Goal: Task Accomplishment & Management: Use online tool/utility

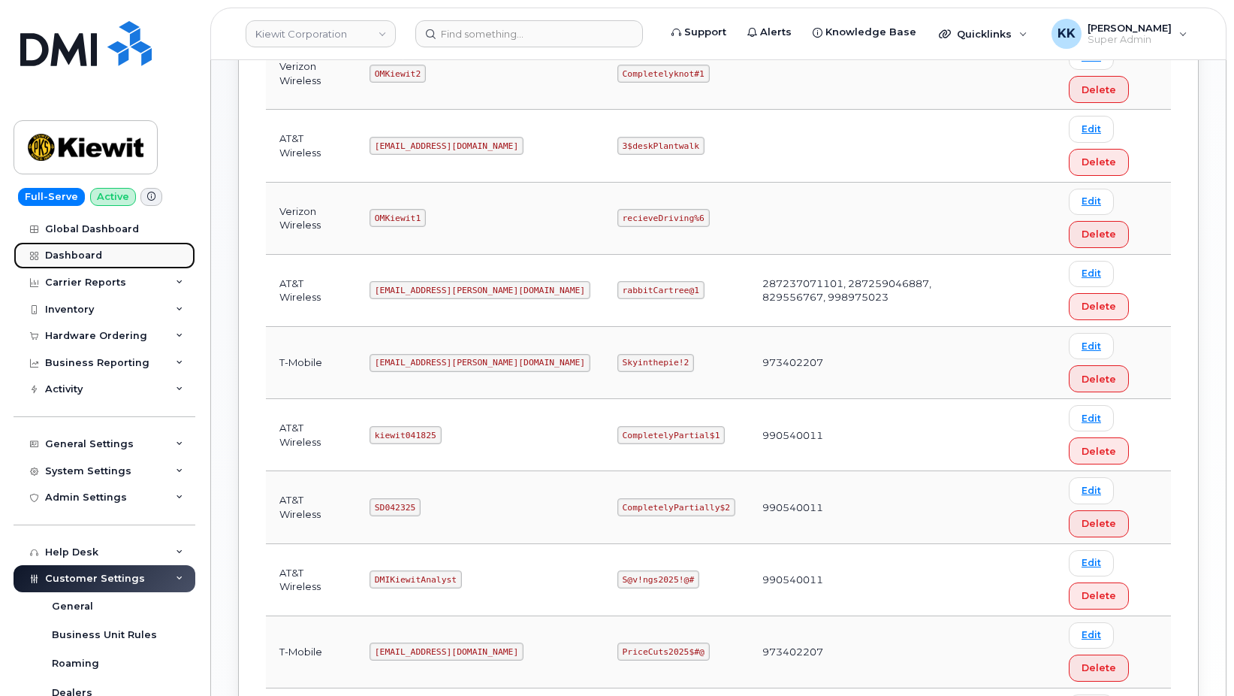
click at [75, 257] on div "Dashboard" at bounding box center [73, 255] width 57 height 12
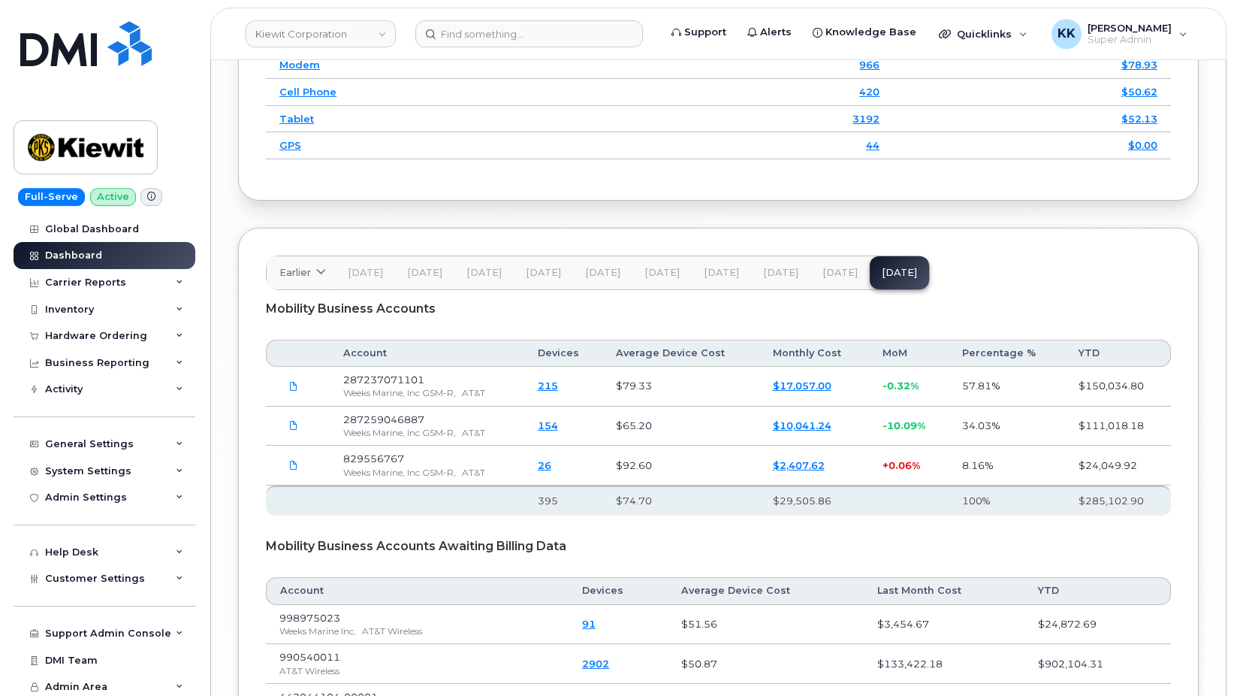
scroll to position [2529, 0]
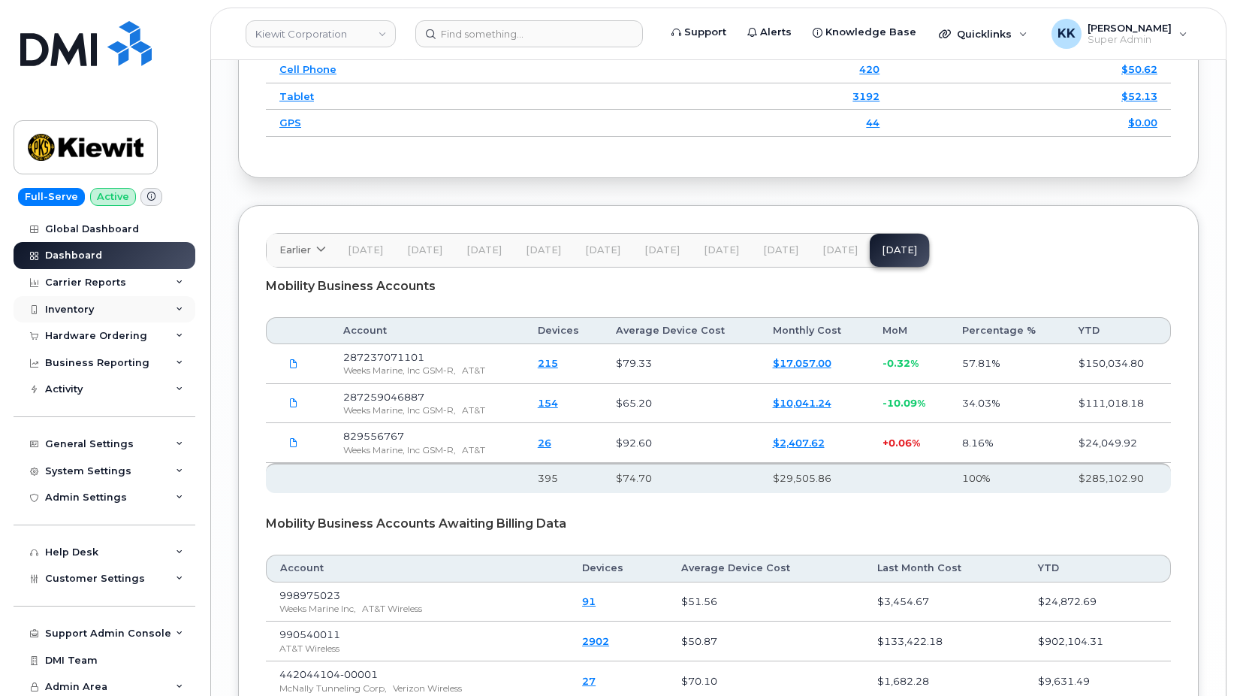
click at [126, 300] on div "Inventory" at bounding box center [105, 309] width 182 height 27
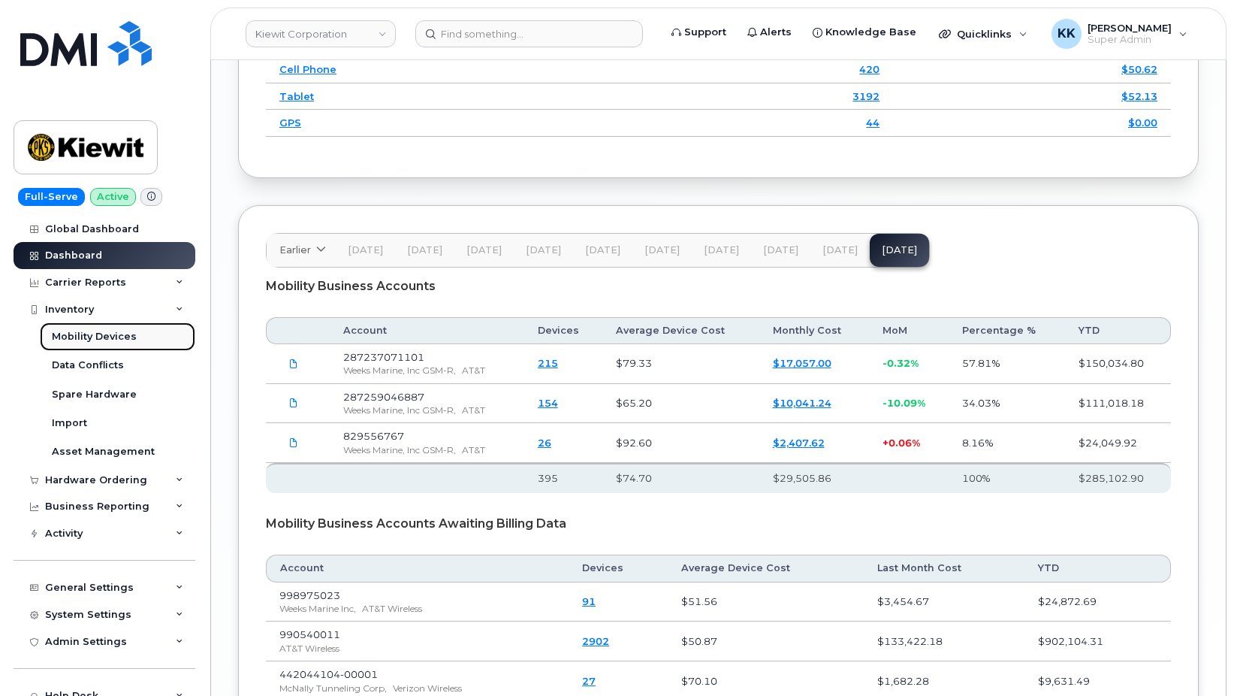
click at [91, 335] on div "Mobility Devices" at bounding box center [94, 337] width 85 height 14
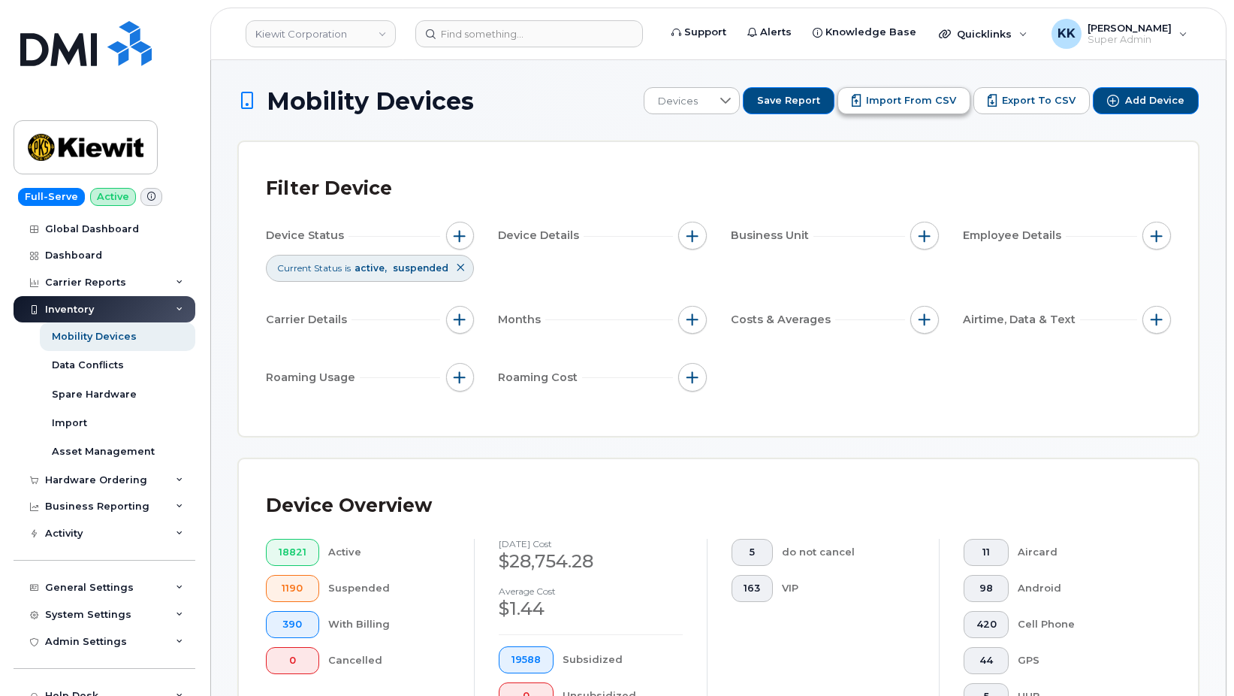
click at [899, 110] on button "Import from CSV" at bounding box center [904, 100] width 133 height 27
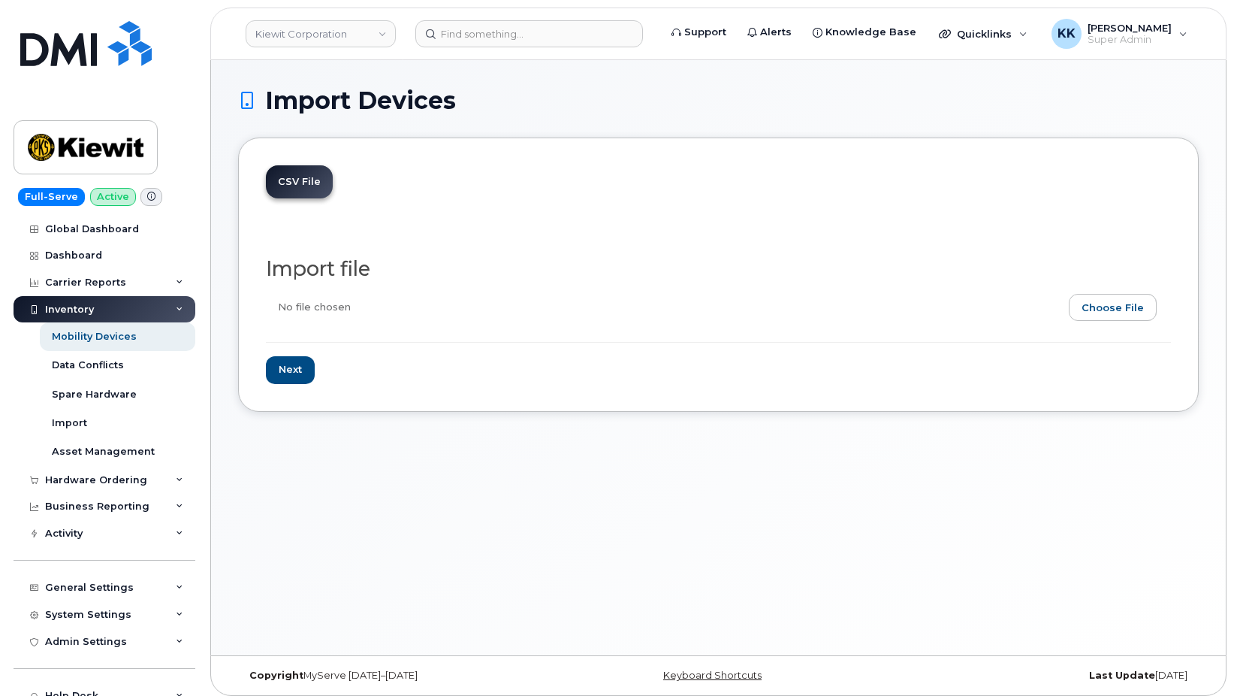
click at [1106, 306] on input "file" at bounding box center [712, 311] width 893 height 35
type input "C:\fakepath\Kiewit AT&T Inventory September 2025.csv"
click at [300, 373] on input "Next" at bounding box center [290, 370] width 49 height 28
type input "Loading..."
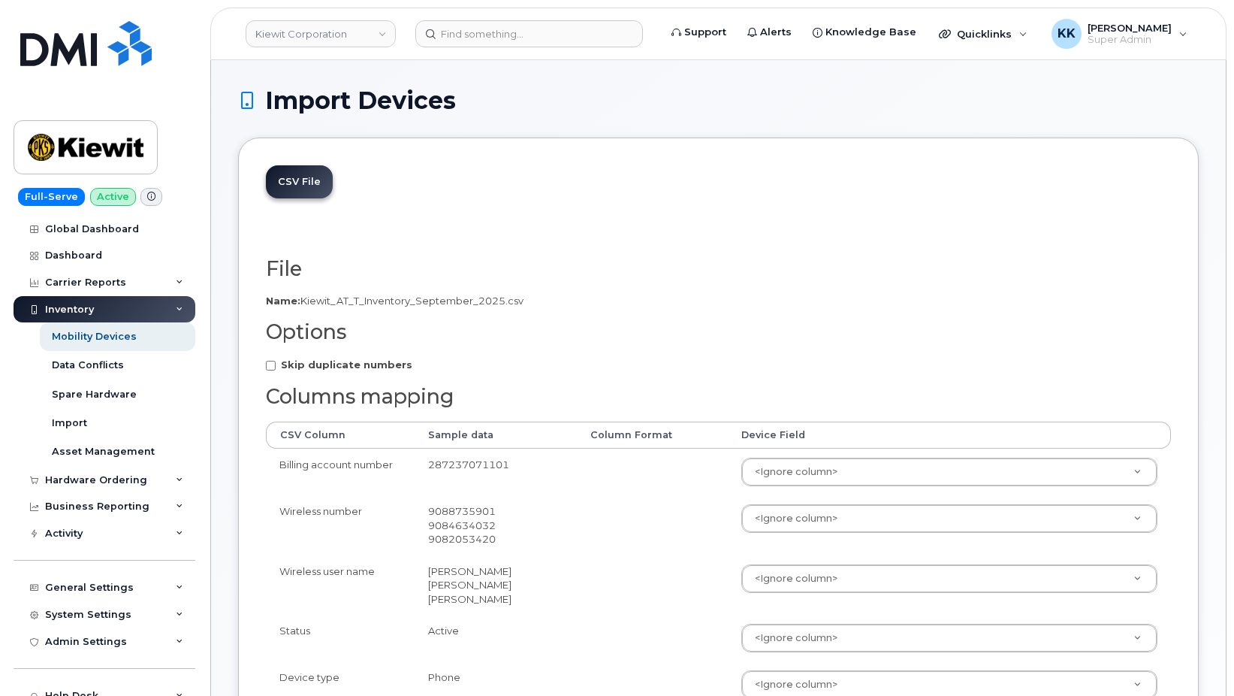
click at [340, 361] on strong "Skip duplicate numbers" at bounding box center [346, 364] width 131 height 12
click at [276, 361] on input "Skip duplicate numbers" at bounding box center [271, 366] width 10 height 10
checkbox input "true"
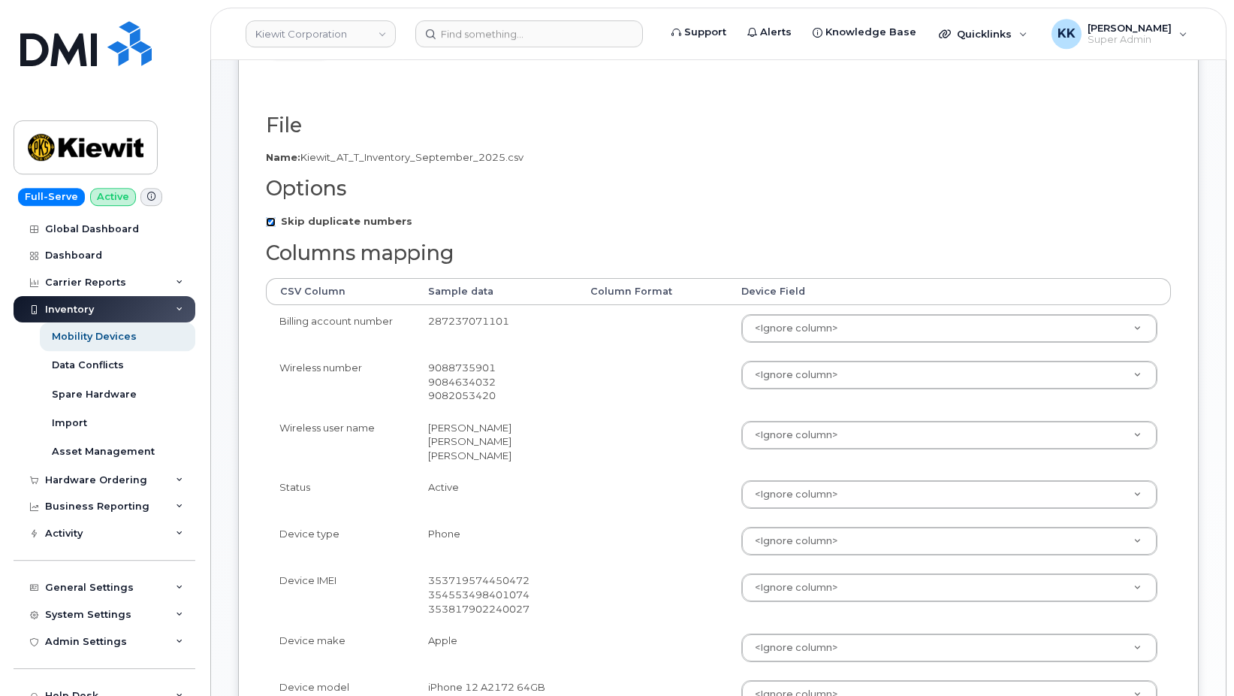
scroll to position [230, 0]
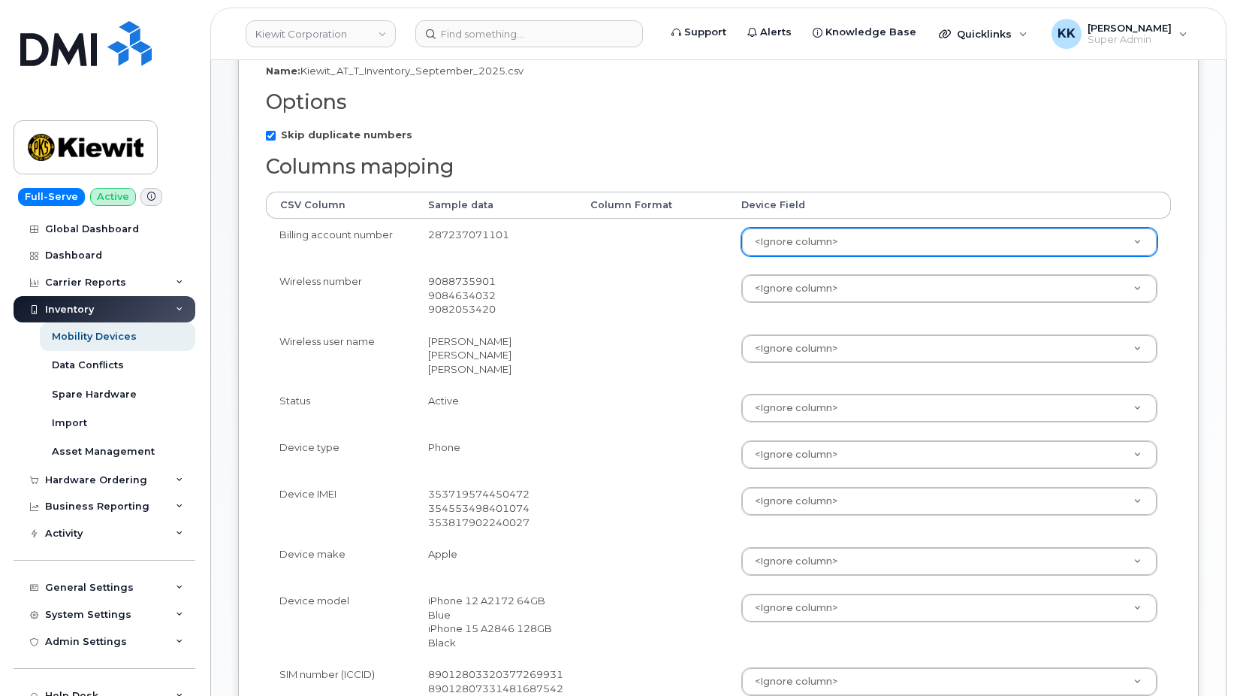
click at [788, 245] on body "[PERSON_NAME] Corporation Support Alerts Knowledge Base Quicklinks Suspend / Ca…" at bounding box center [617, 478] width 1234 height 1416
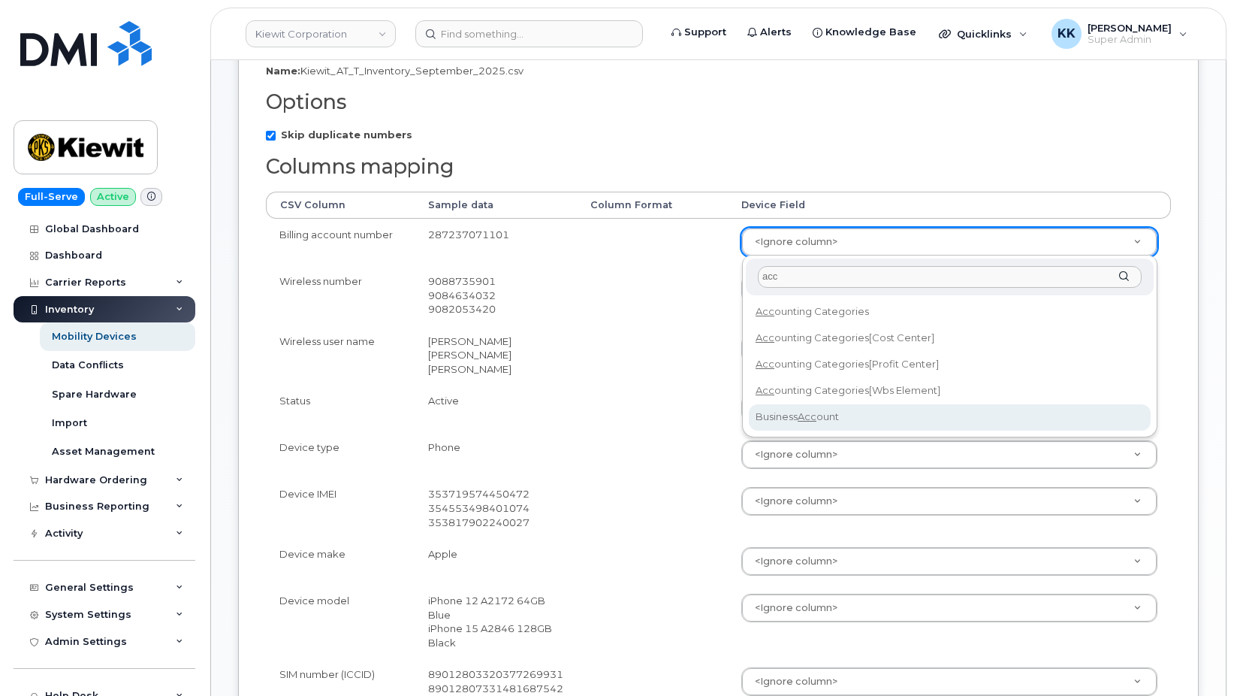
type input "acc"
select select "business_account_id"
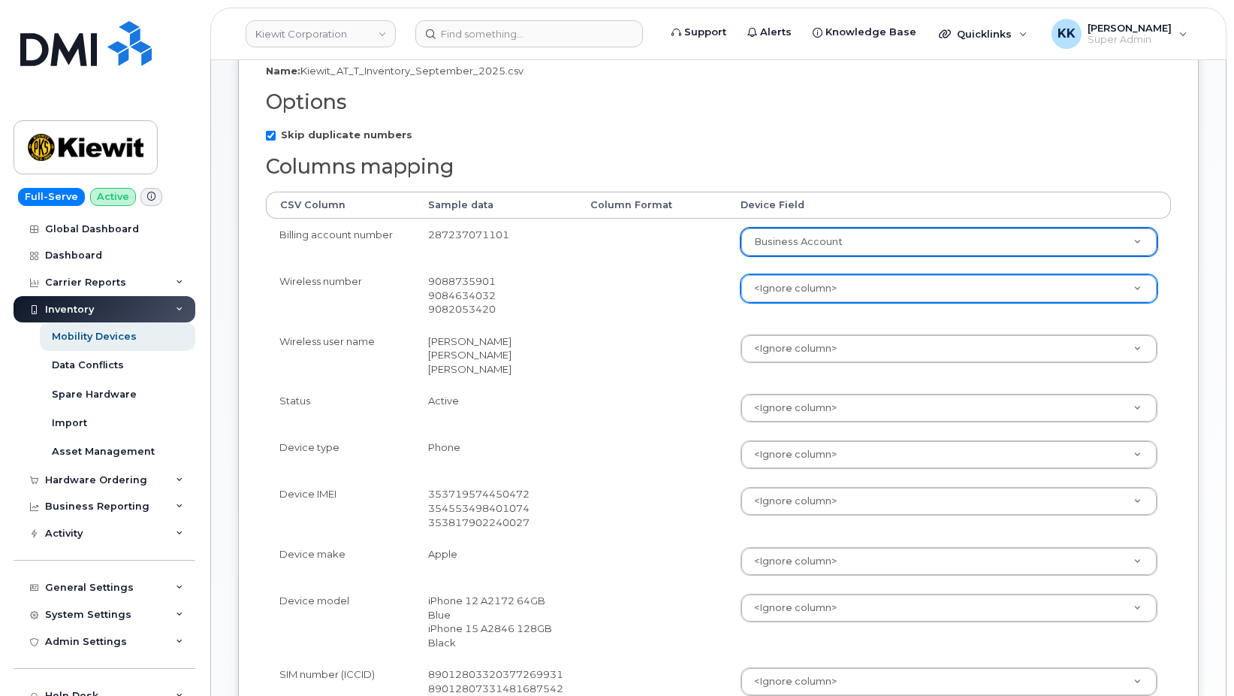
click at [816, 295] on body "[PERSON_NAME] Corporation Support Alerts Knowledge Base Quicklinks Suspend / Ca…" at bounding box center [617, 478] width 1234 height 1416
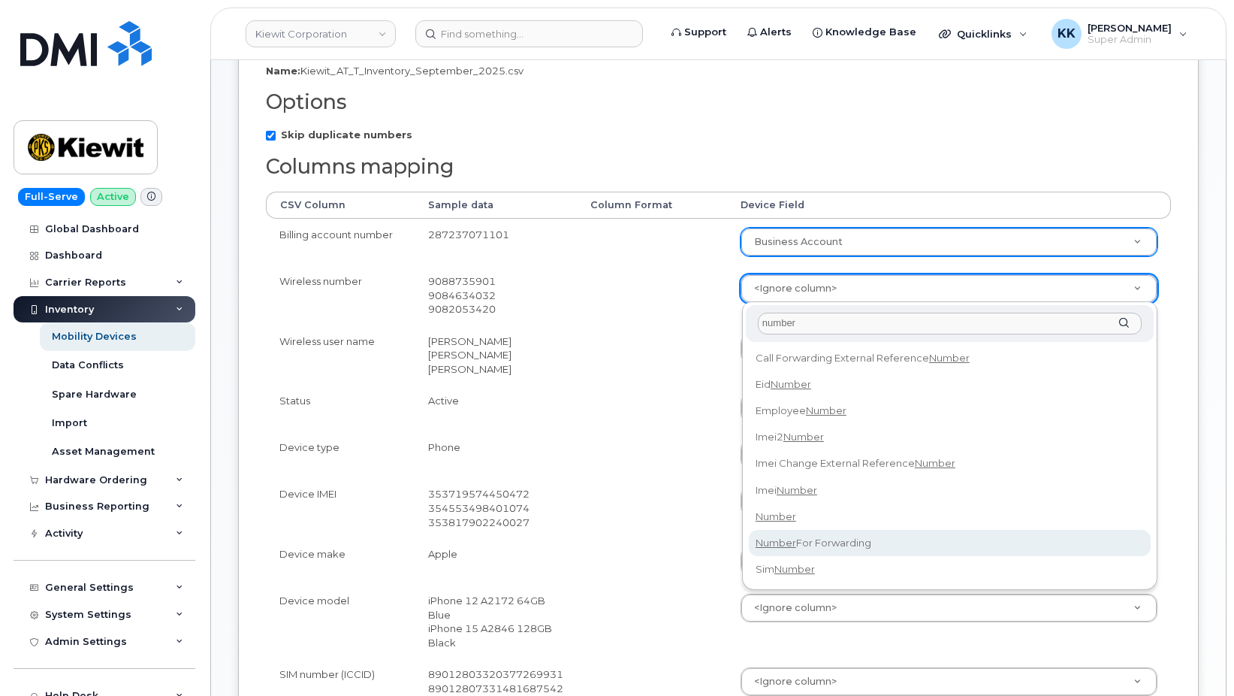
type input "number"
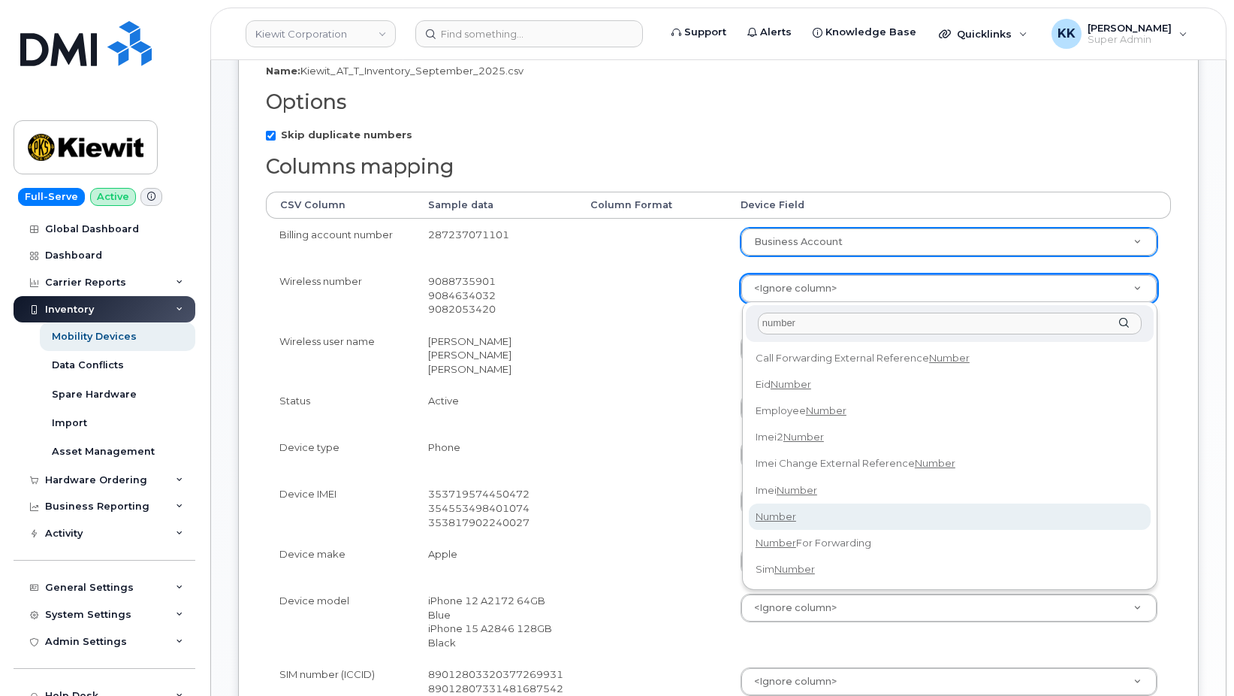
select select "number"
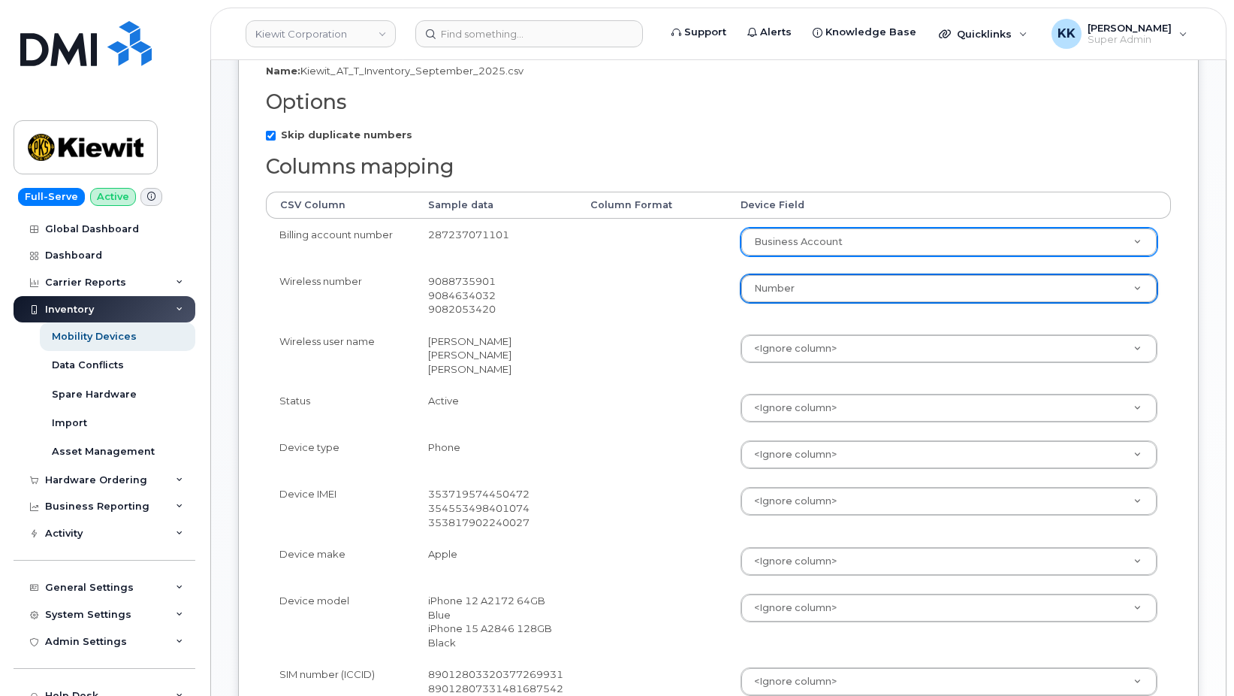
click at [781, 350] on body "[PERSON_NAME] Corporation Support Alerts Knowledge Base Quicklinks Suspend / Ca…" at bounding box center [617, 478] width 1234 height 1416
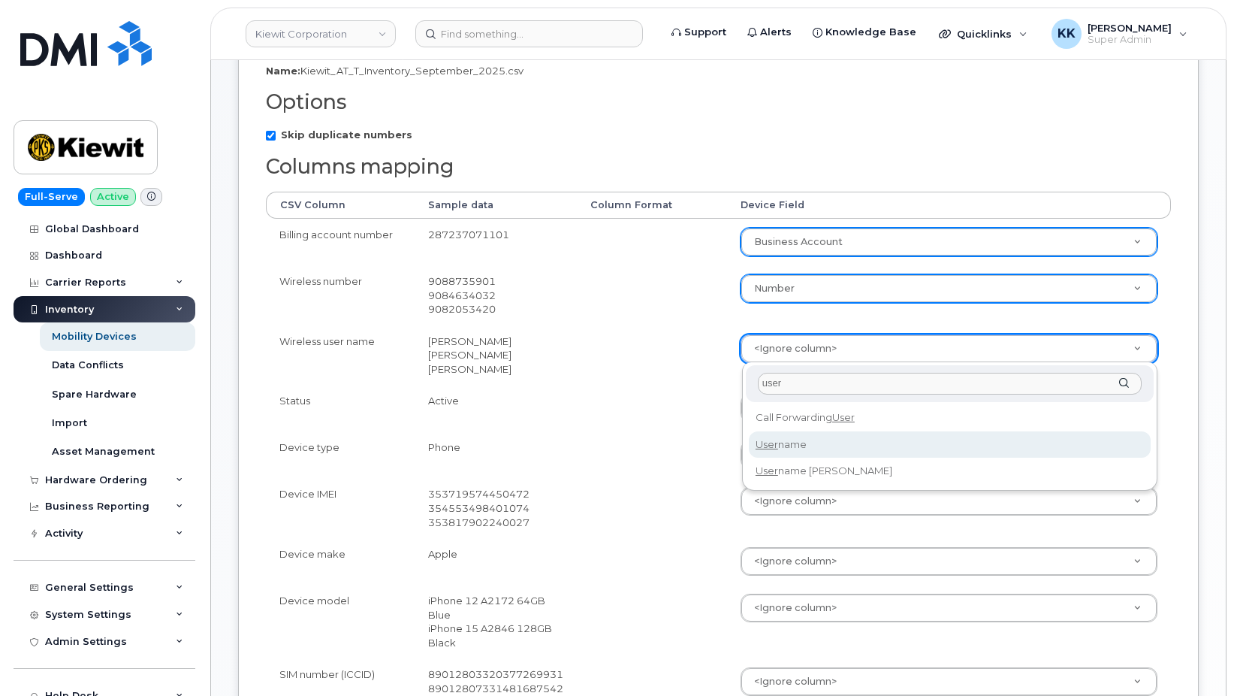
type input "user"
select select "username"
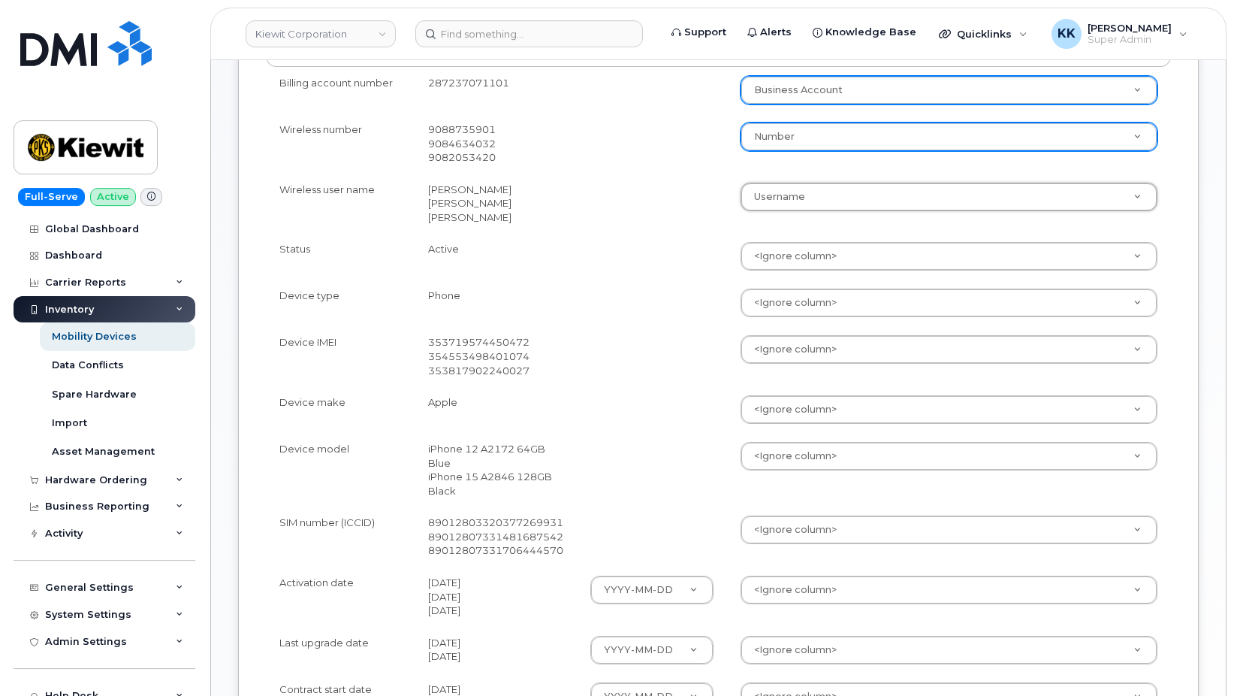
scroll to position [383, 0]
click at [793, 357] on body "Kiewit Corporation Support Alerts Knowledge Base Quicklinks Suspend / Cancel De…" at bounding box center [617, 325] width 1234 height 1416
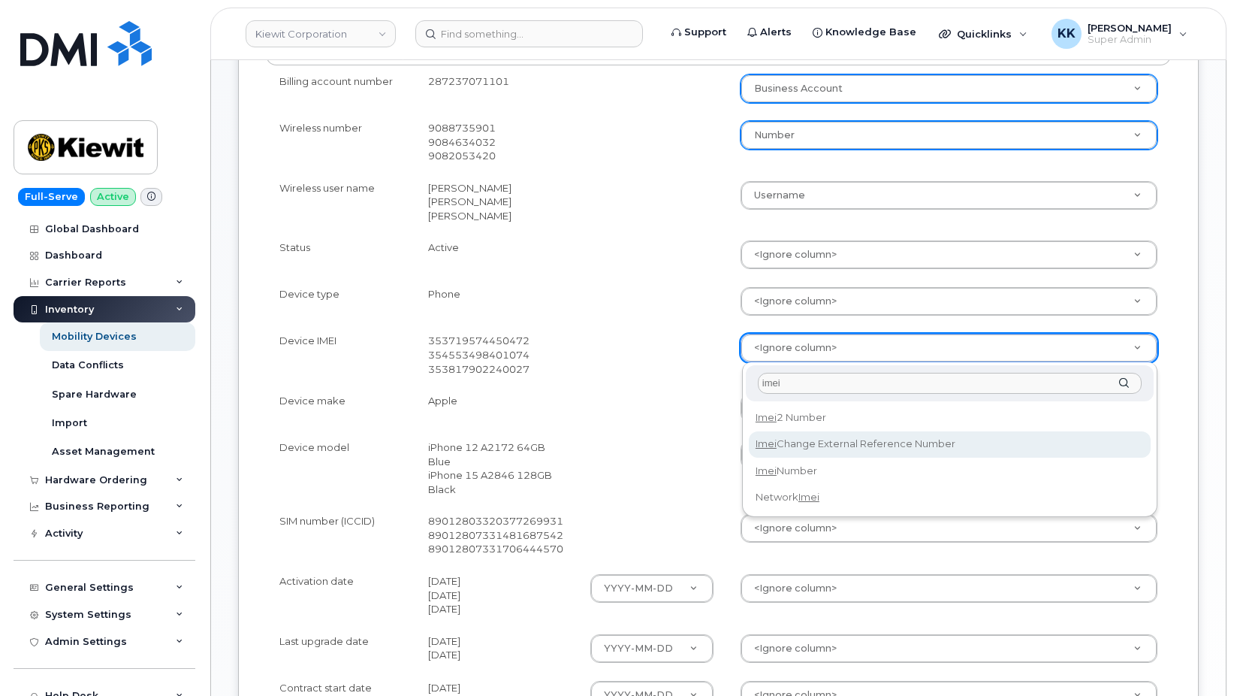
type input "imei"
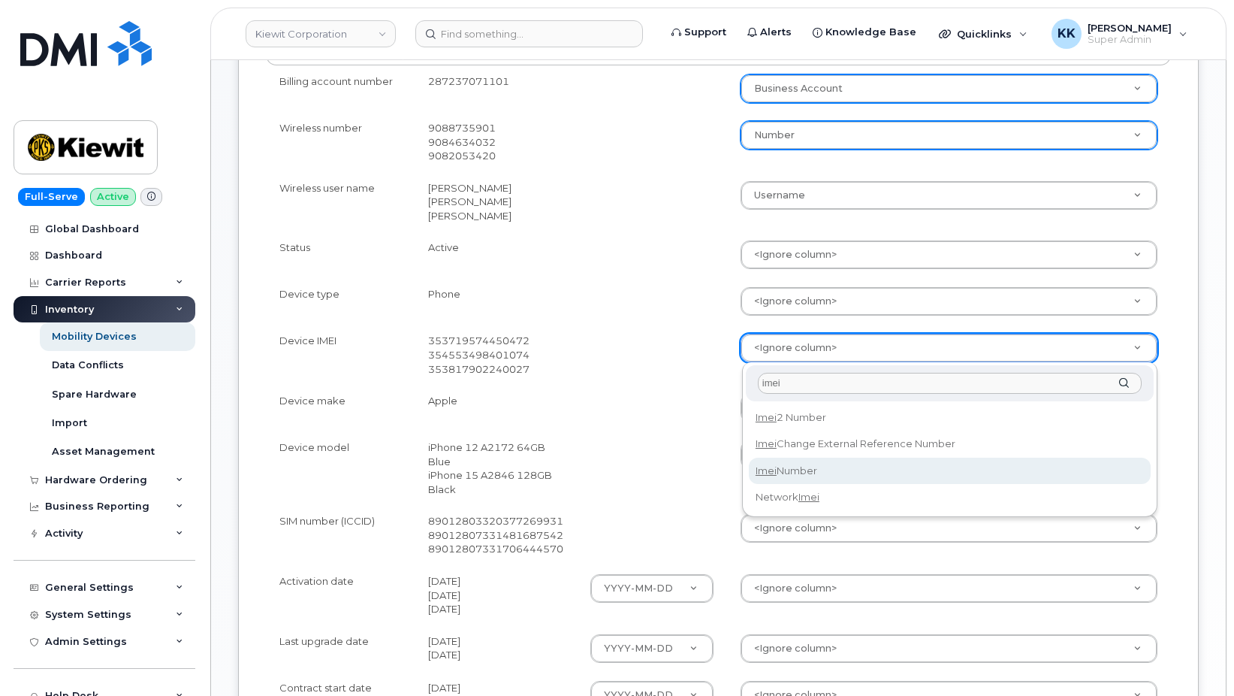
select select "imei_number"
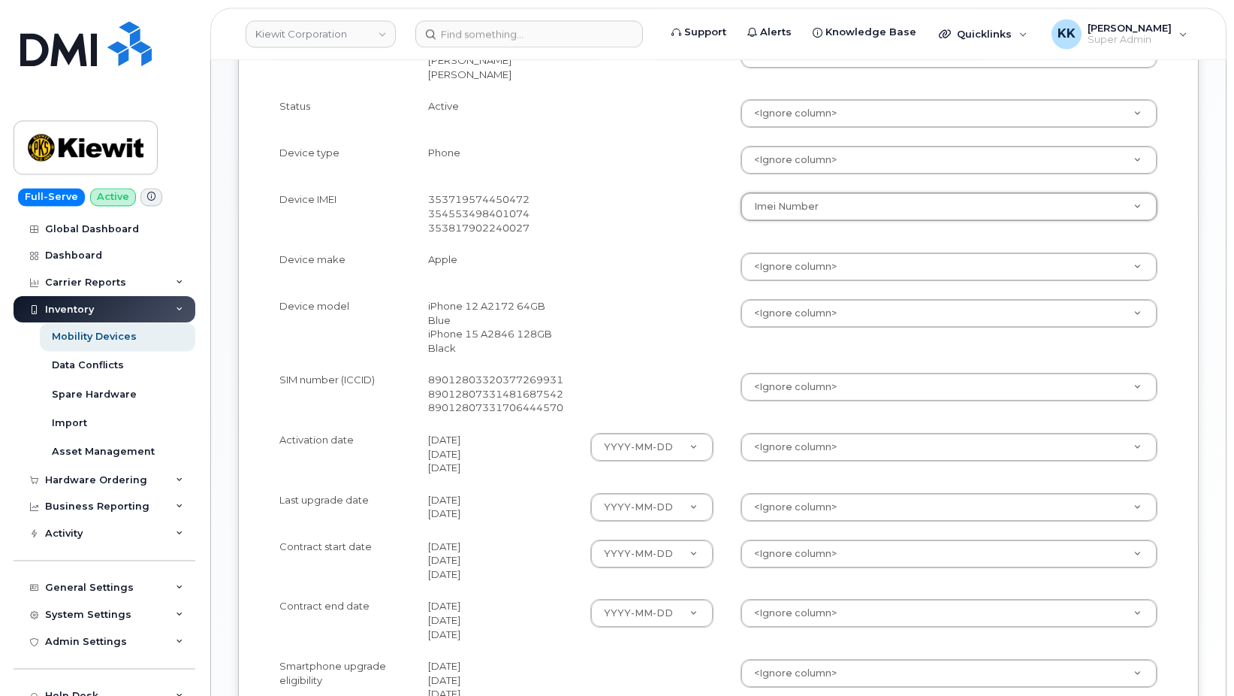
scroll to position [536, 0]
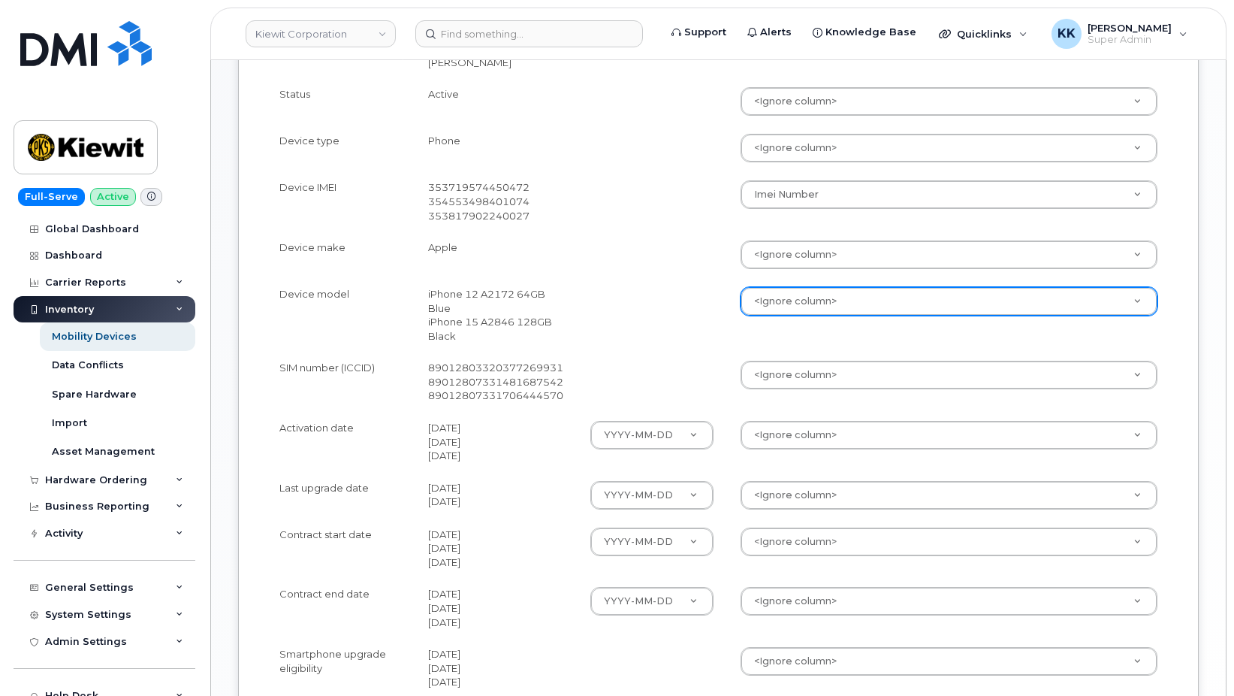
click at [794, 288] on div "<Ignore column>" at bounding box center [949, 301] width 417 height 29
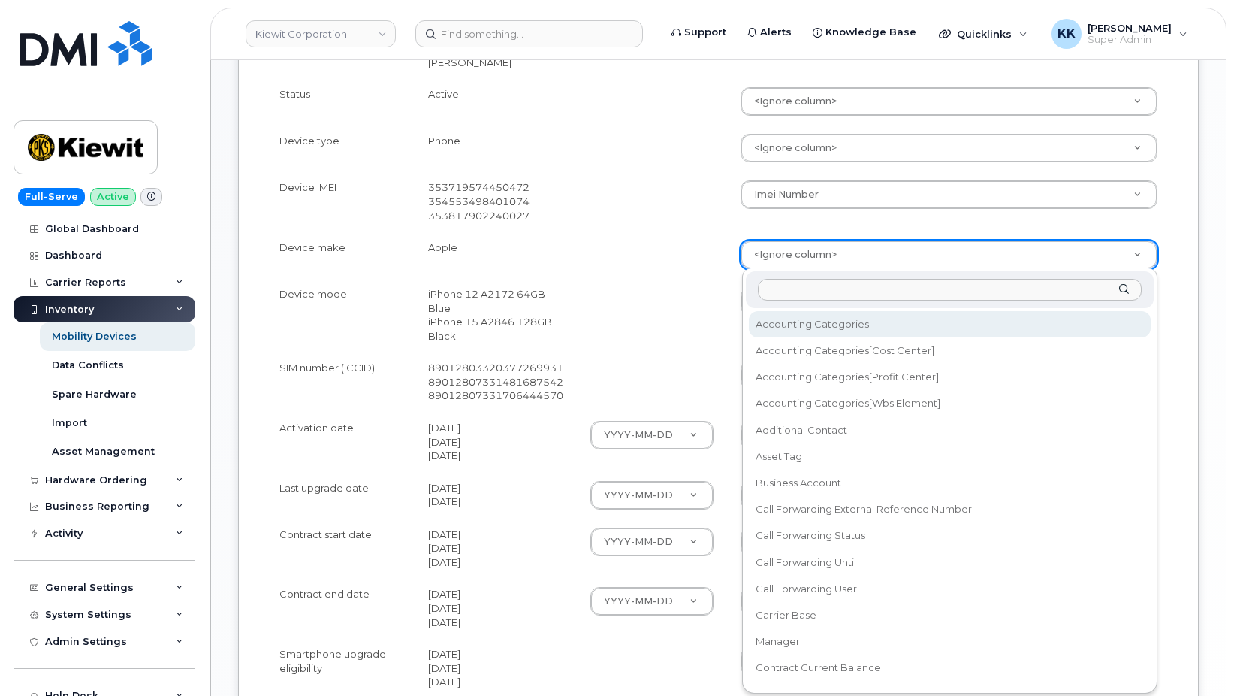
click at [797, 245] on body "[PERSON_NAME] Corporation Support Alerts Knowledge Base Quicklinks Suspend / Ca…" at bounding box center [617, 172] width 1234 height 1416
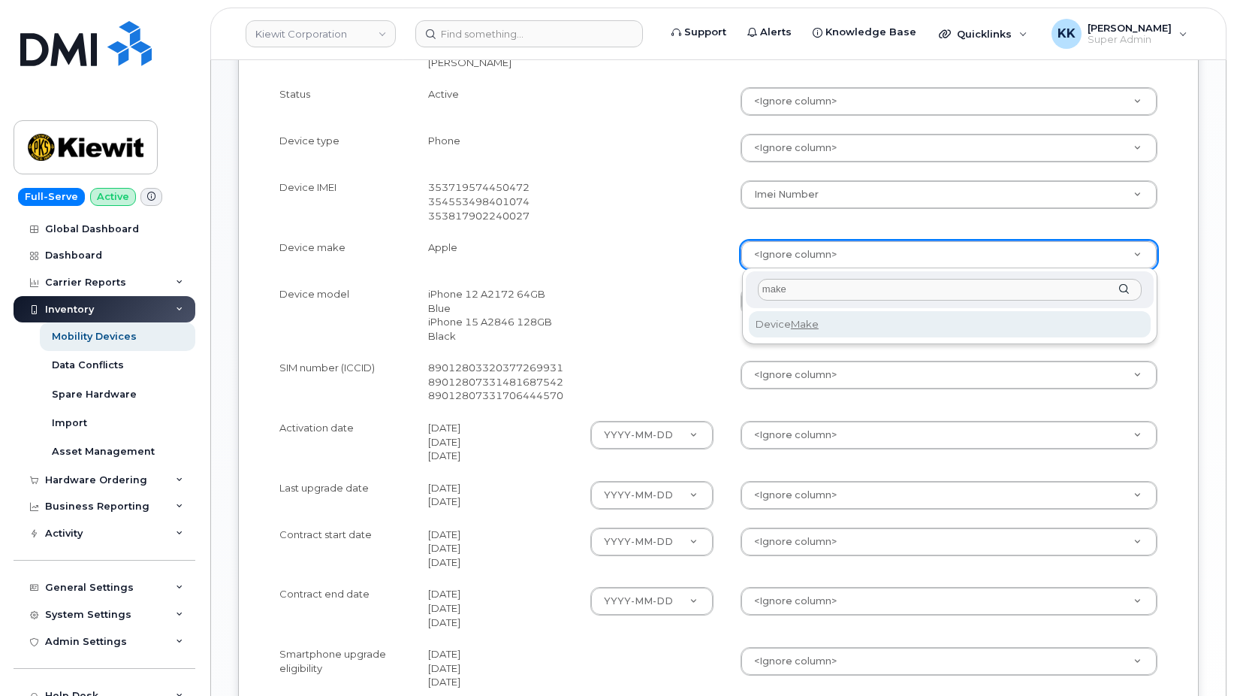
type input "make"
select select "device_make_id"
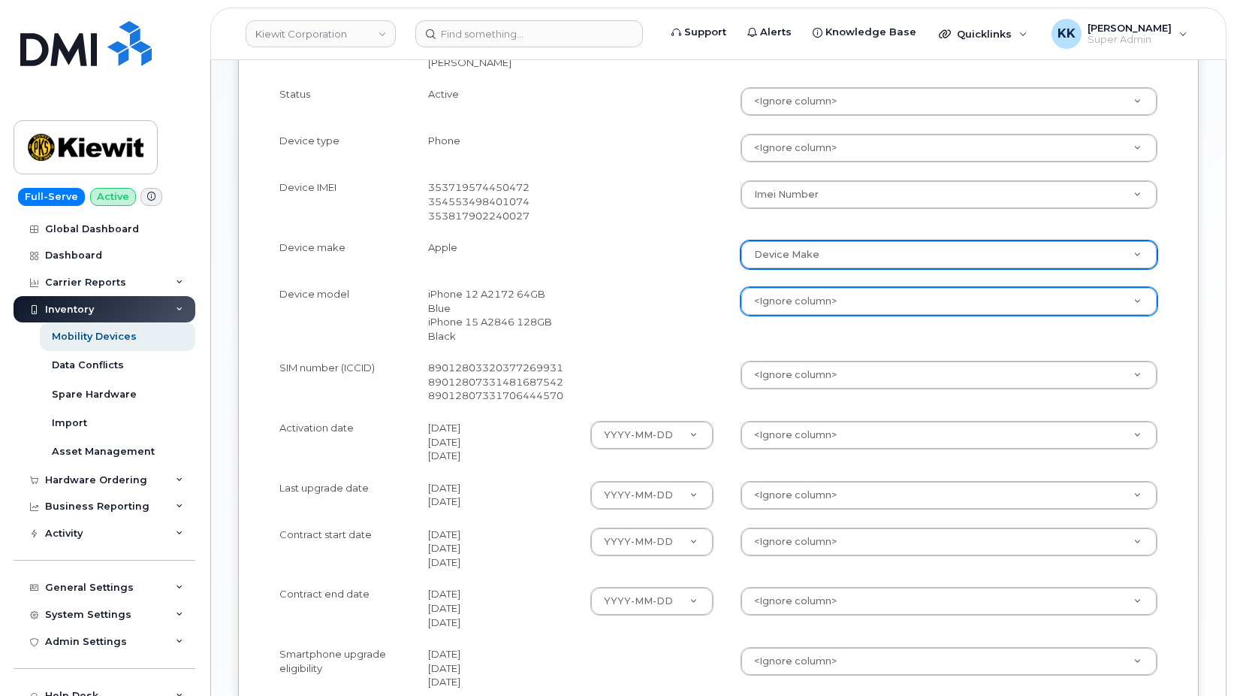
click at [800, 306] on body "[PERSON_NAME] Corporation Support Alerts Knowledge Base Quicklinks Suspend / Ca…" at bounding box center [617, 172] width 1234 height 1416
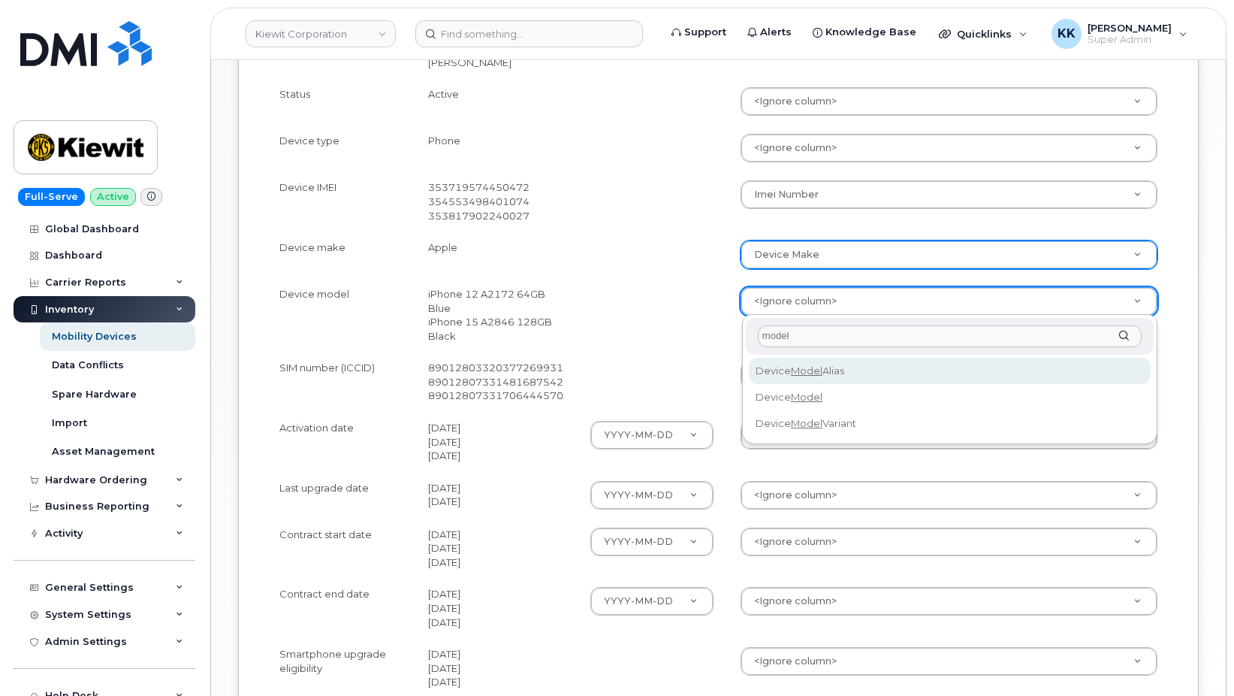
type input "model"
select select "device_model_alias"
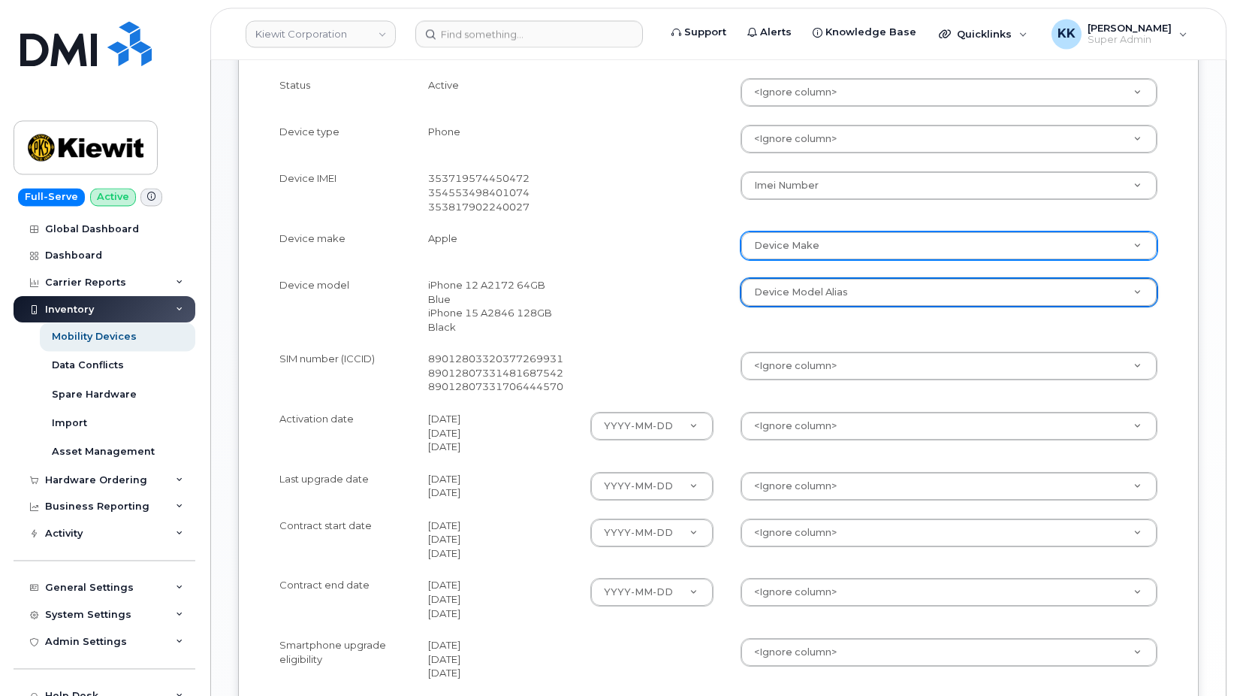
scroll to position [613, 0]
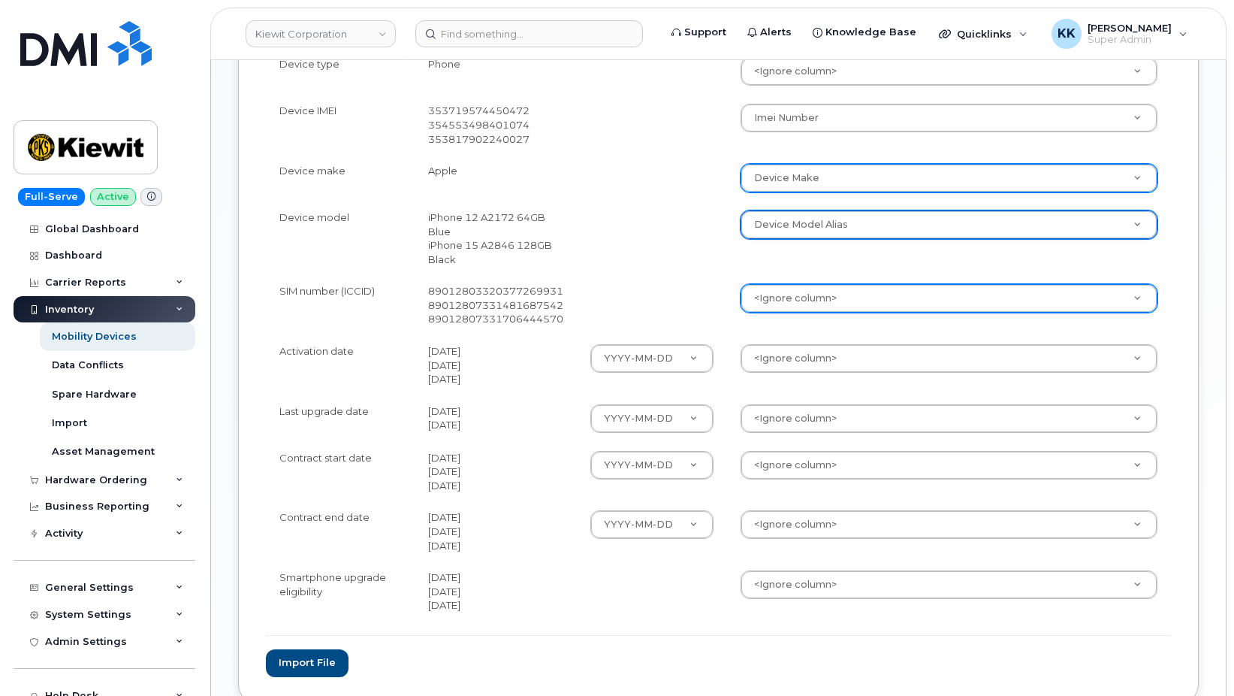
click at [763, 291] on body "[PERSON_NAME] Corporation Support Alerts Knowledge Base Quicklinks Suspend / Ca…" at bounding box center [617, 95] width 1234 height 1416
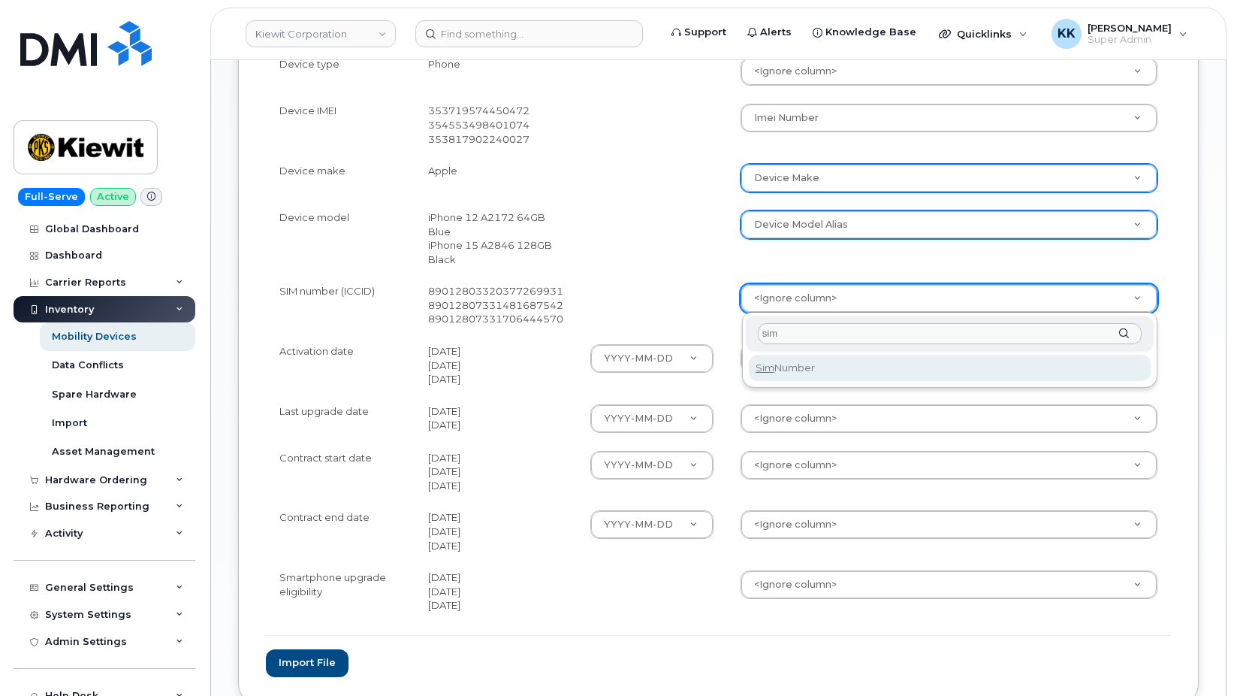
type input "sim"
select select "sim_number"
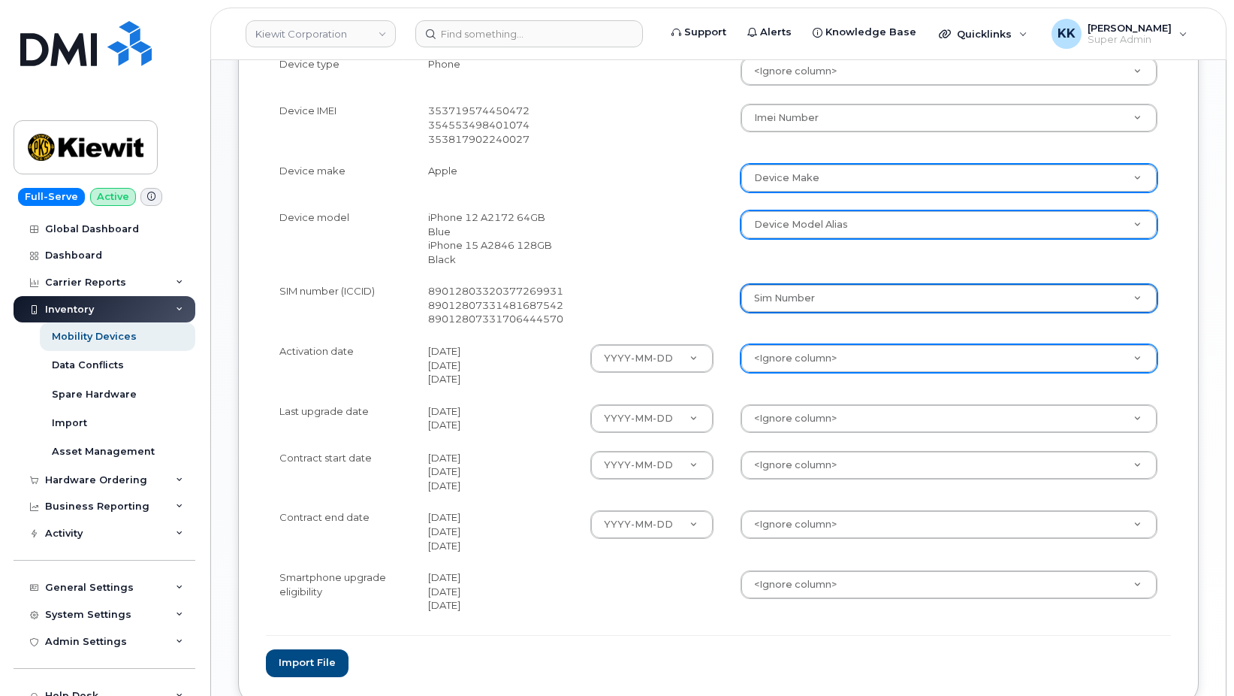
click at [793, 359] on body "[PERSON_NAME] Corporation Support Alerts Knowledge Base Quicklinks Suspend / Ca…" at bounding box center [617, 95] width 1234 height 1416
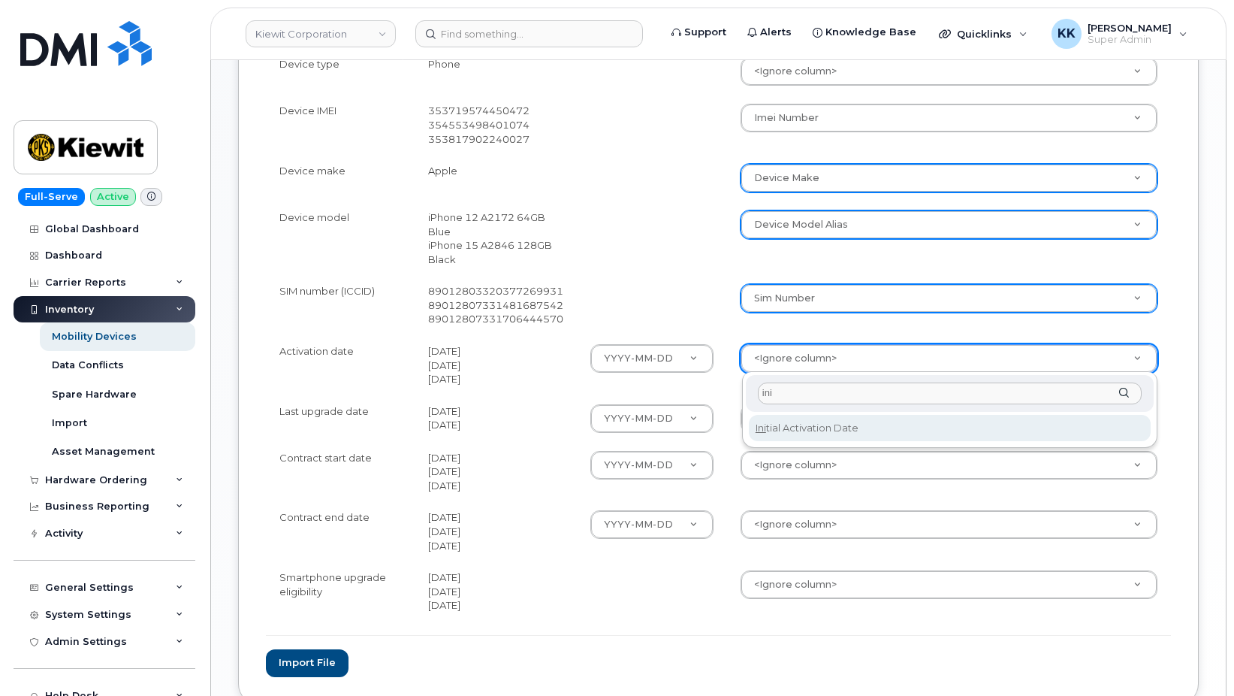
type input "ini"
select select "initial_activation_date"
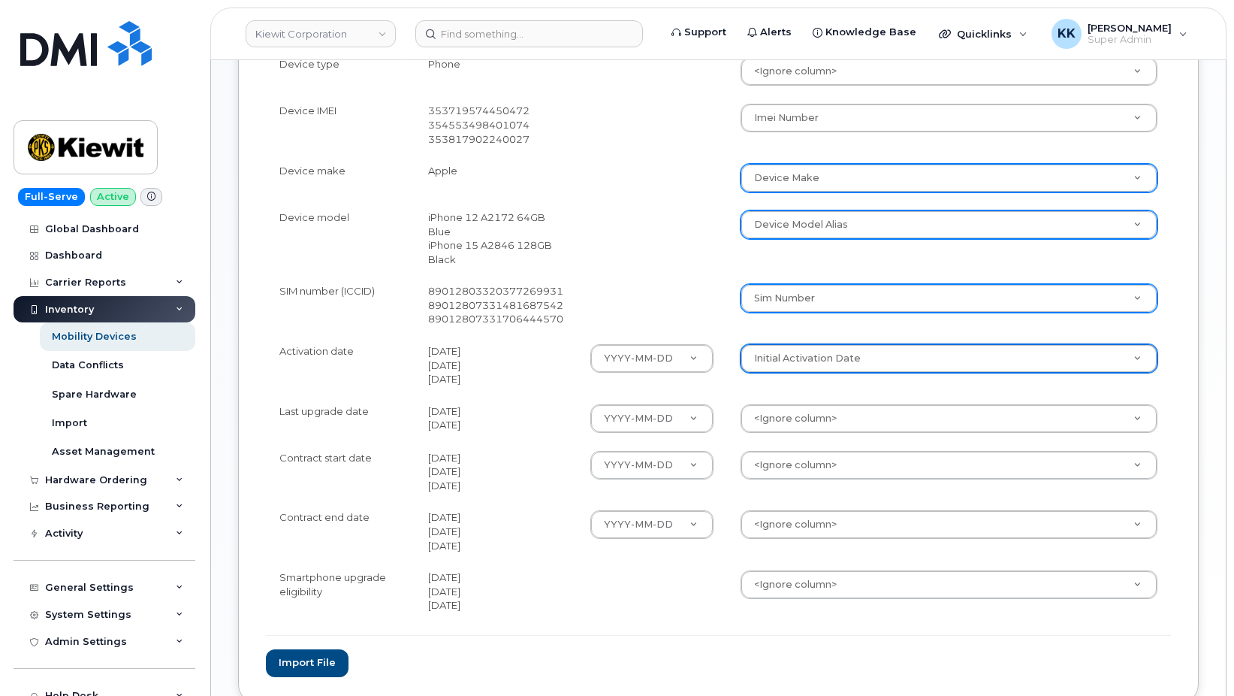
click at [793, 423] on body "[PERSON_NAME] Corporation Support Alerts Knowledge Base Quicklinks Suspend / Ca…" at bounding box center [617, 95] width 1234 height 1416
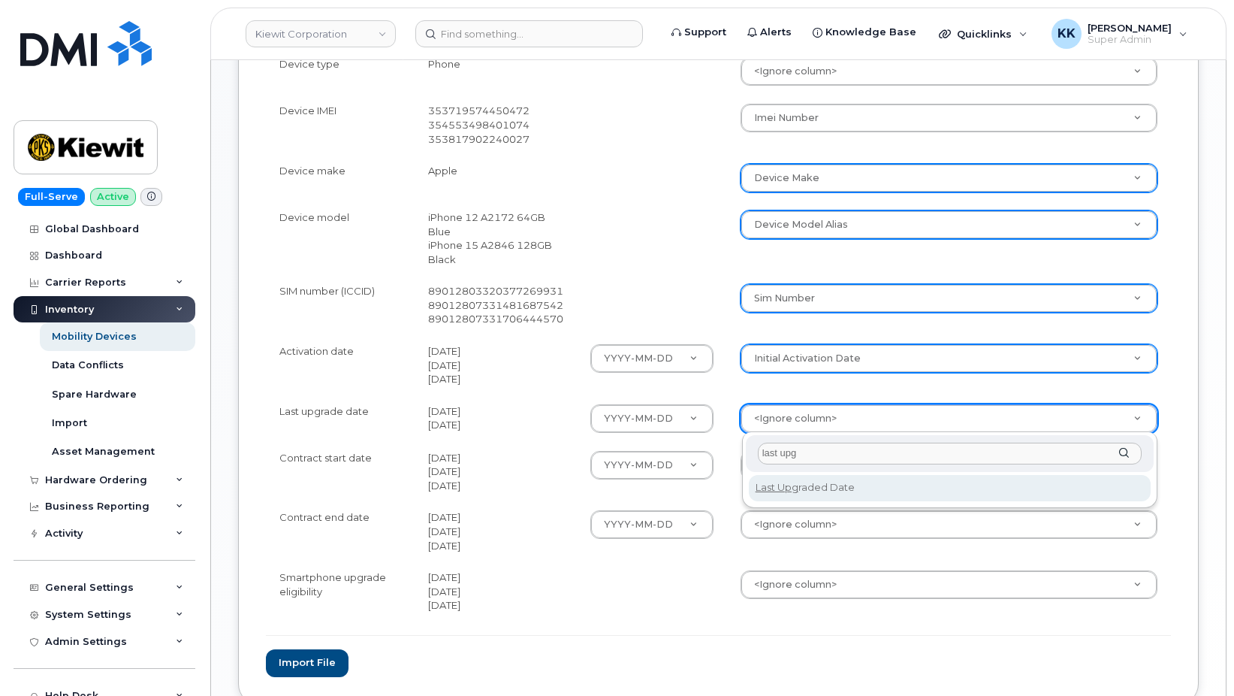
type input "last upg"
select select "last_upgraded_date"
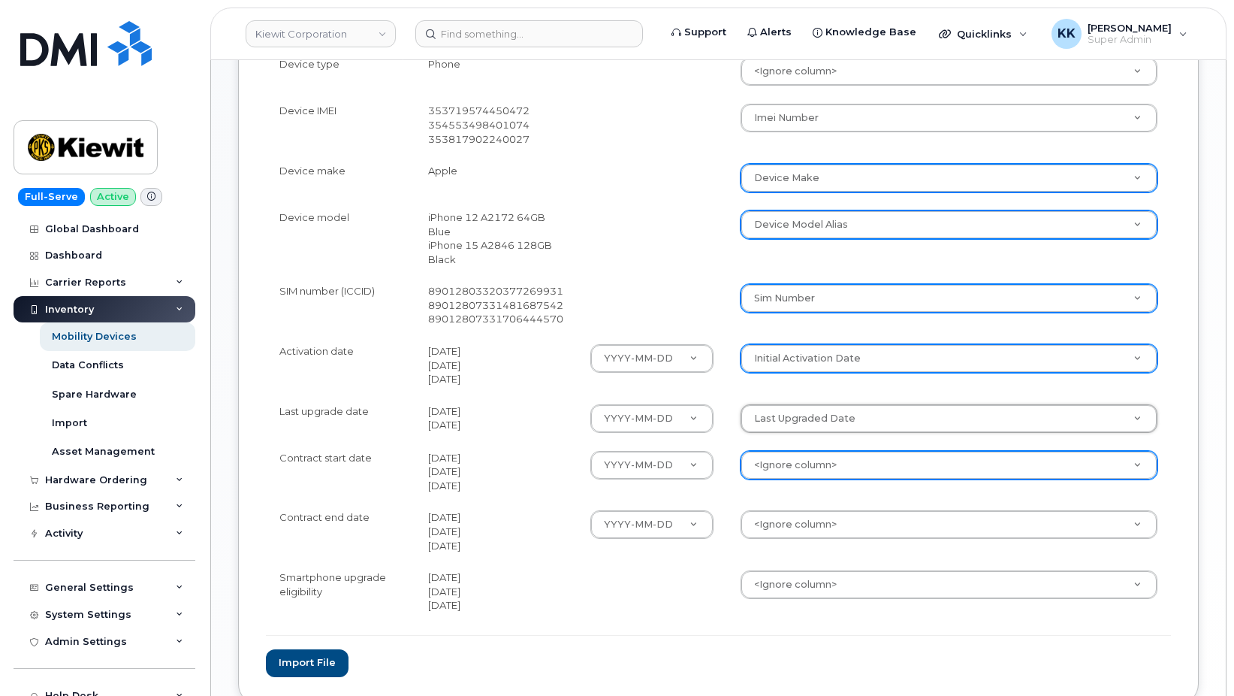
click at [790, 467] on body "[PERSON_NAME] Corporation Support Alerts Knowledge Base Quicklinks Suspend / Ca…" at bounding box center [617, 95] width 1234 height 1416
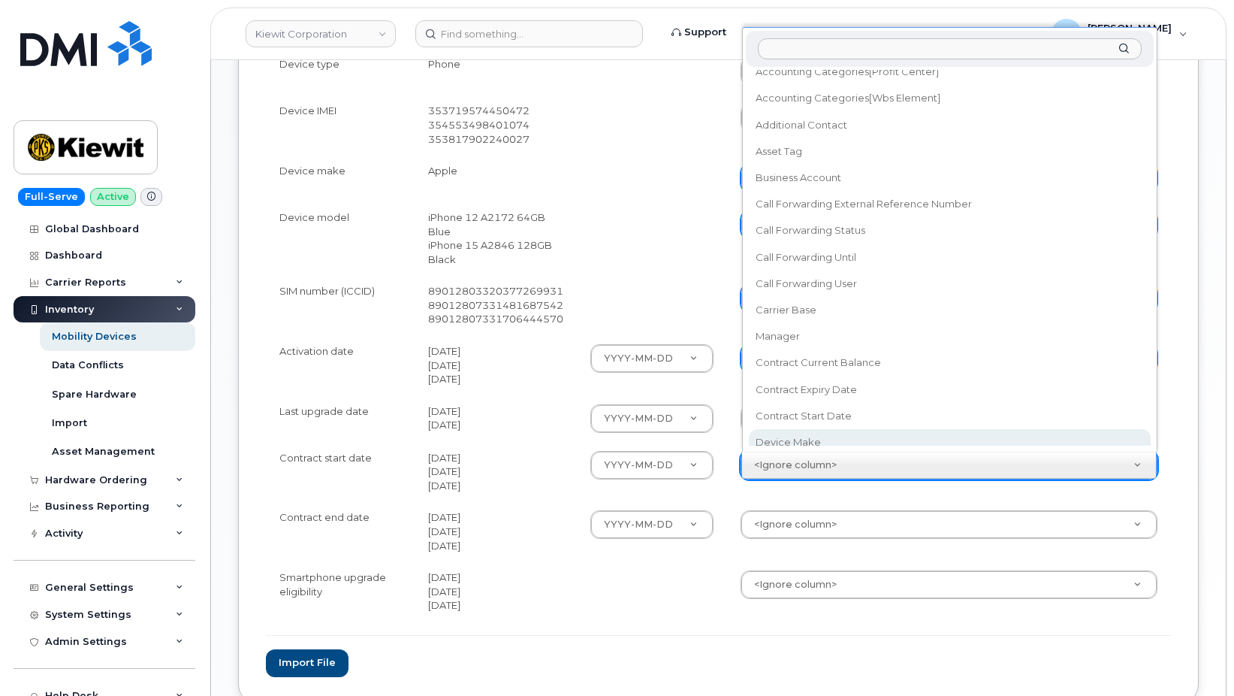
scroll to position [86, 0]
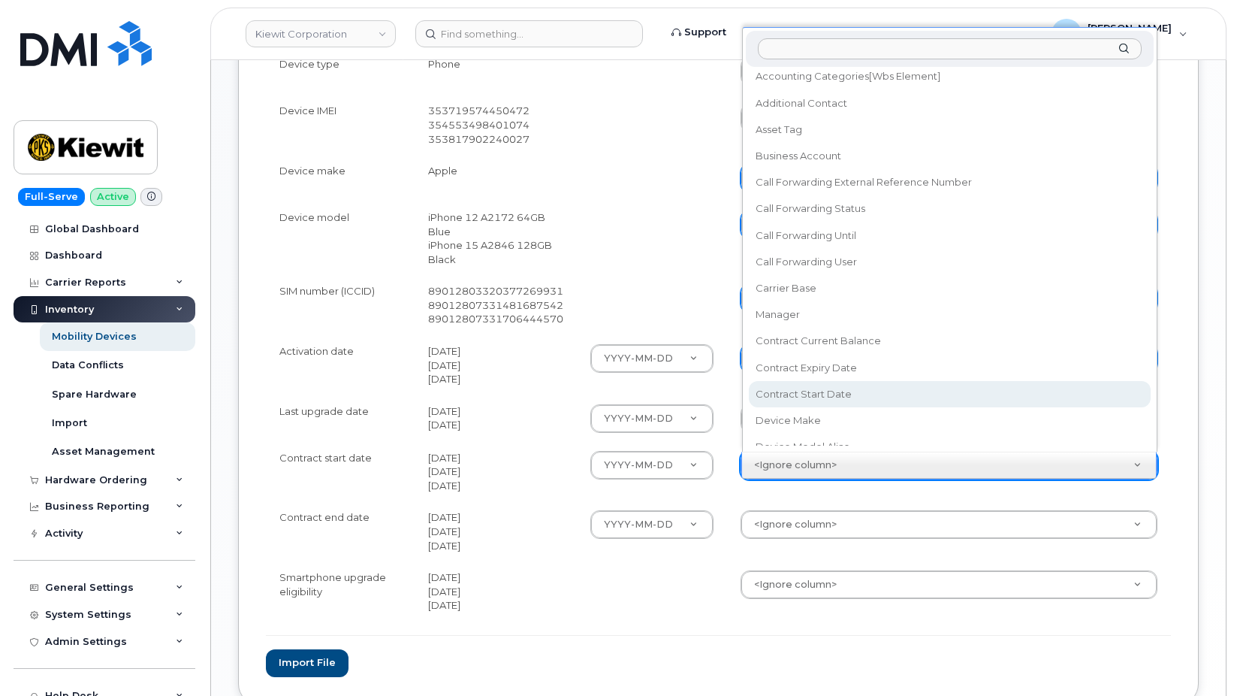
select select "contract_start_date"
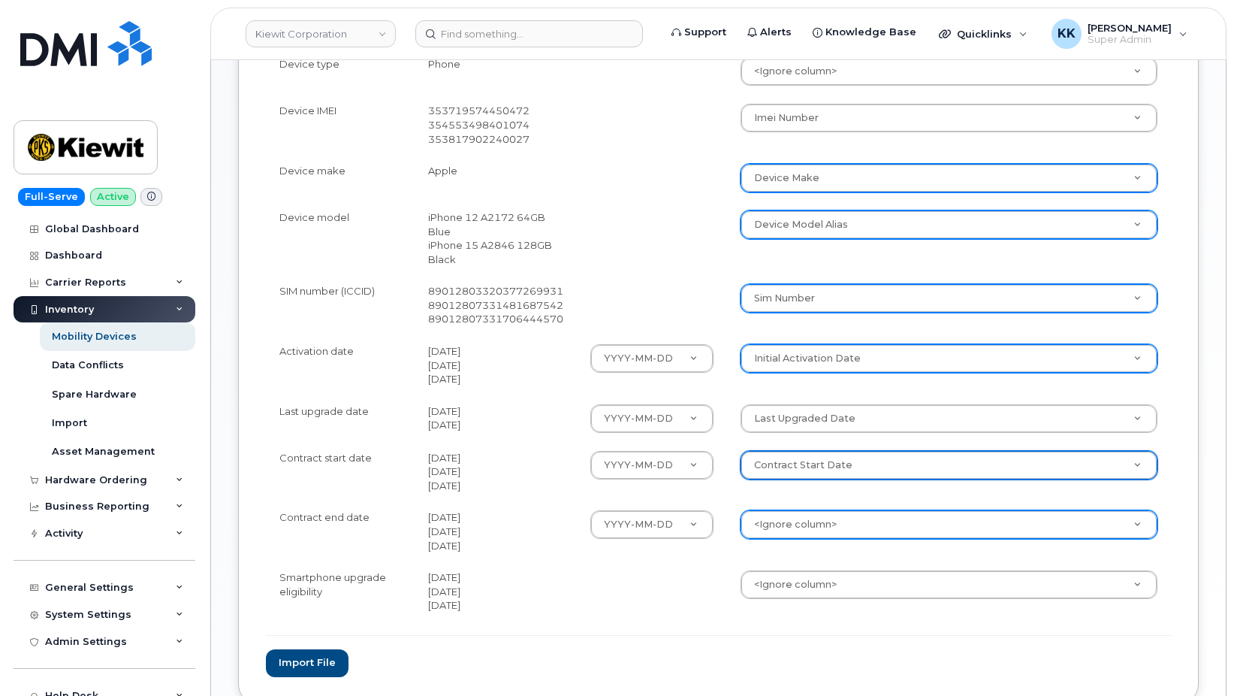
click at [797, 530] on body "Kiewit Corporation Support Alerts Knowledge Base Quicklinks Suspend / Cancel De…" at bounding box center [617, 95] width 1234 height 1416
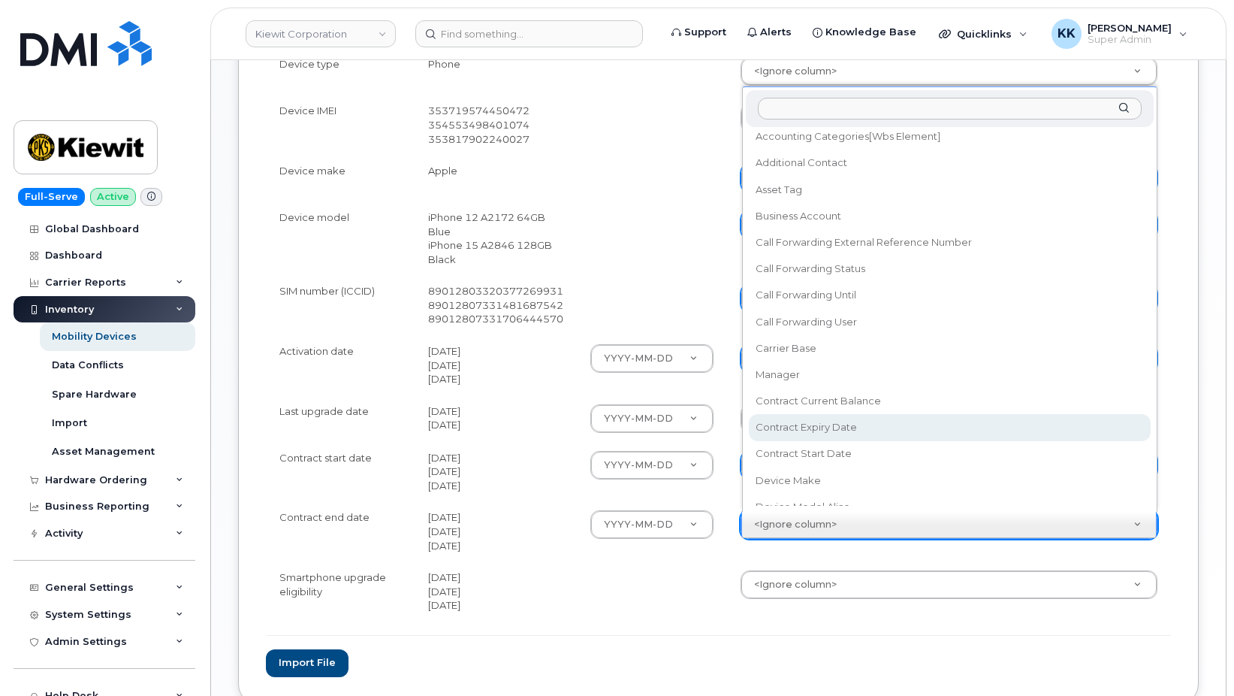
select select "contract_expiry_date"
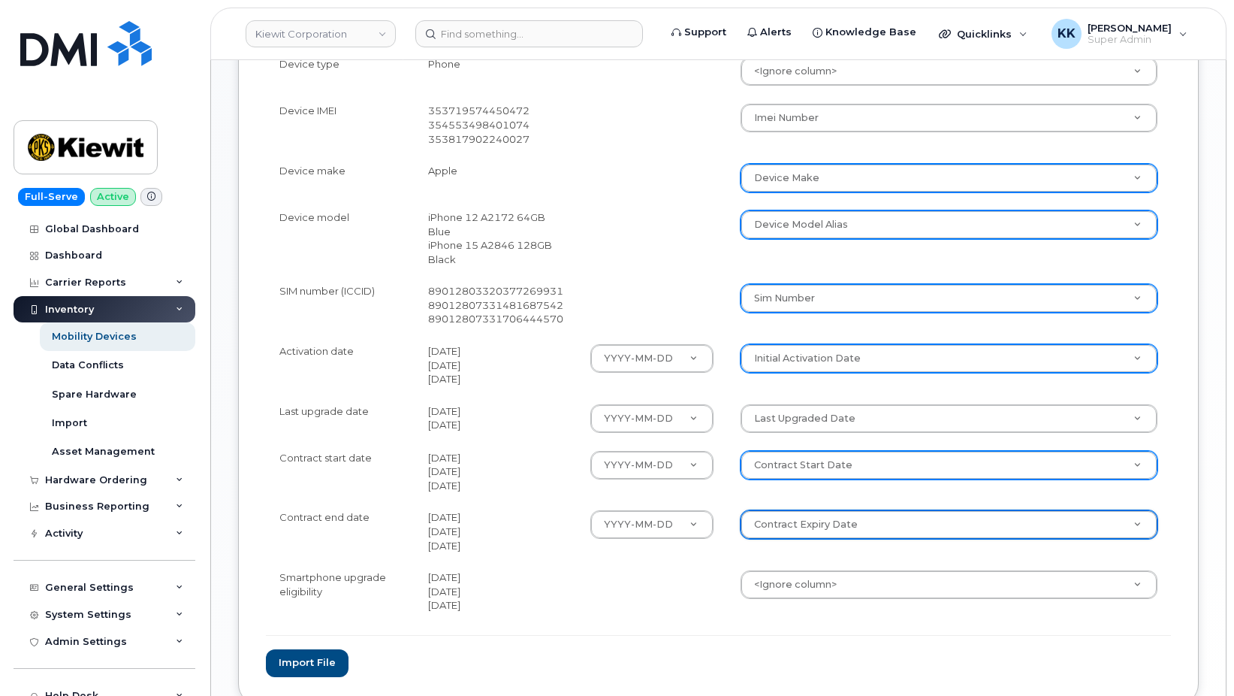
click at [826, 585] on body "Kiewit Corporation Support Alerts Knowledge Base Quicklinks Suspend / Cancel De…" at bounding box center [617, 95] width 1234 height 1416
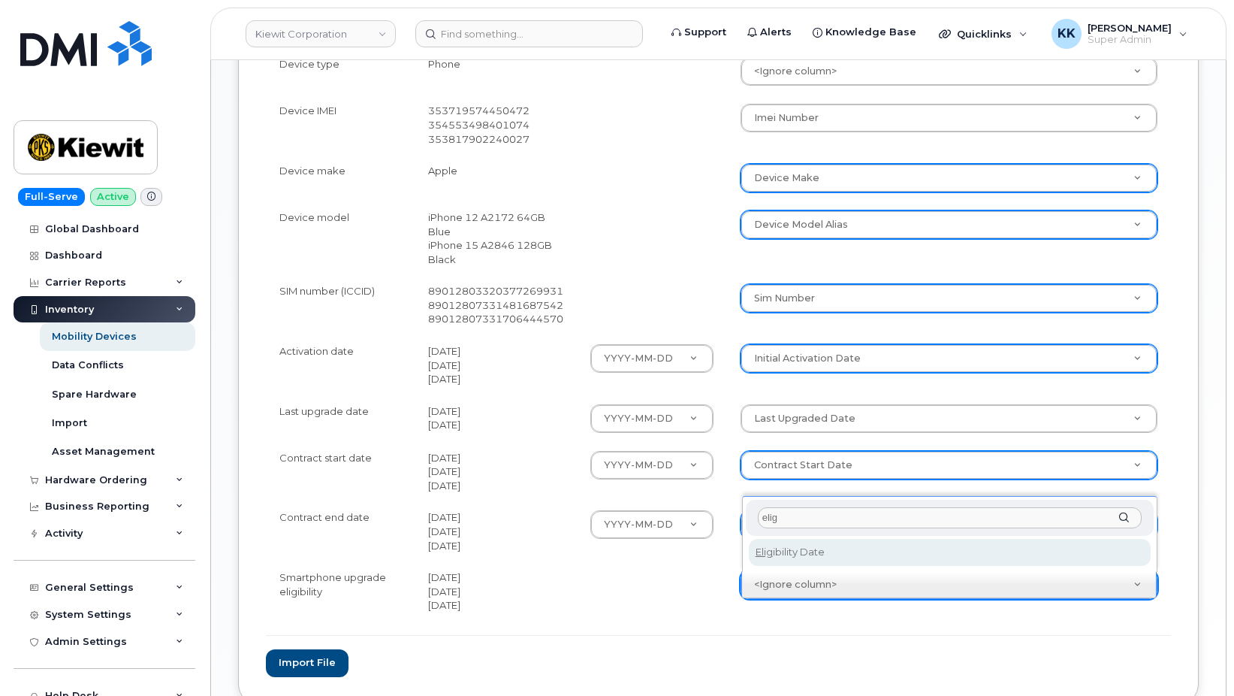
type input "elig"
select select "eligibility_date"
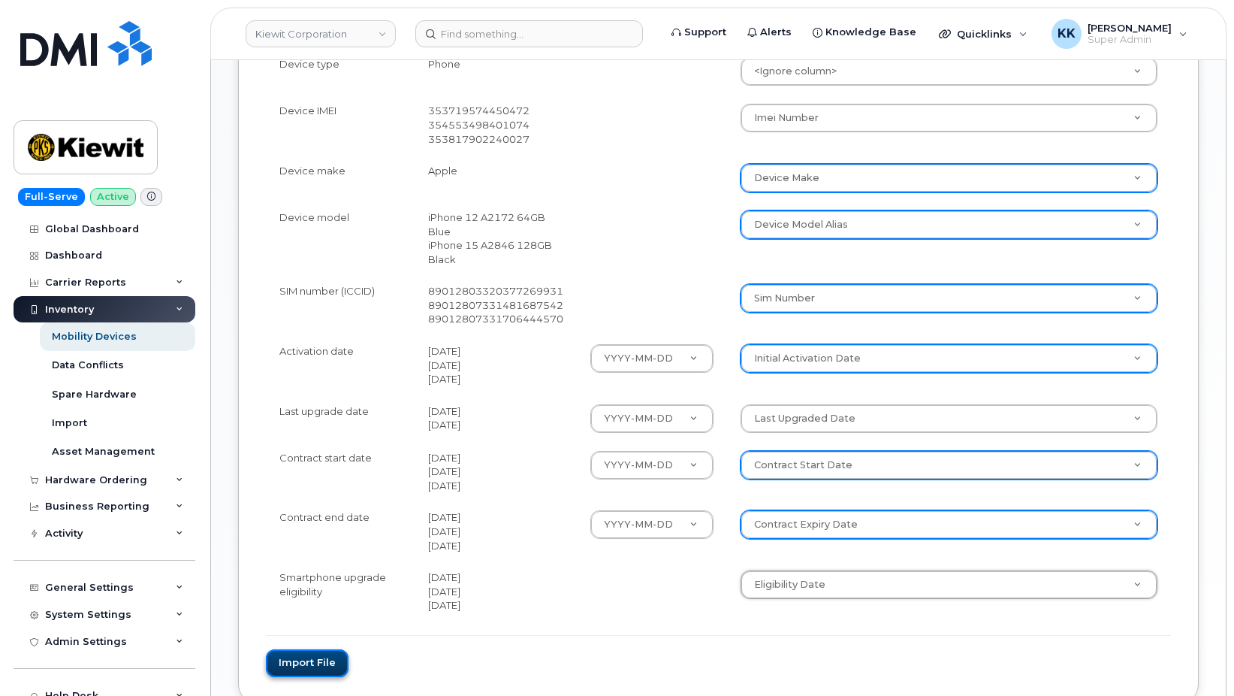
click at [322, 669] on button "Import file" at bounding box center [307, 663] width 83 height 28
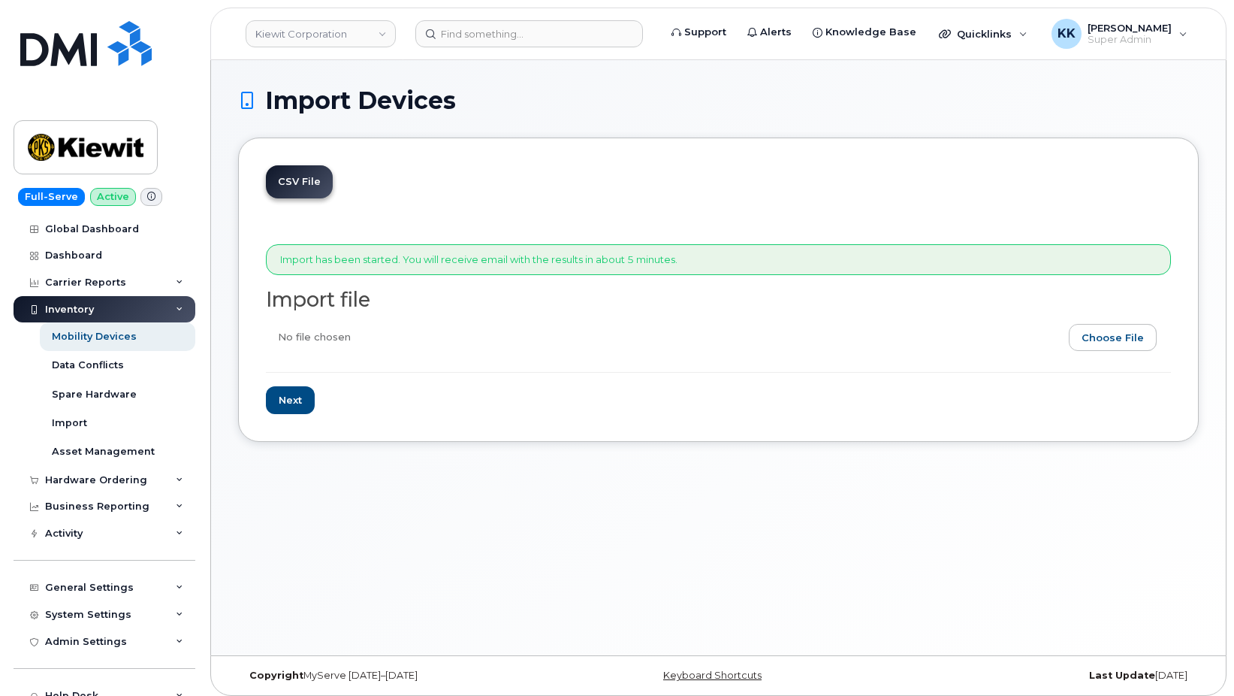
click at [1132, 332] on input "file" at bounding box center [712, 341] width 893 height 35
click at [1129, 344] on input "file" at bounding box center [712, 341] width 893 height 35
type input "C:\fakepath\Kiewit AT&T Inventory September 2025.csv"
click at [282, 394] on input "Next" at bounding box center [290, 400] width 49 height 28
type input "Loading..."
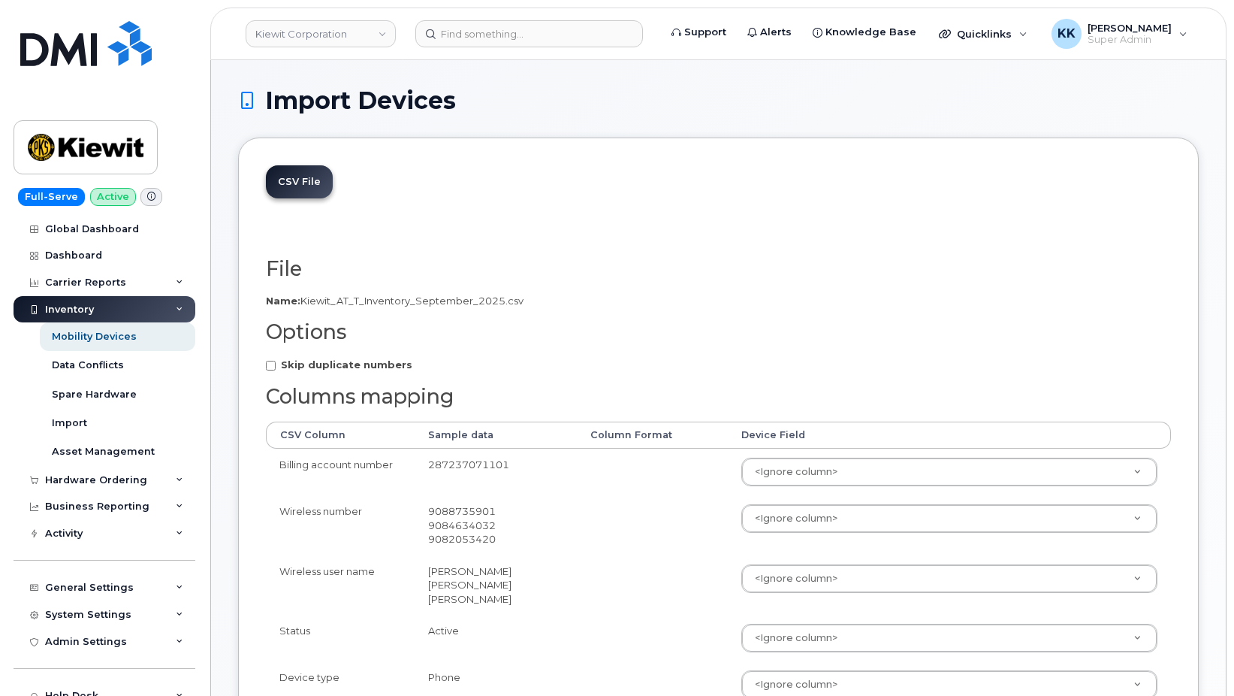
click at [355, 362] on strong "Skip duplicate numbers" at bounding box center [346, 364] width 131 height 12
click at [276, 362] on input "Skip duplicate numbers" at bounding box center [271, 366] width 10 height 10
checkbox input "true"
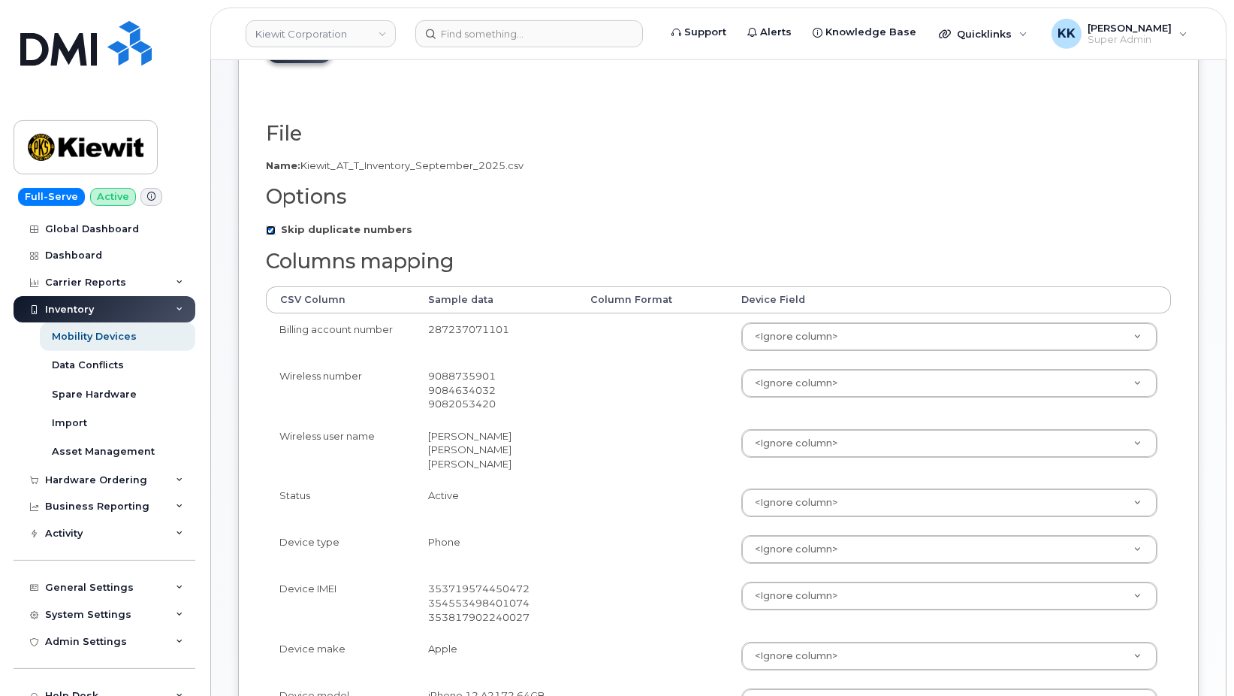
scroll to position [153, 0]
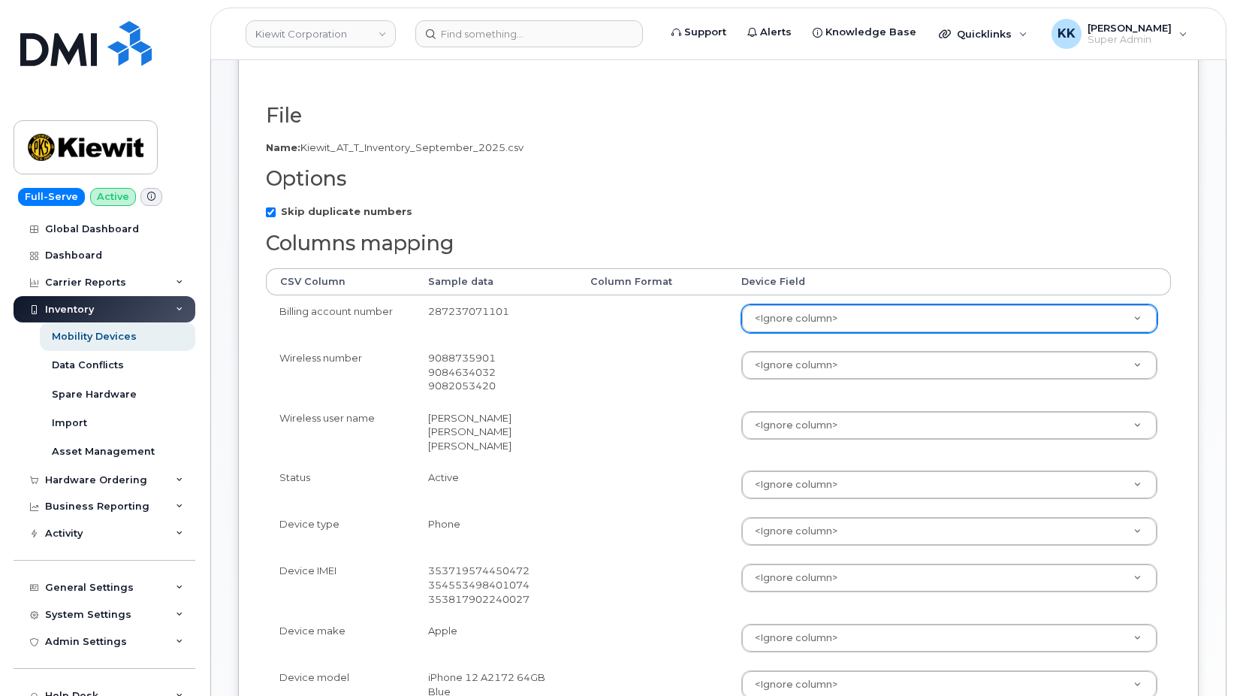
click at [772, 325] on body "[PERSON_NAME] Corporation Support Alerts Knowledge Base Quicklinks Suspend / Ca…" at bounding box center [617, 555] width 1234 height 1416
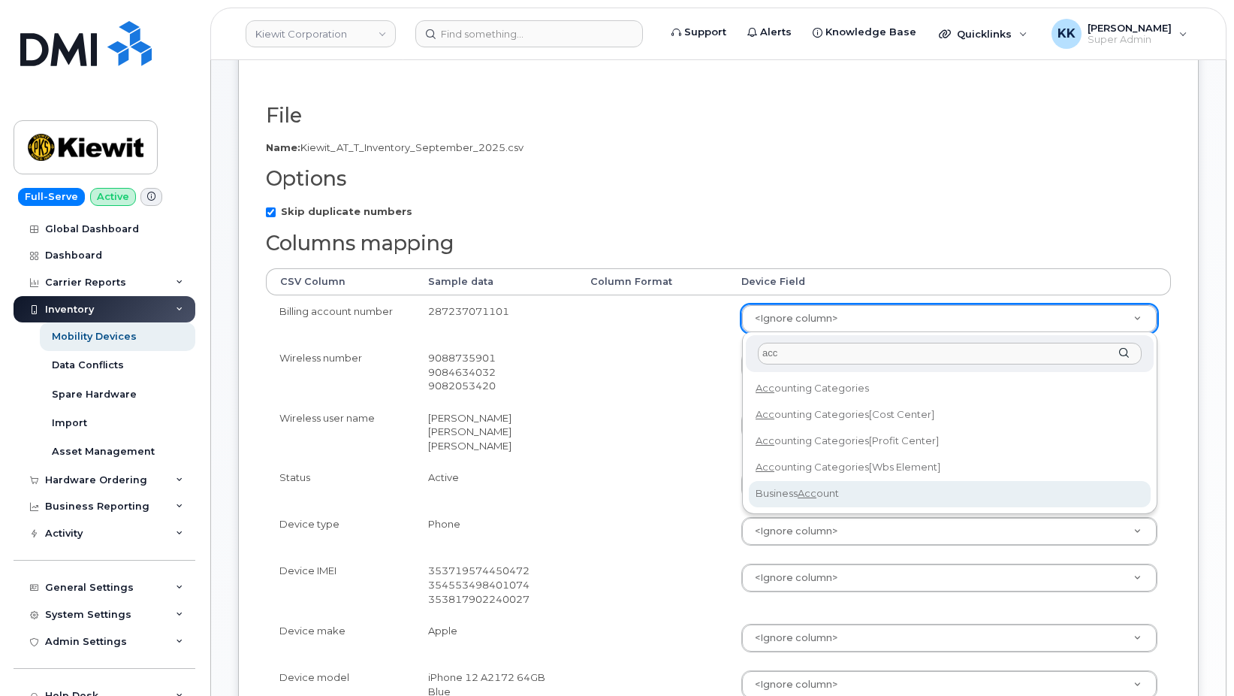
type input "acc"
select select "business_account_id"
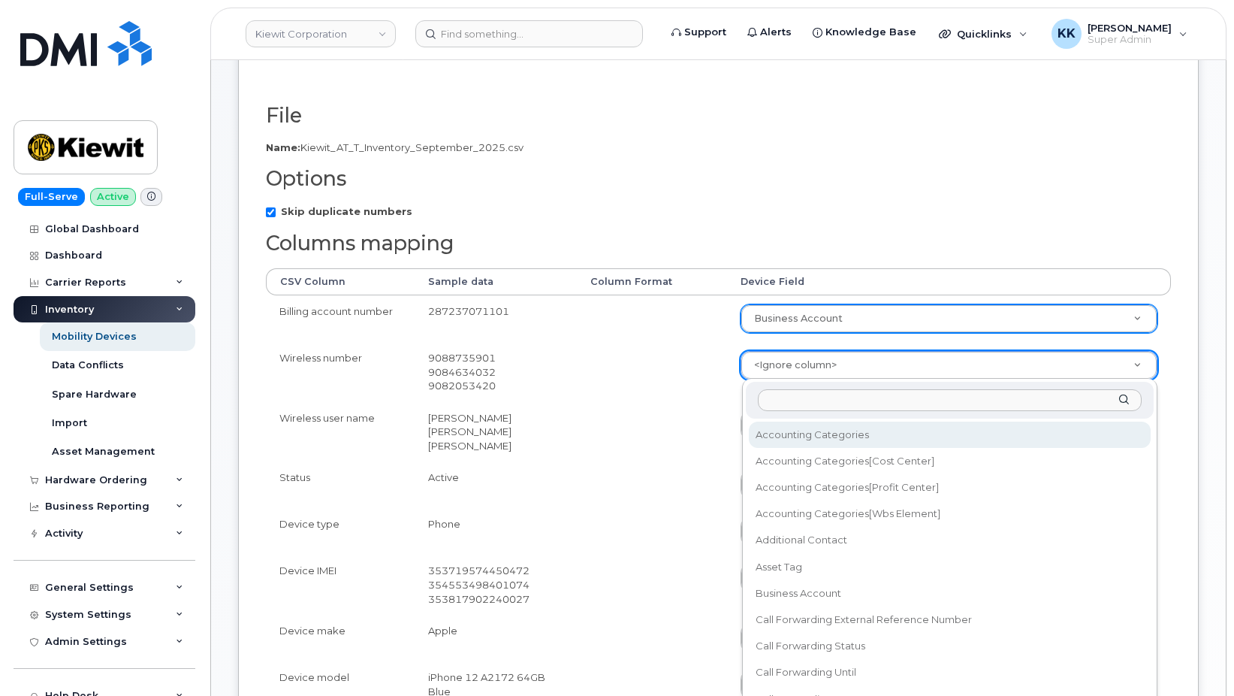
click at [765, 366] on body "[PERSON_NAME] Corporation Support Alerts Knowledge Base Quicklinks Suspend / Ca…" at bounding box center [617, 555] width 1234 height 1416
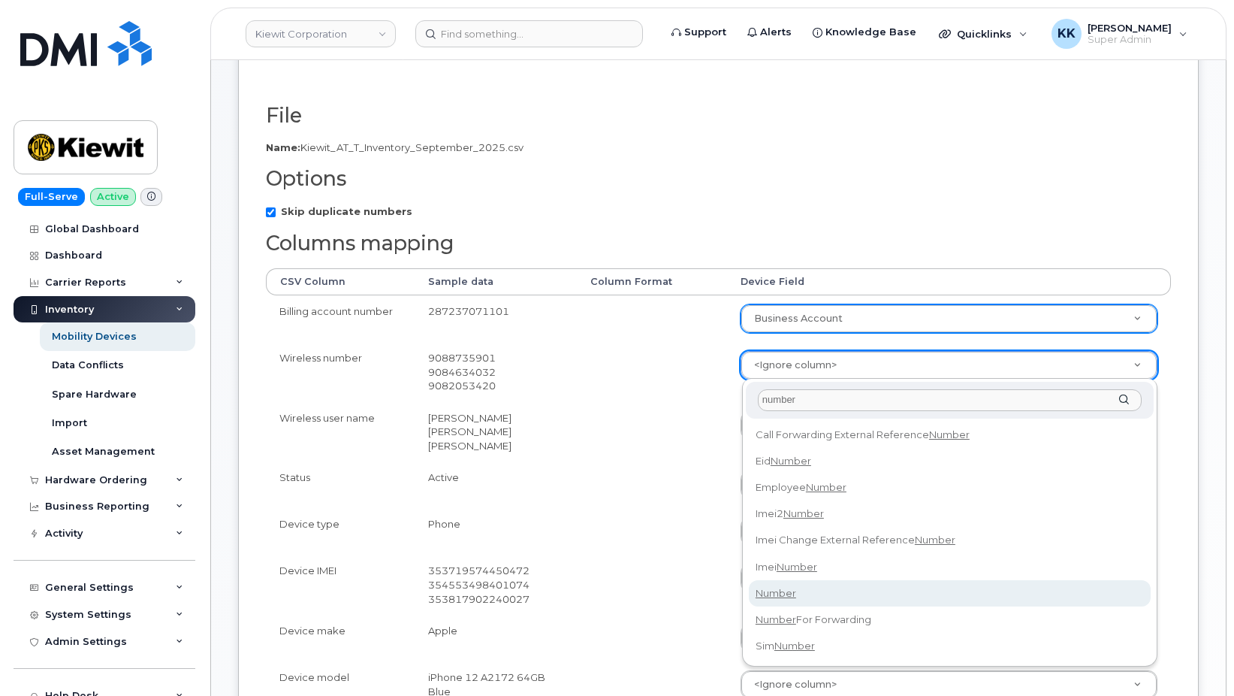
type input "number"
select select "number"
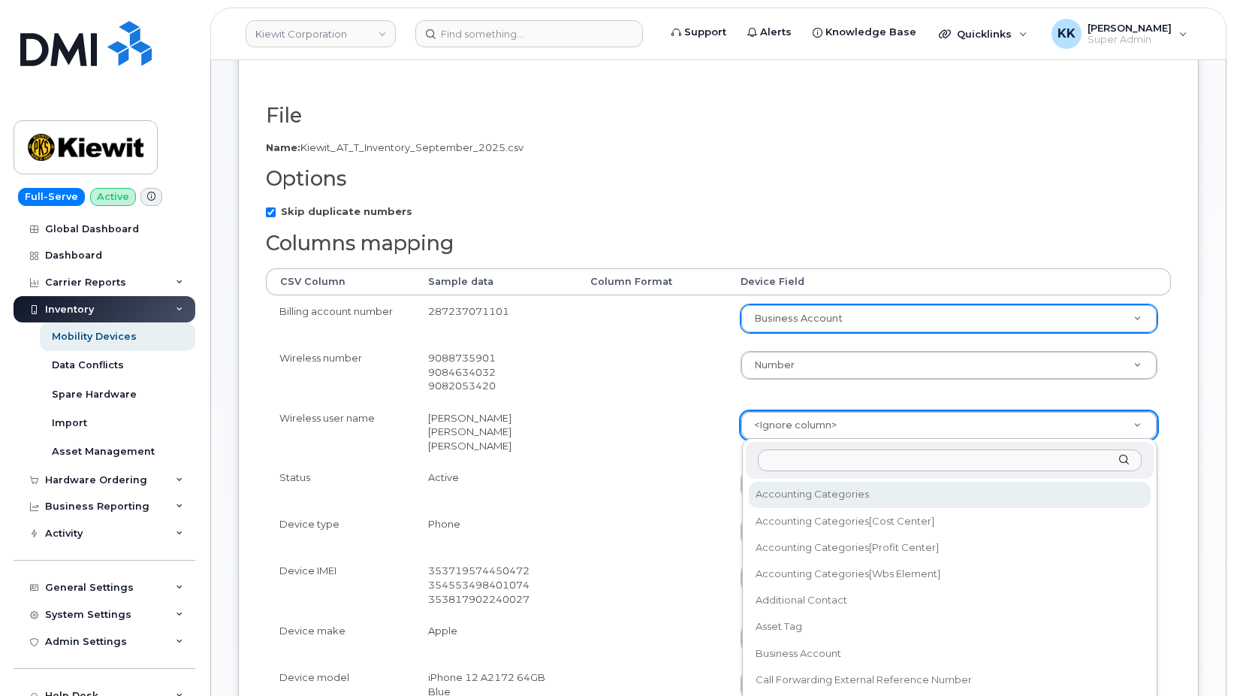
click at [755, 418] on body "Kiewit Corporation Support Alerts Knowledge Base Quicklinks Suspend / Cancel De…" at bounding box center [617, 555] width 1234 height 1416
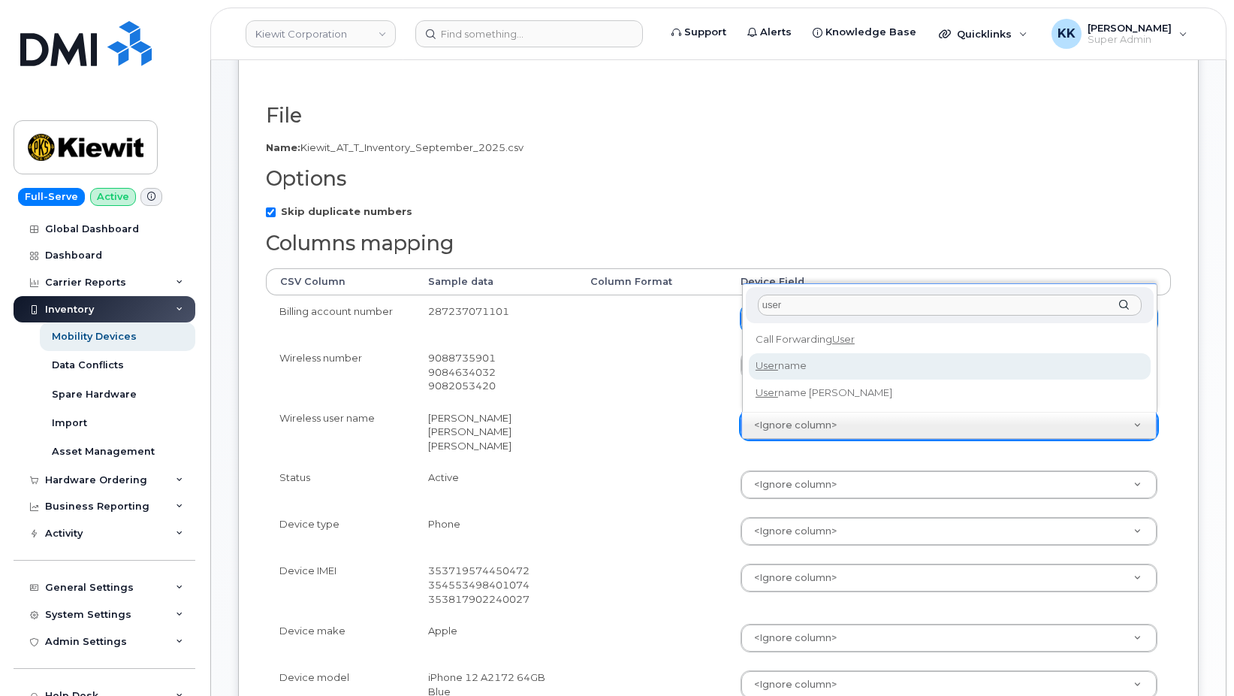
type input "user"
select select "username"
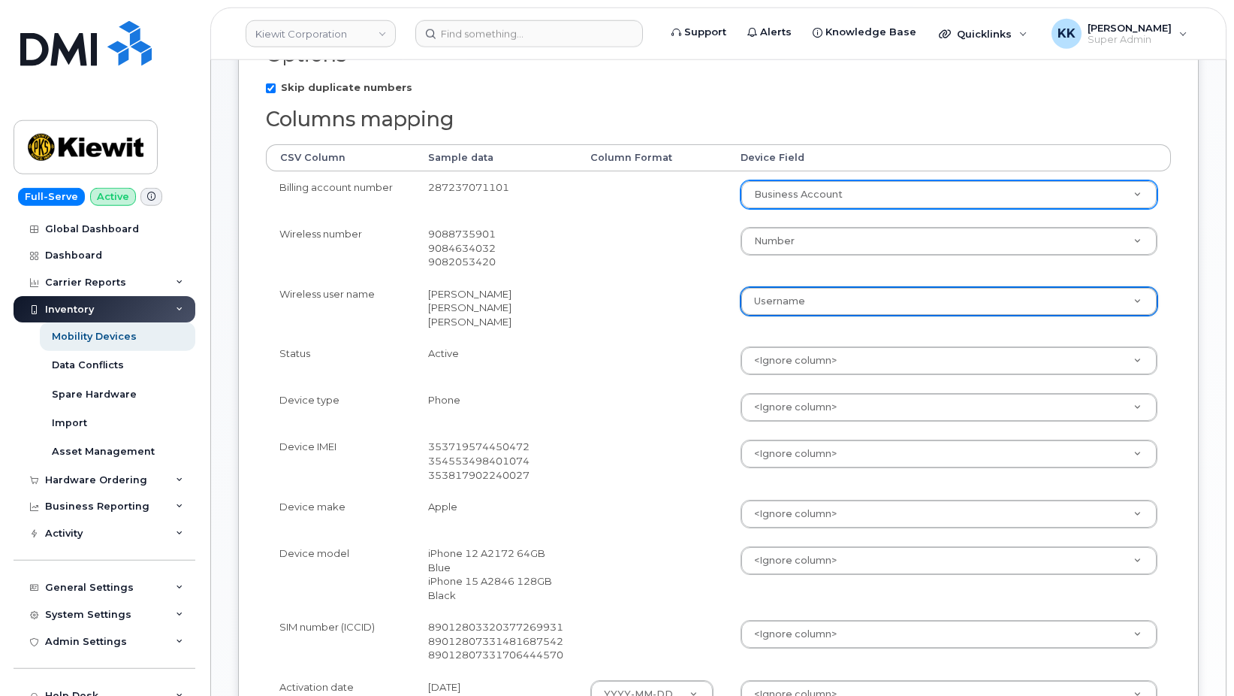
scroll to position [307, 0]
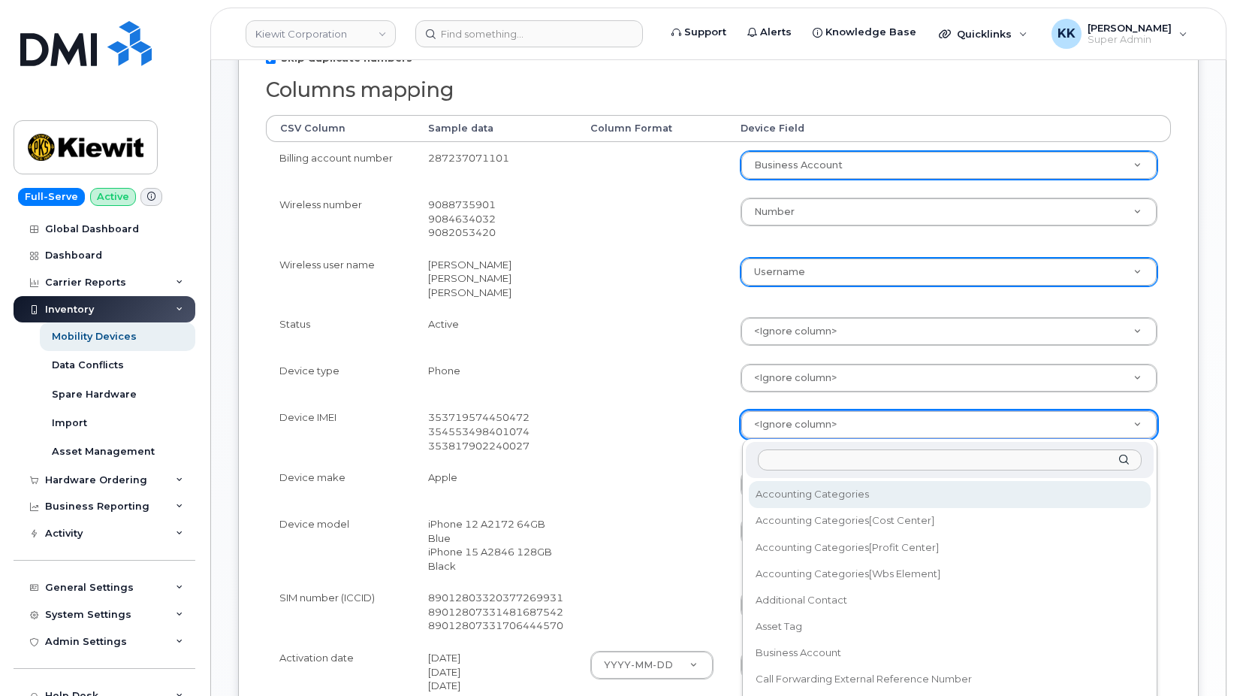
click at [774, 418] on body "Kiewit Corporation Support Alerts Knowledge Base Quicklinks Suspend / Cancel De…" at bounding box center [617, 401] width 1234 height 1416
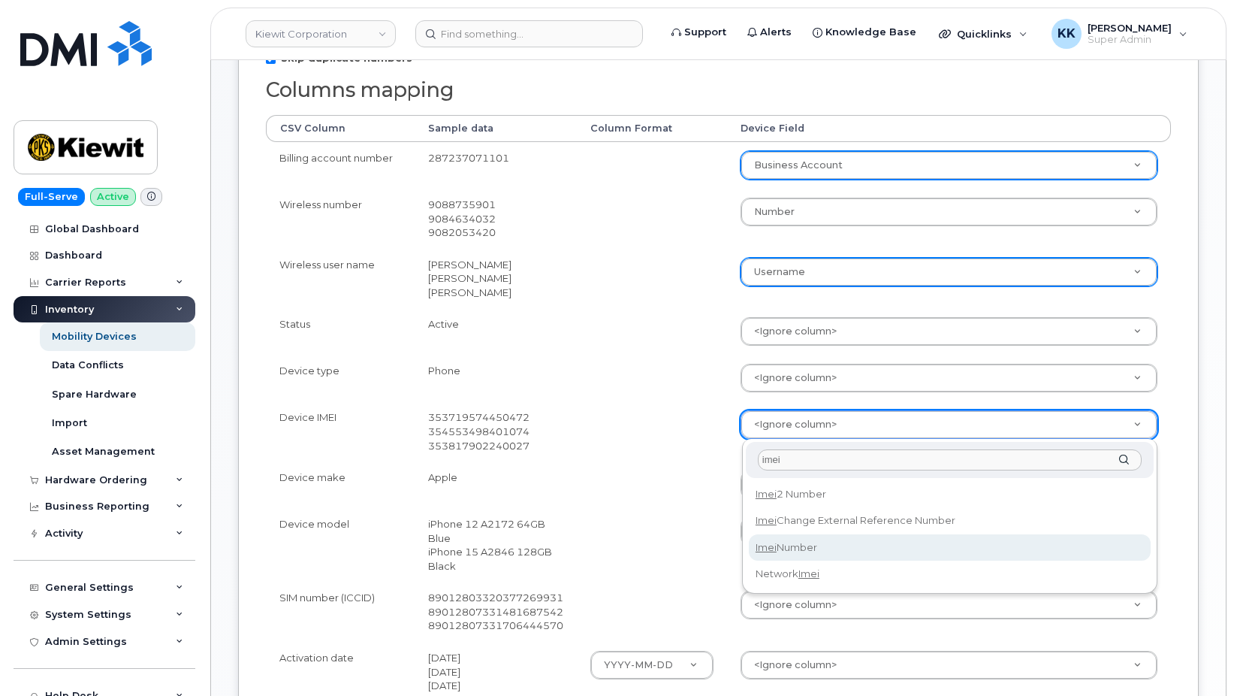
type input "imei"
select select "imei_number"
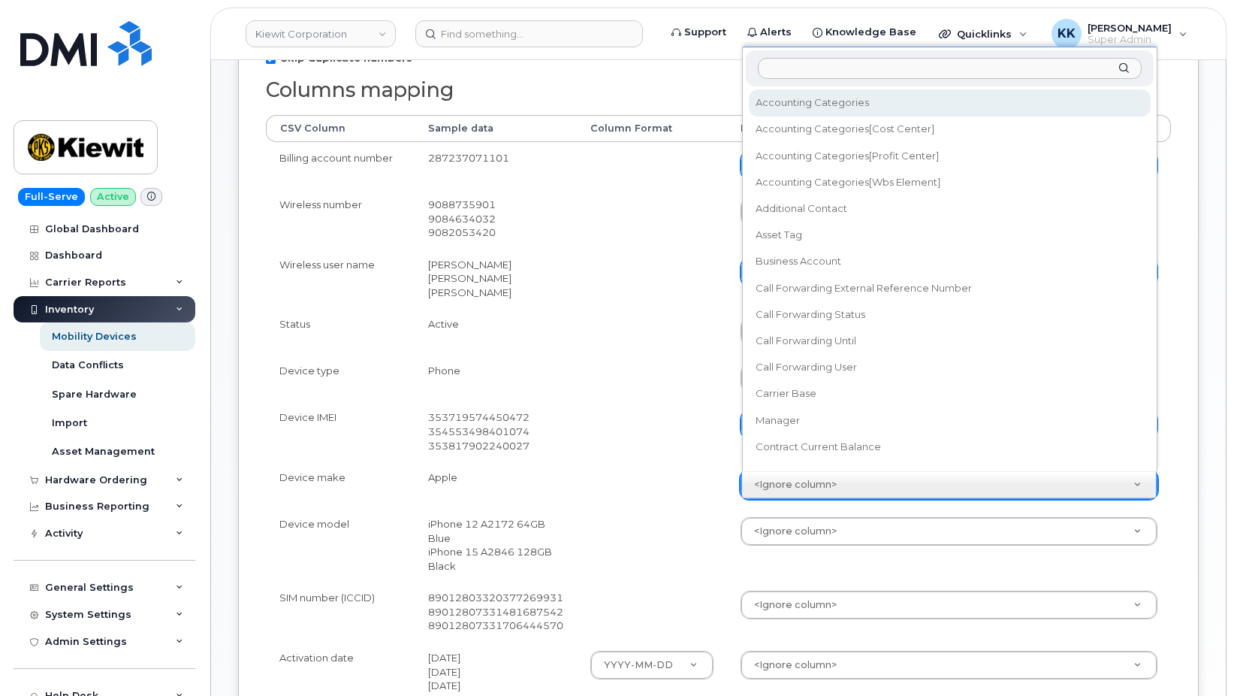
click at [806, 476] on body "[PERSON_NAME] Corporation Support Alerts Knowledge Base Quicklinks Suspend / Ca…" at bounding box center [617, 401] width 1234 height 1416
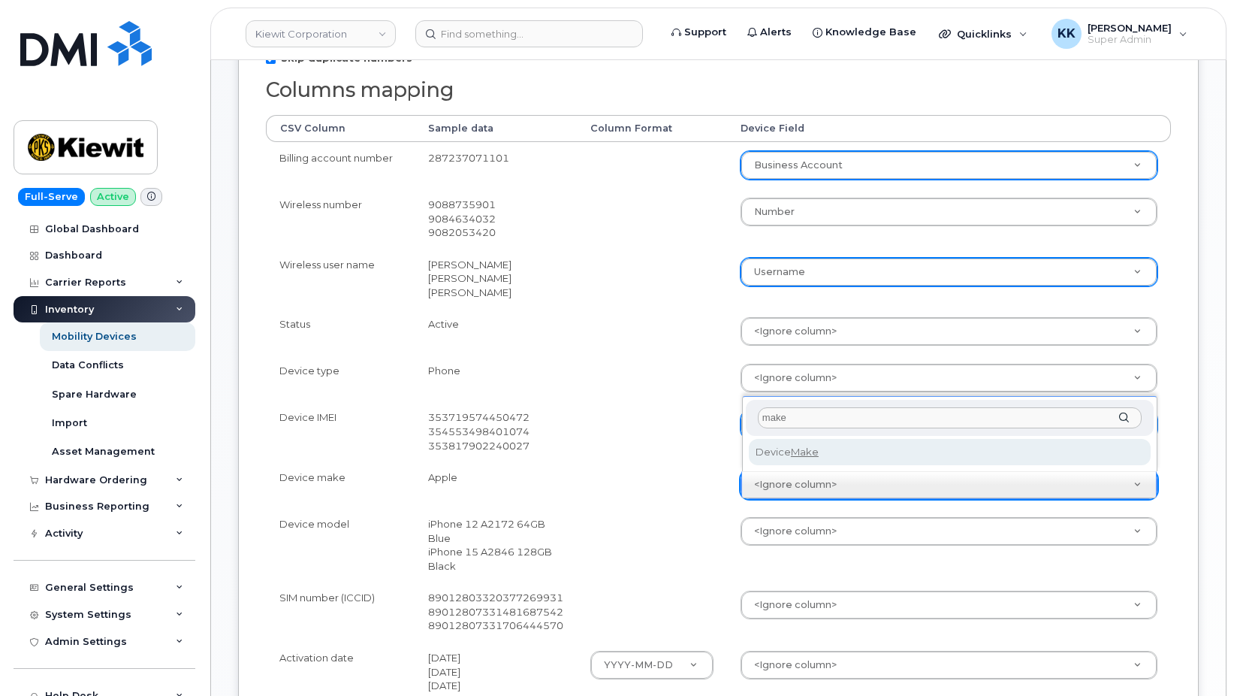
type input "make"
select select "device_make_id"
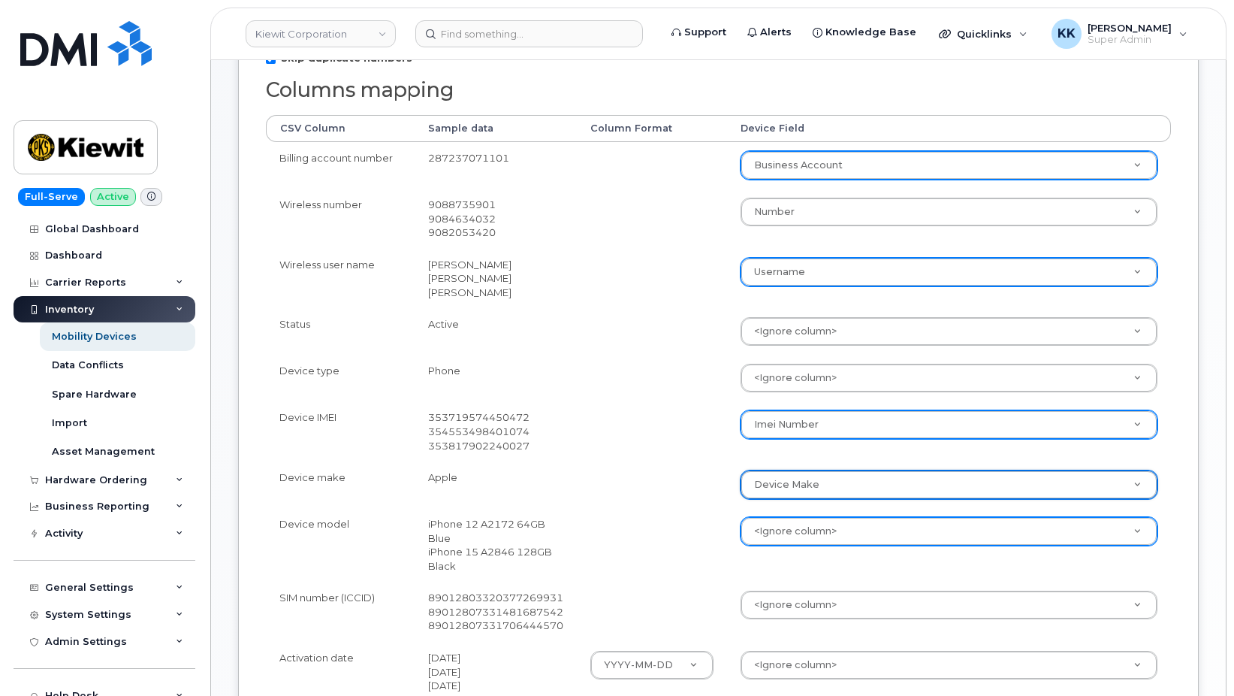
click at [775, 538] on body "[PERSON_NAME] Corporation Support Alerts Knowledge Base Quicklinks Suspend / Ca…" at bounding box center [617, 401] width 1234 height 1416
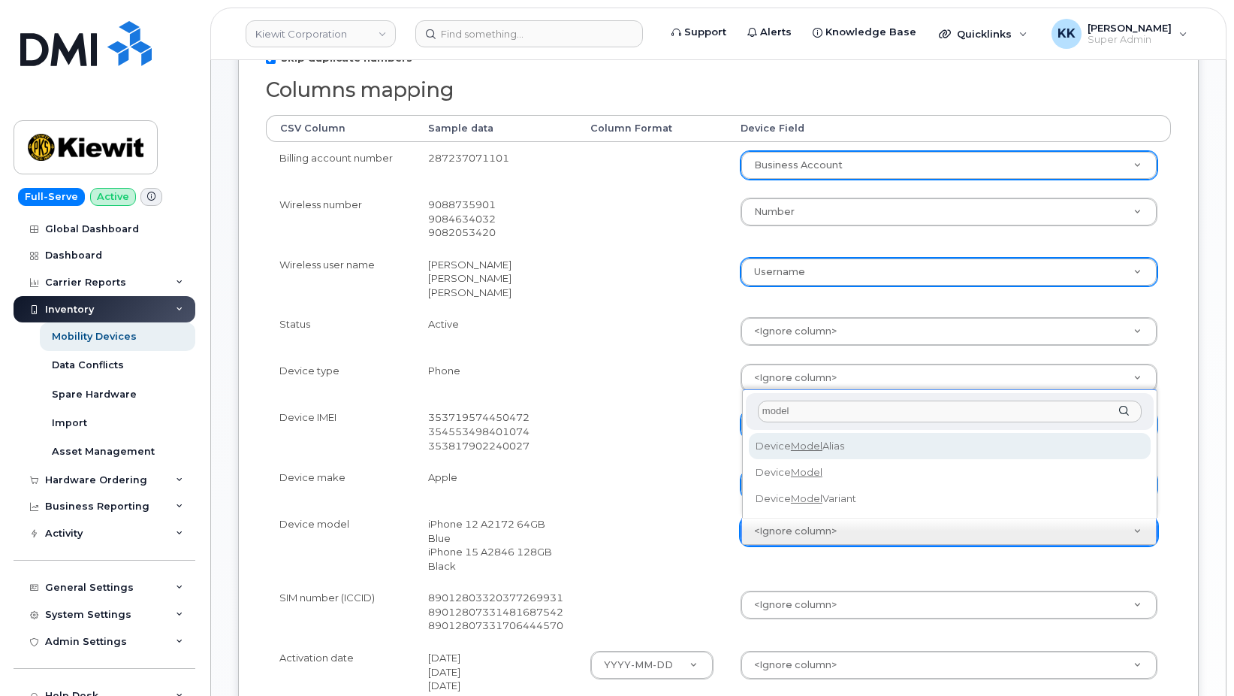
type input "model"
select select "device_model_alias"
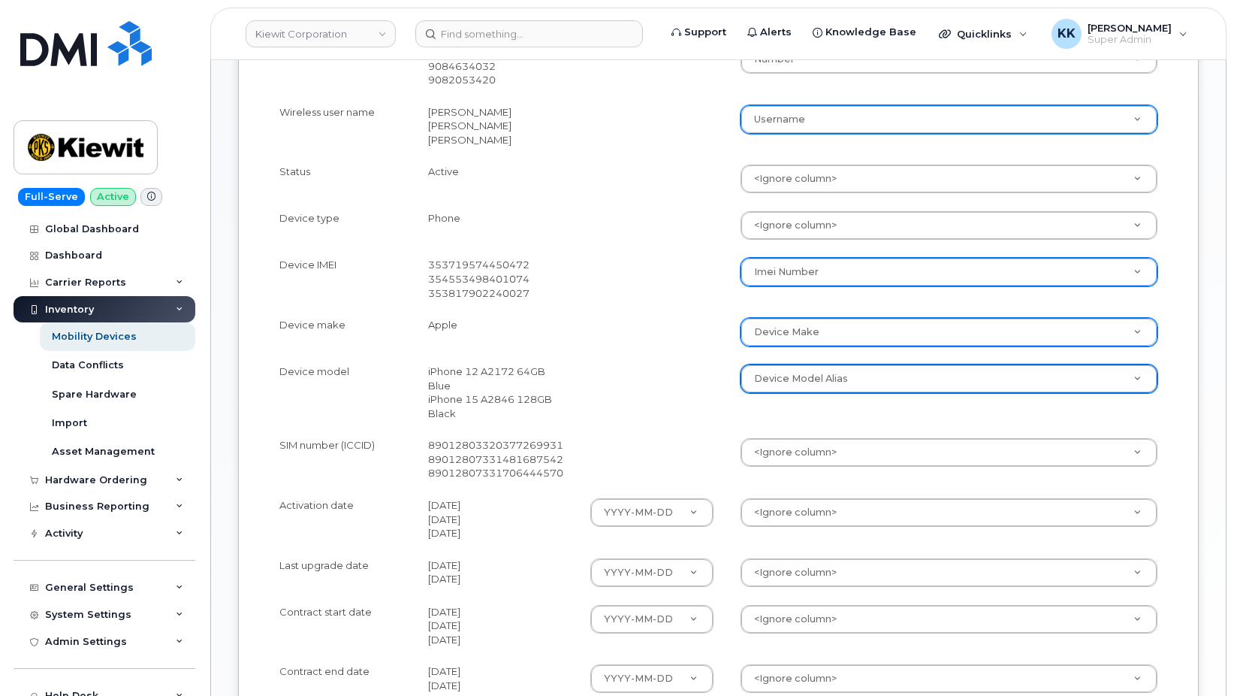
scroll to position [460, 0]
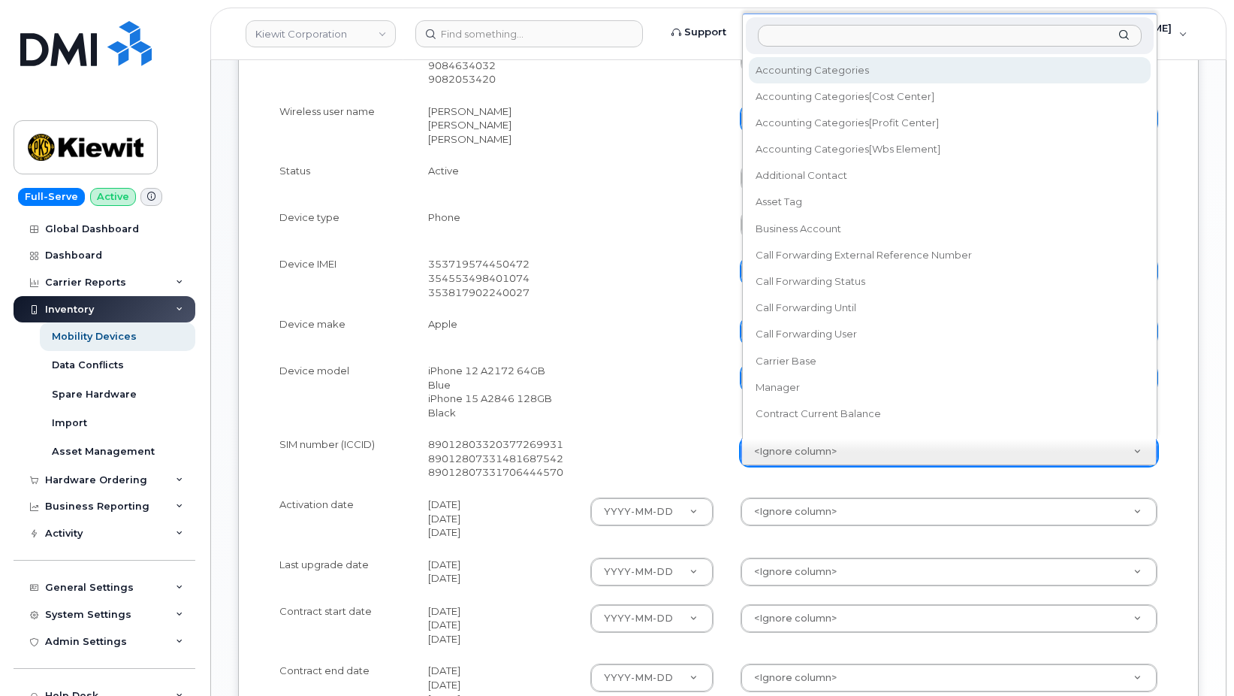
click at [787, 440] on body "[PERSON_NAME] Corporation Support Alerts Knowledge Base Quicklinks Suspend / Ca…" at bounding box center [617, 248] width 1234 height 1416
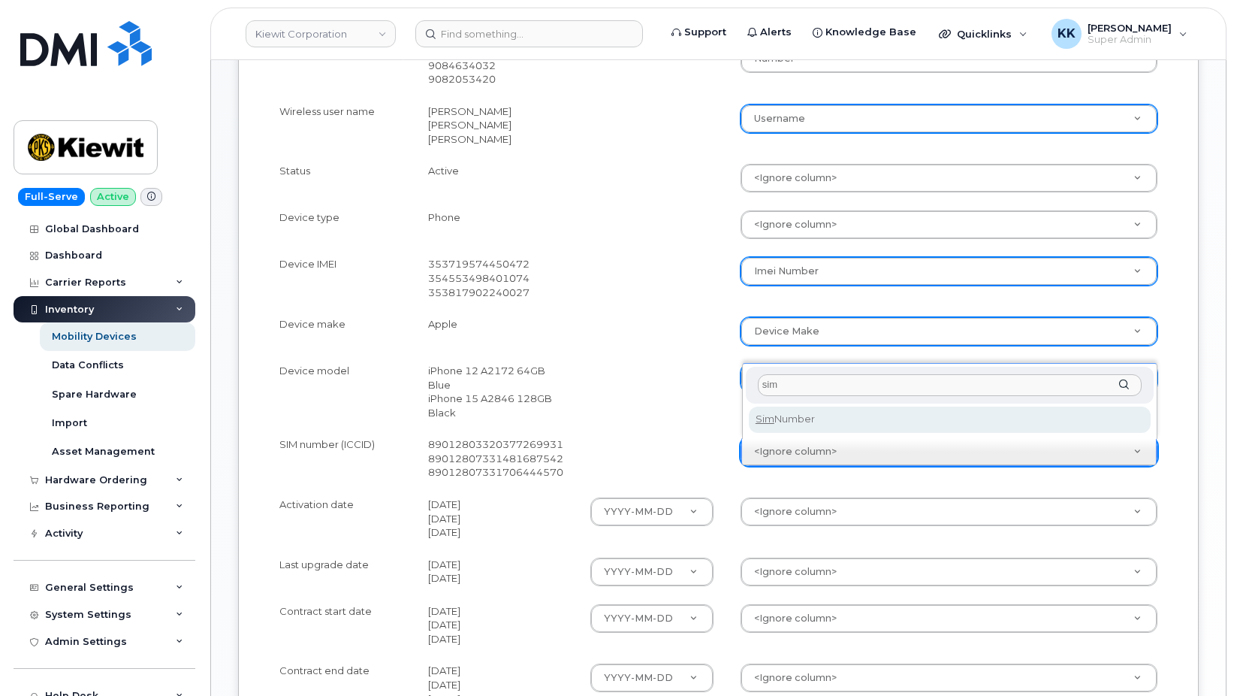
type input "sim"
click at [842, 433] on div "sim Sim Number" at bounding box center [949, 401] width 415 height 76
select select "sim_number"
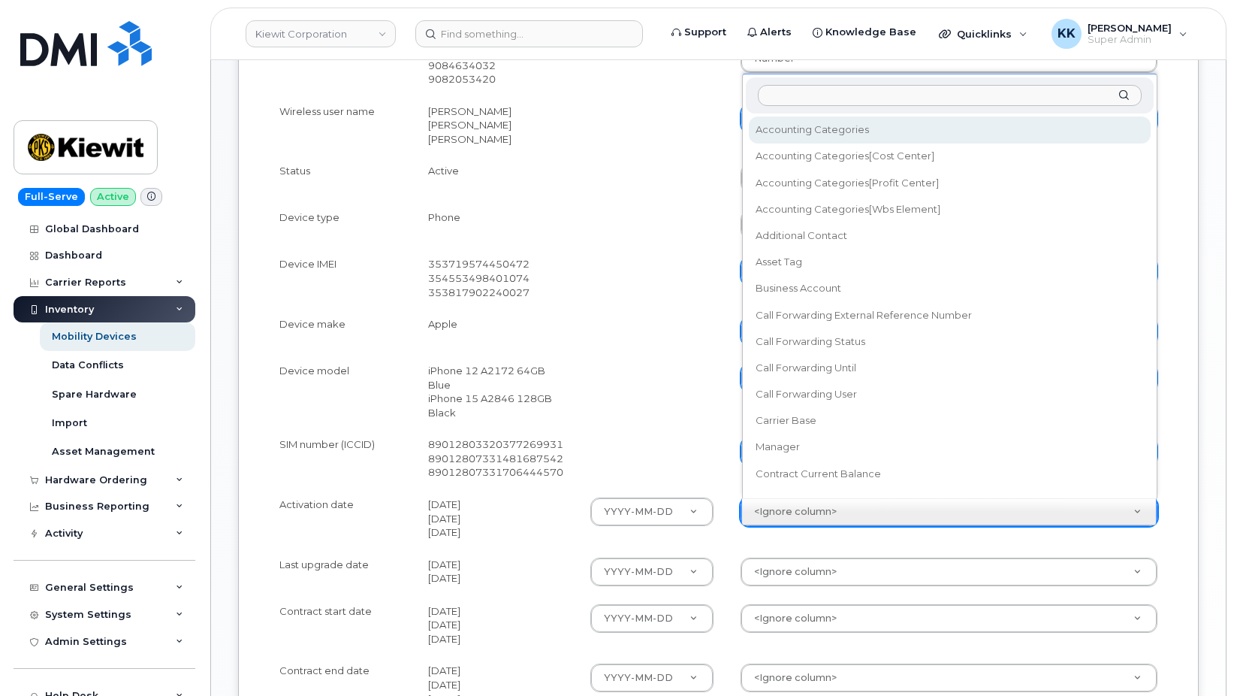
click at [795, 509] on body "[PERSON_NAME] Corporation Support Alerts Knowledge Base Quicklinks Suspend / Ca…" at bounding box center [617, 248] width 1234 height 1416
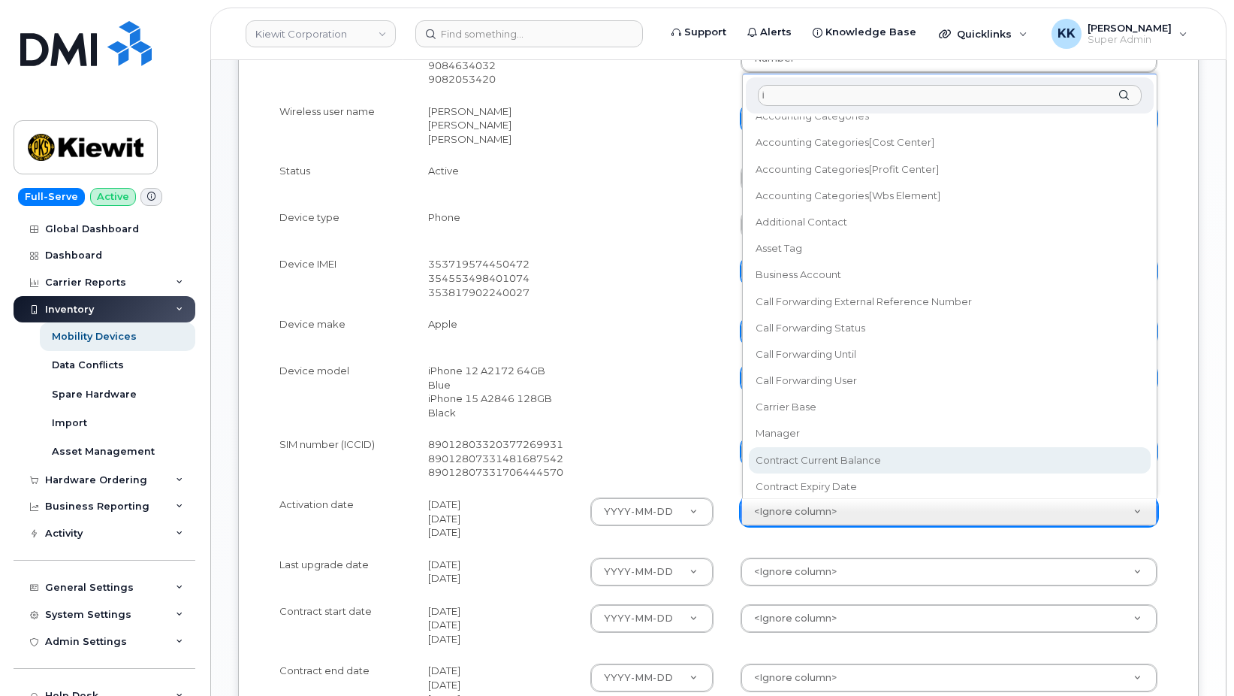
scroll to position [0, 0]
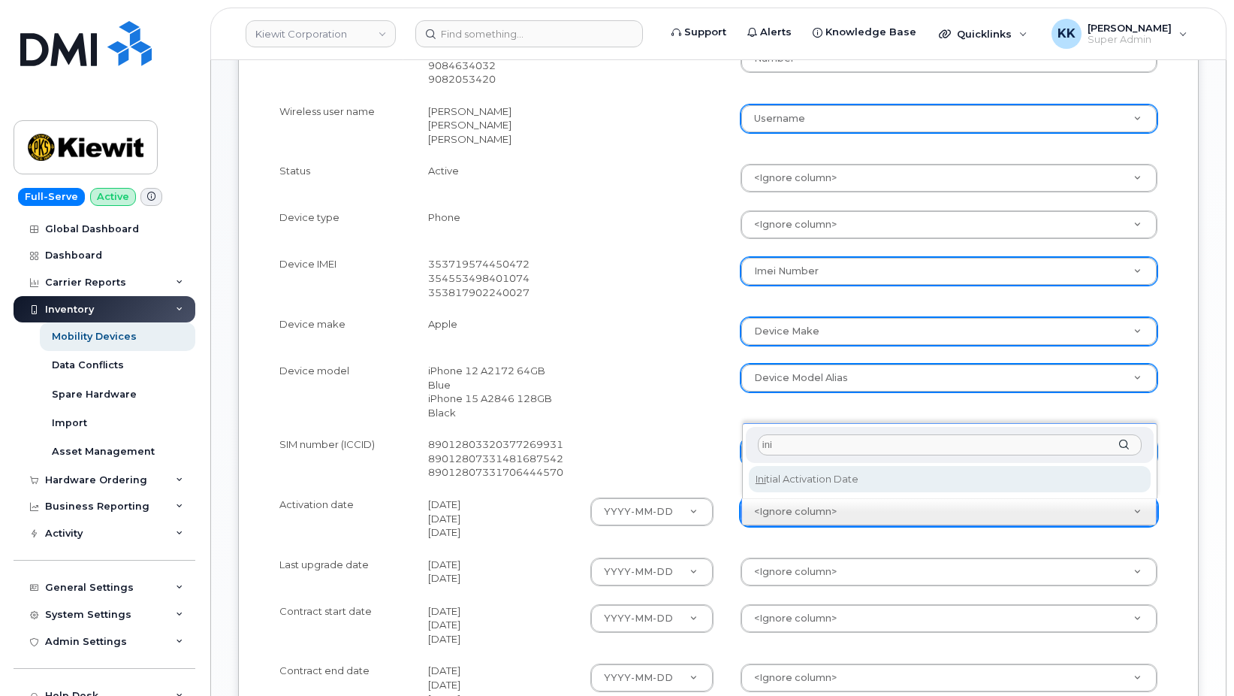
type input "ini"
select select "initial_activation_date"
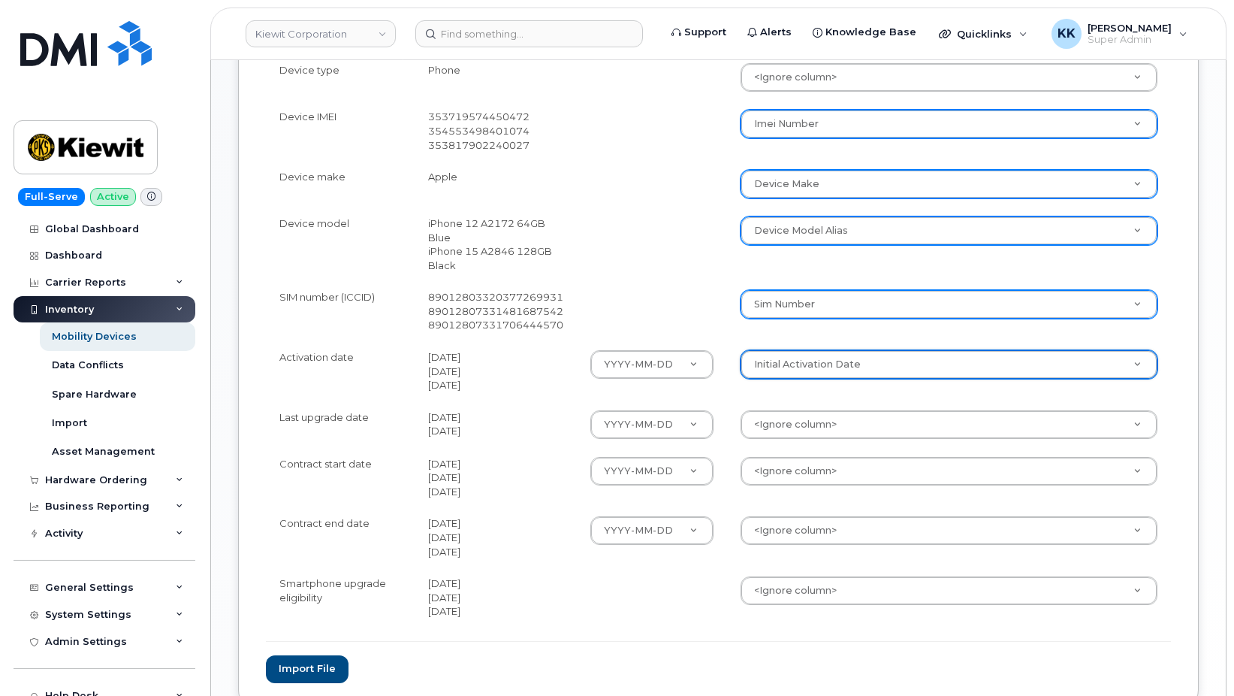
scroll to position [613, 0]
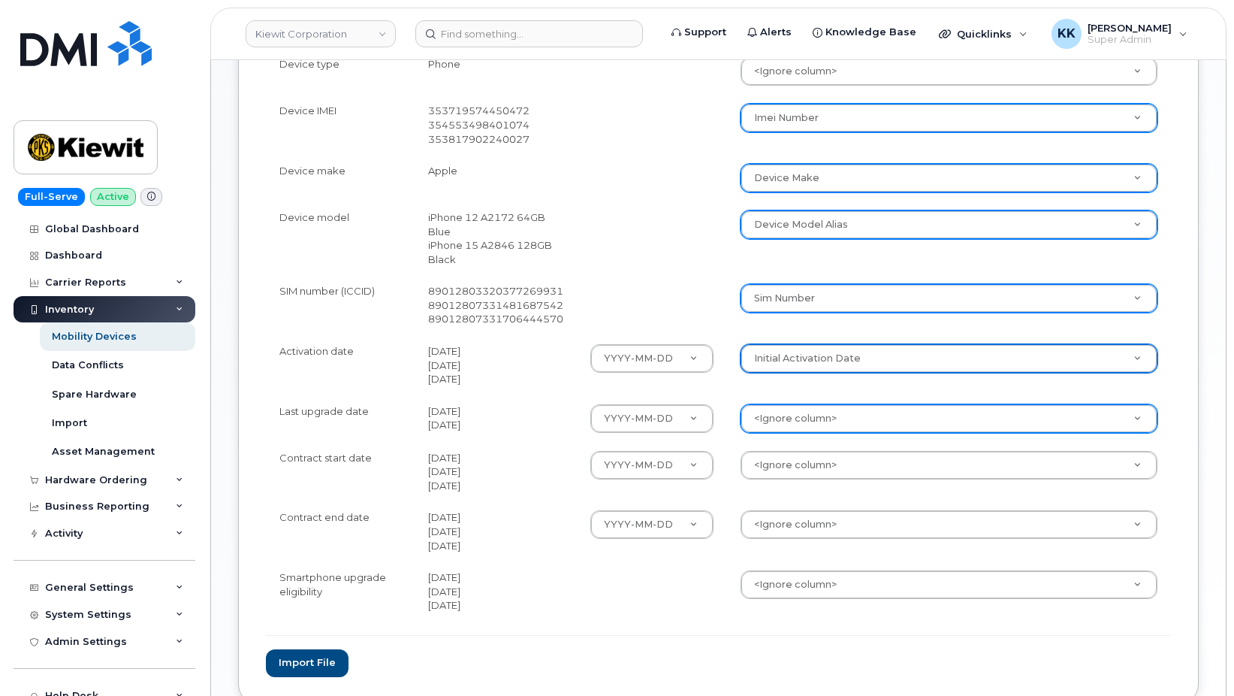
click at [784, 416] on body "[PERSON_NAME] Corporation Support Alerts Knowledge Base Quicklinks Suspend / Ca…" at bounding box center [617, 95] width 1234 height 1416
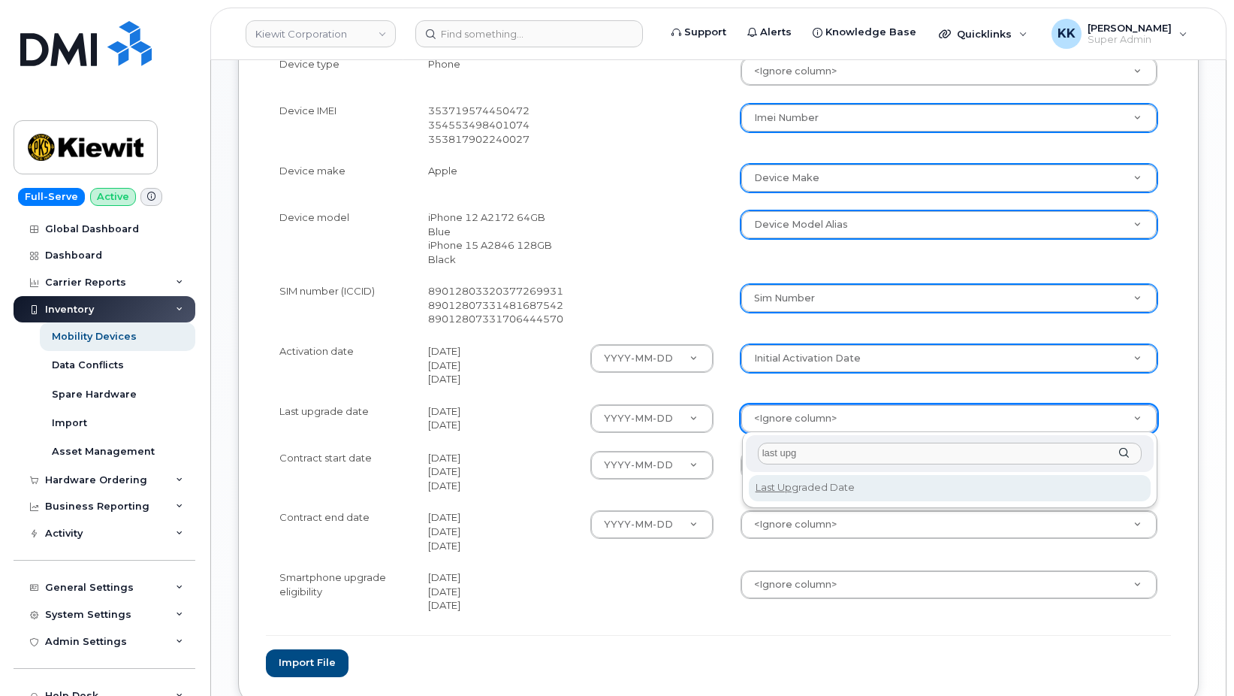
type input "last upg"
select select "last_upgraded_date"
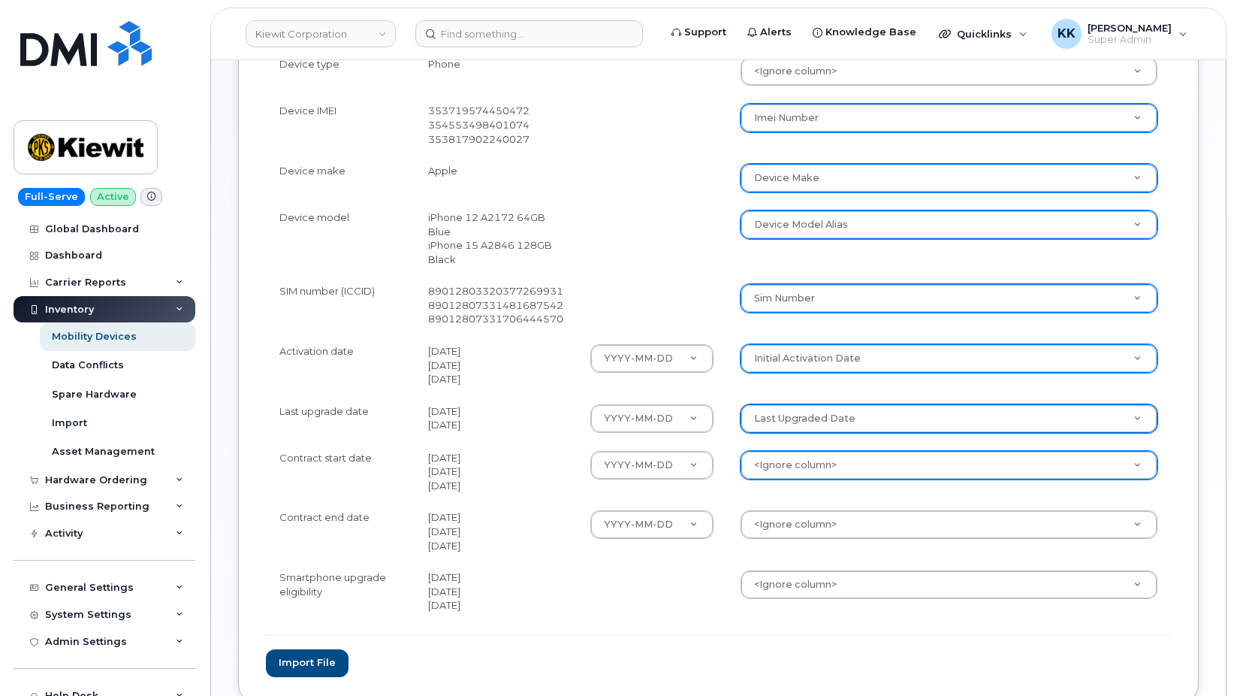
click at [813, 464] on body "[PERSON_NAME] Corporation Support Alerts Knowledge Base Quicklinks Suspend / Ca…" at bounding box center [617, 95] width 1234 height 1416
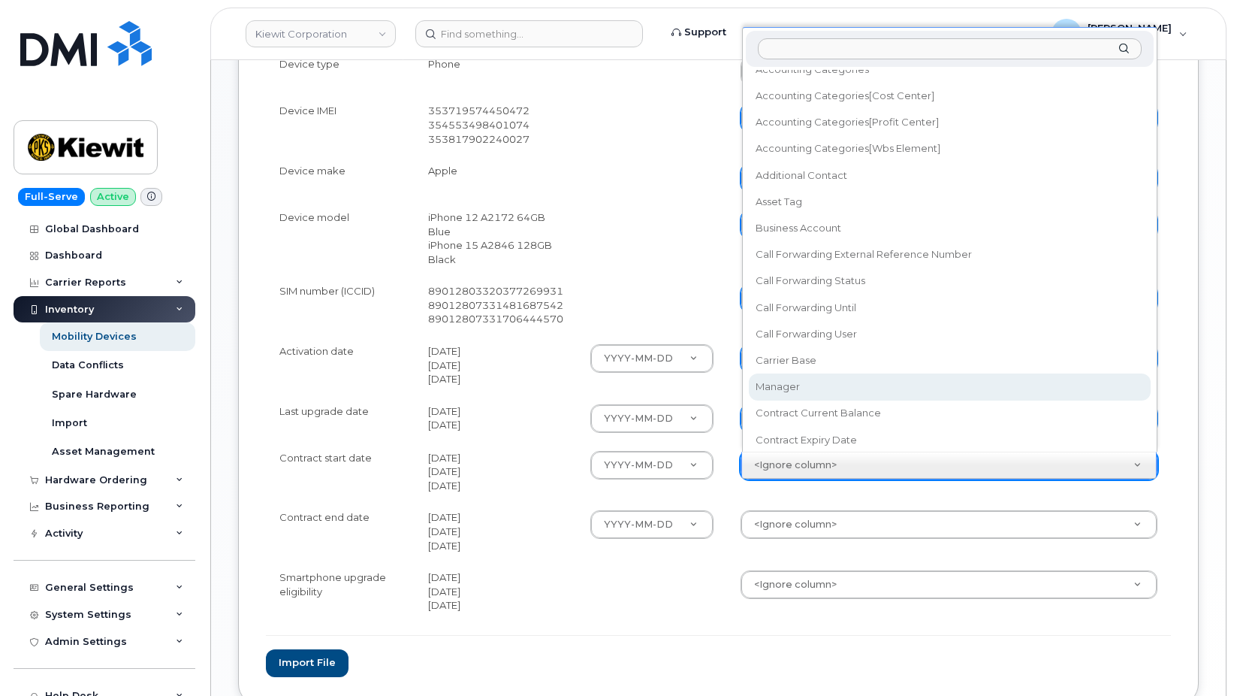
scroll to position [86, 0]
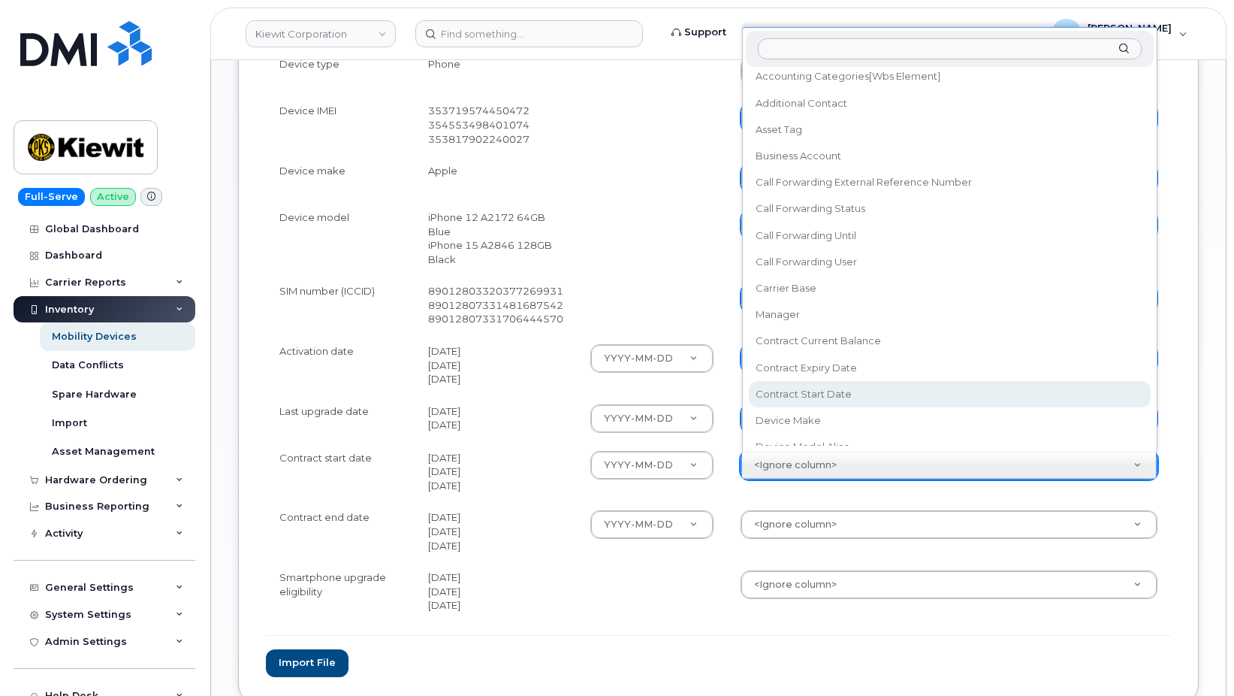
select select "contract_start_date"
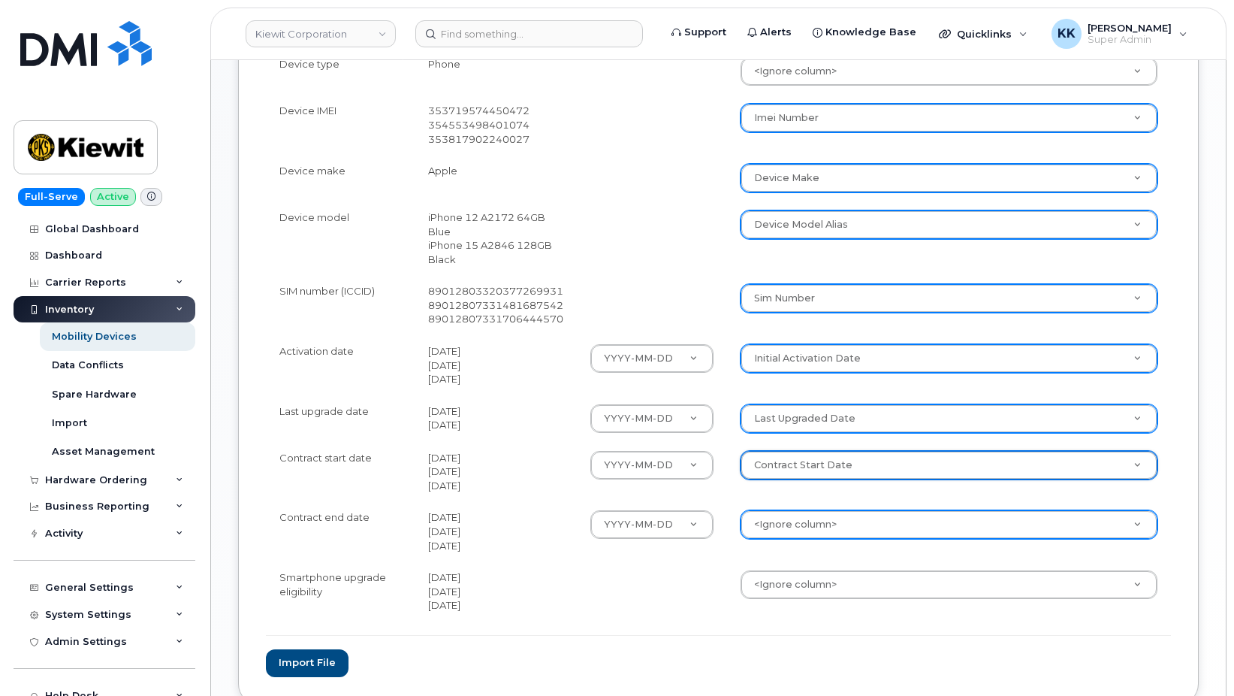
click at [809, 519] on body "[PERSON_NAME] Corporation Support Alerts Knowledge Base Quicklinks Suspend / Ca…" at bounding box center [617, 95] width 1234 height 1416
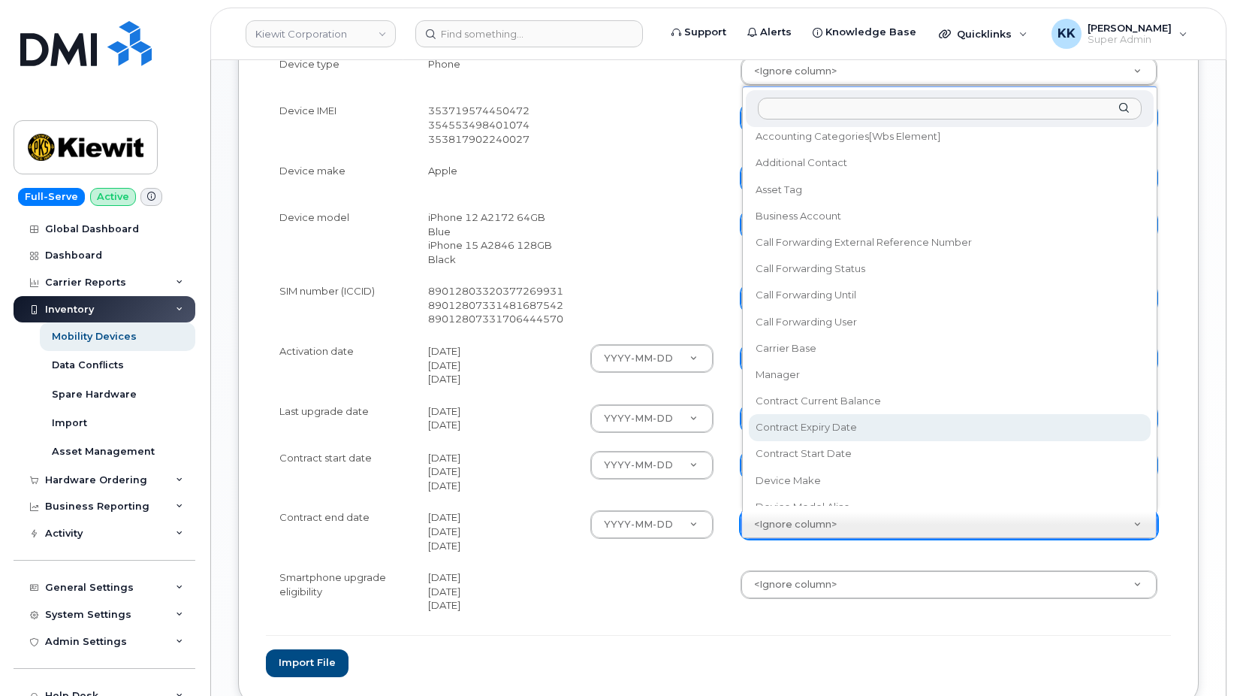
select select "contract_expiry_date"
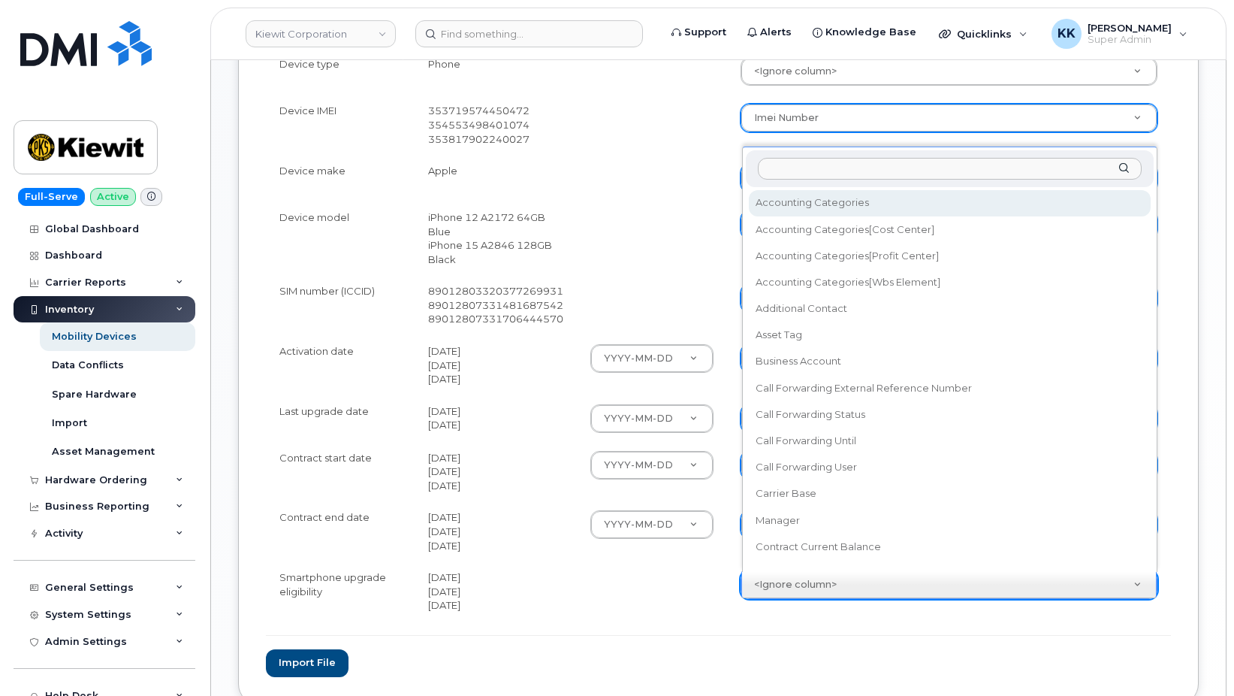
click at [788, 591] on body "Kiewit Corporation Support Alerts Knowledge Base Quicklinks Suspend / Cancel De…" at bounding box center [617, 95] width 1234 height 1416
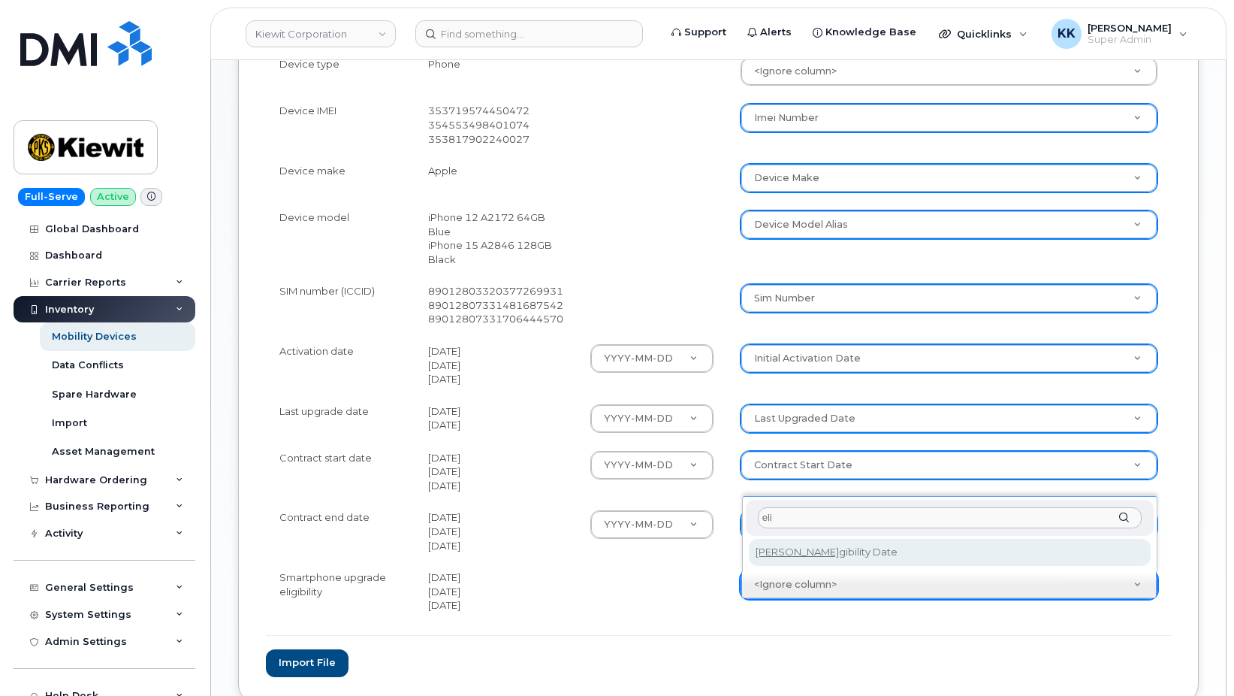
type input "eli"
select select "eligibility_date"
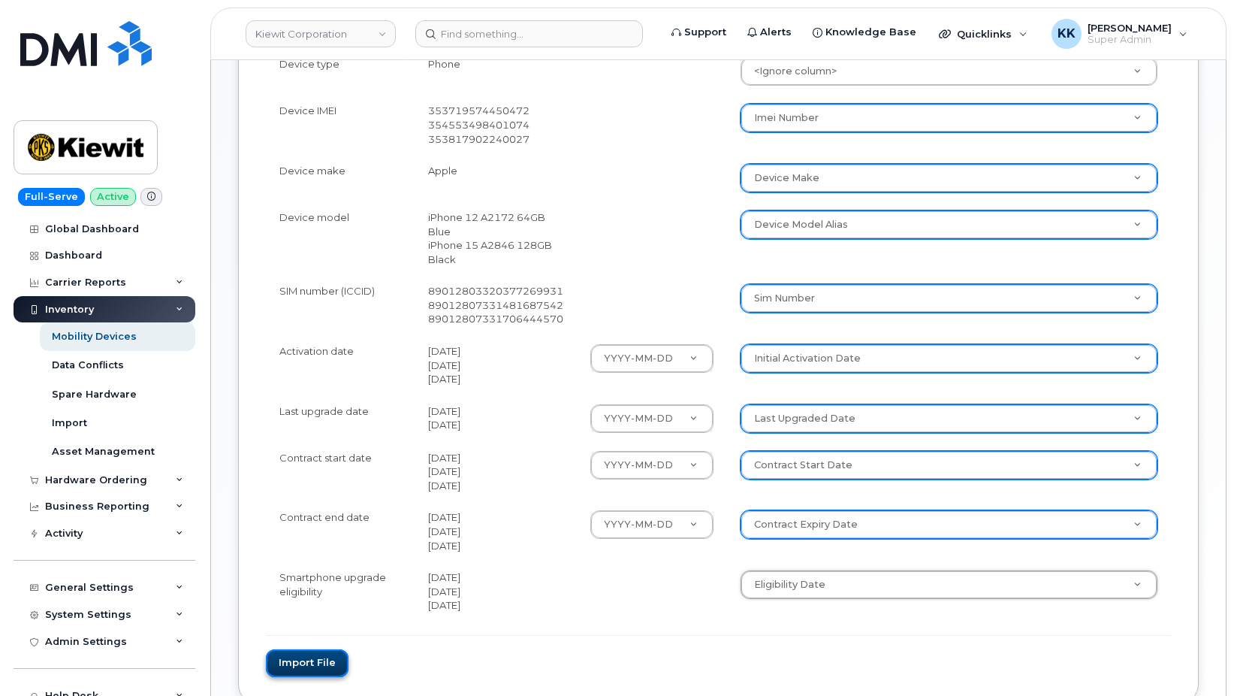
click at [324, 657] on button "Import file" at bounding box center [307, 663] width 83 height 28
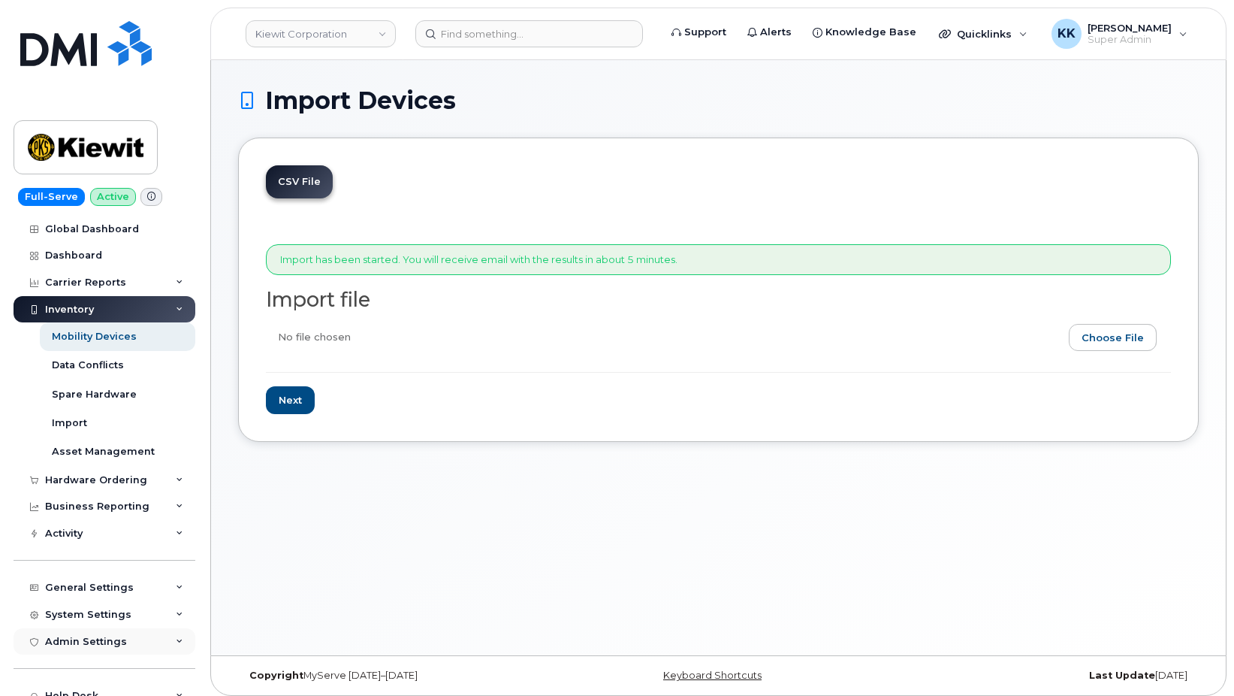
scroll to position [147, 0]
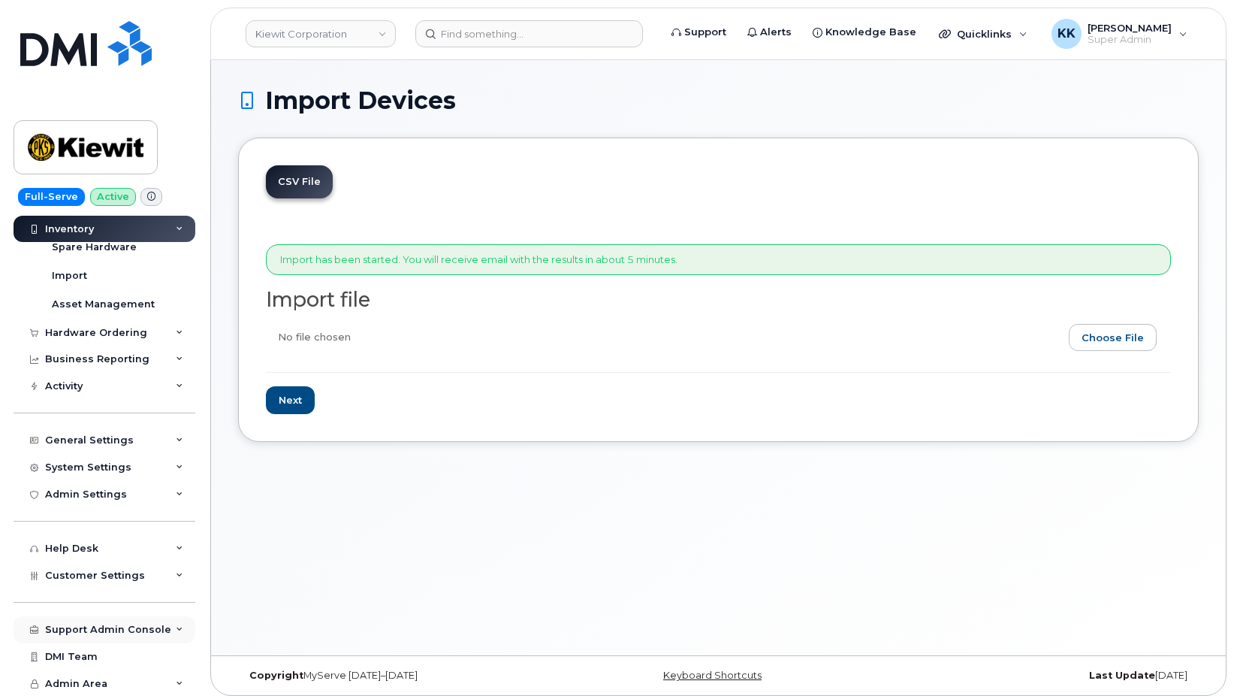
click at [77, 630] on div "Support Admin Console" at bounding box center [108, 630] width 126 height 12
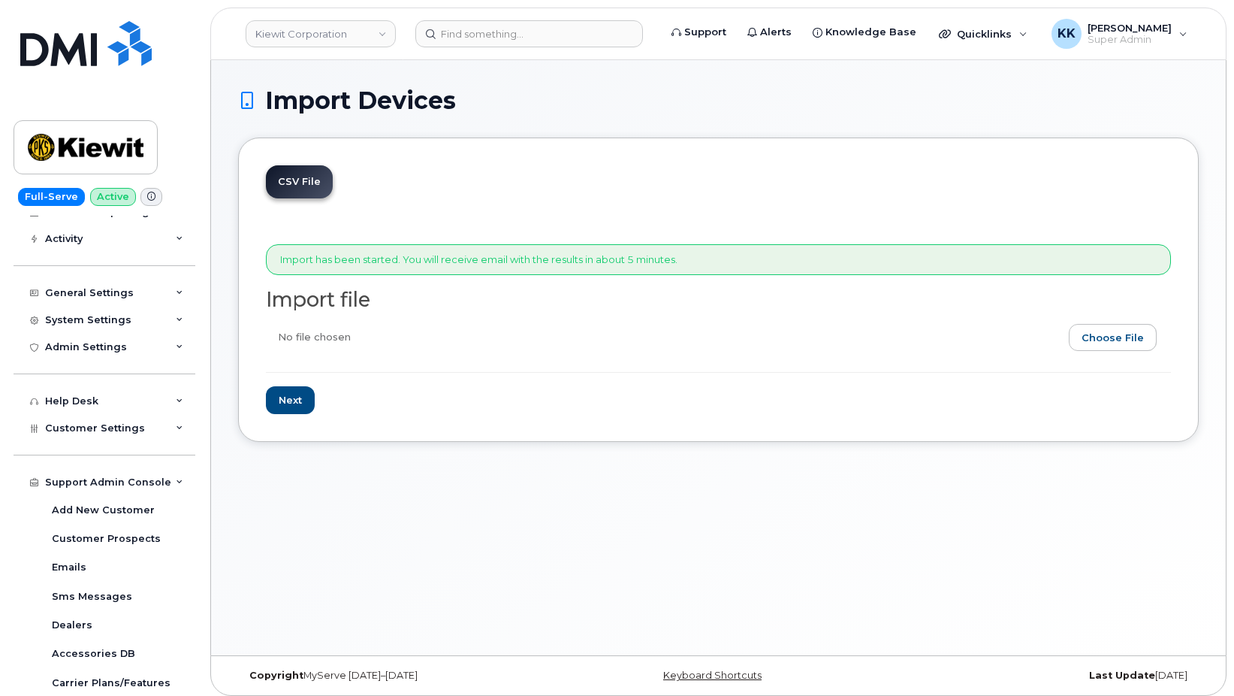
scroll to position [493, 0]
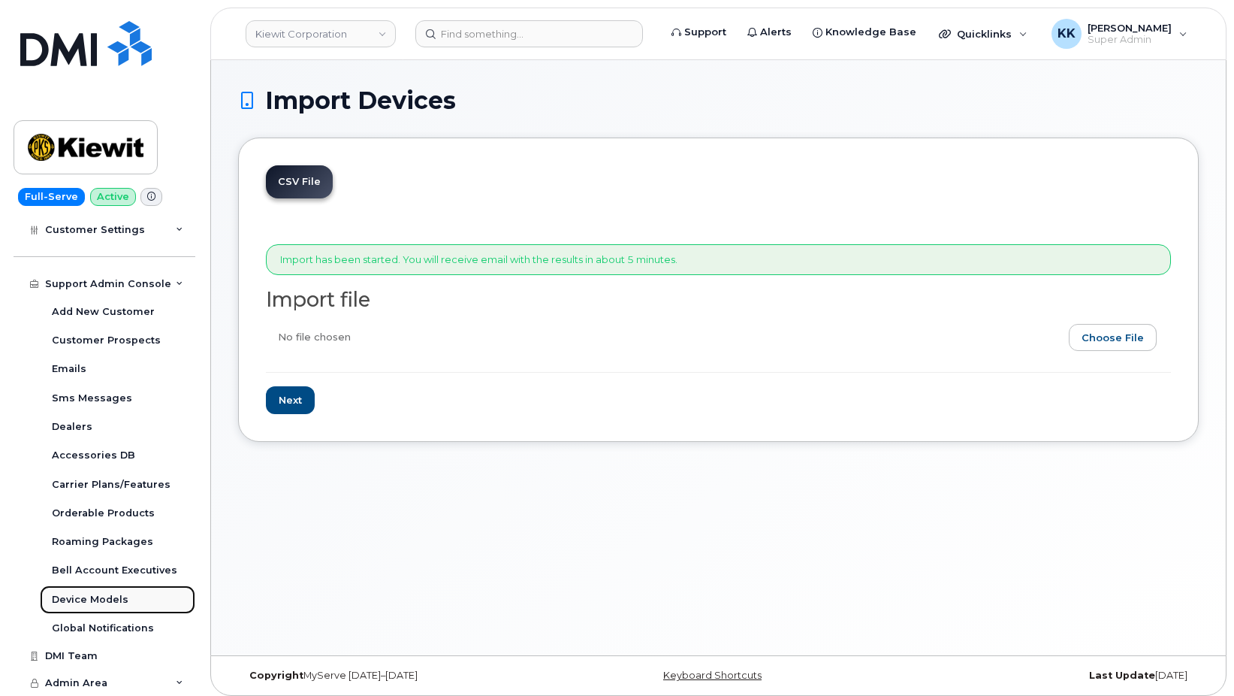
click at [97, 602] on div "Device Models" at bounding box center [90, 600] width 77 height 14
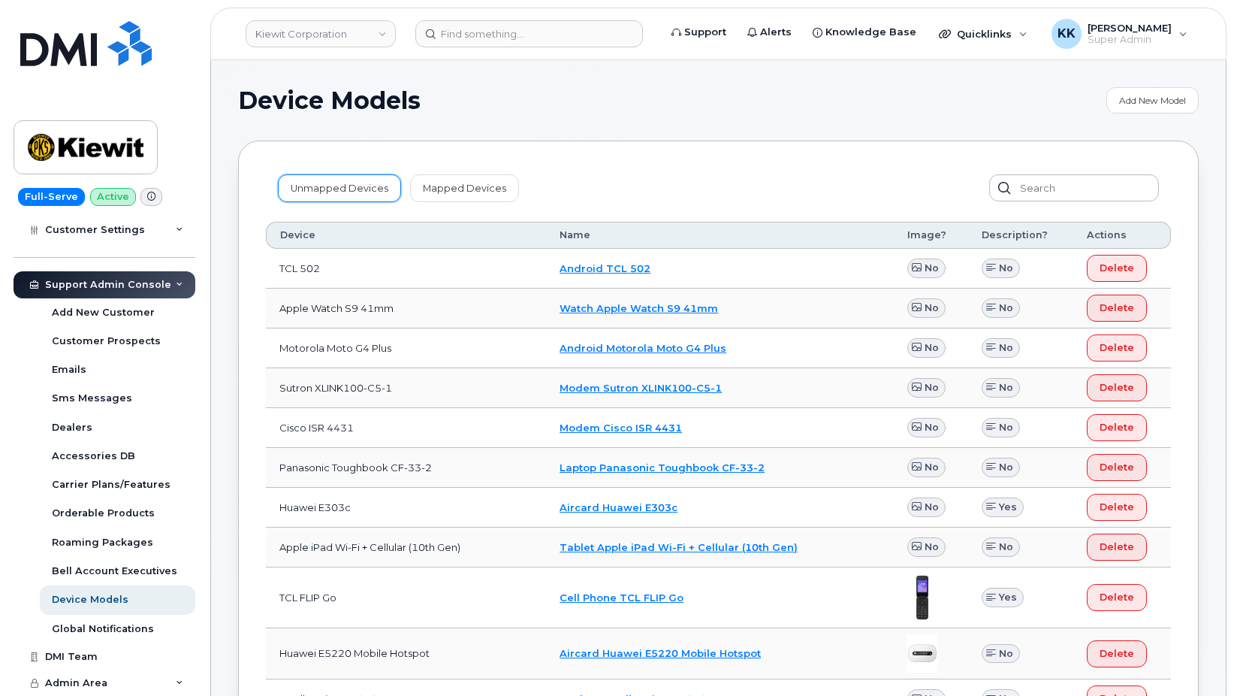
click at [361, 193] on link "Unmapped Devices" at bounding box center [339, 187] width 123 height 27
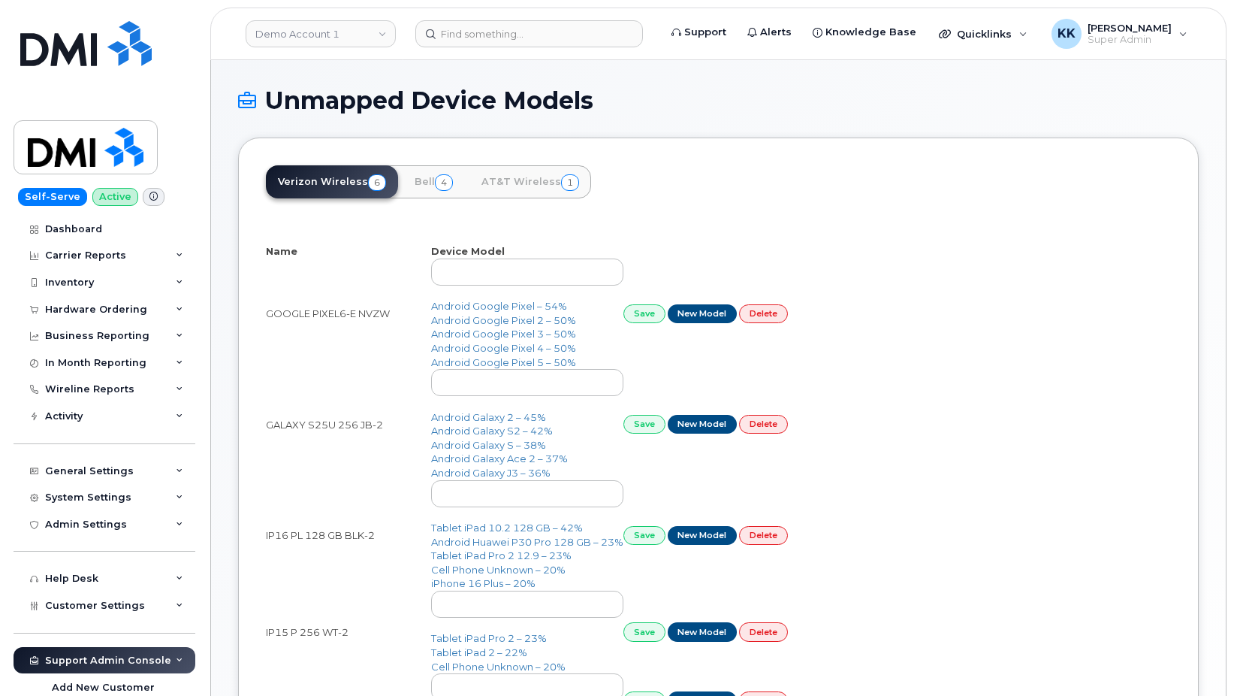
select select "25"
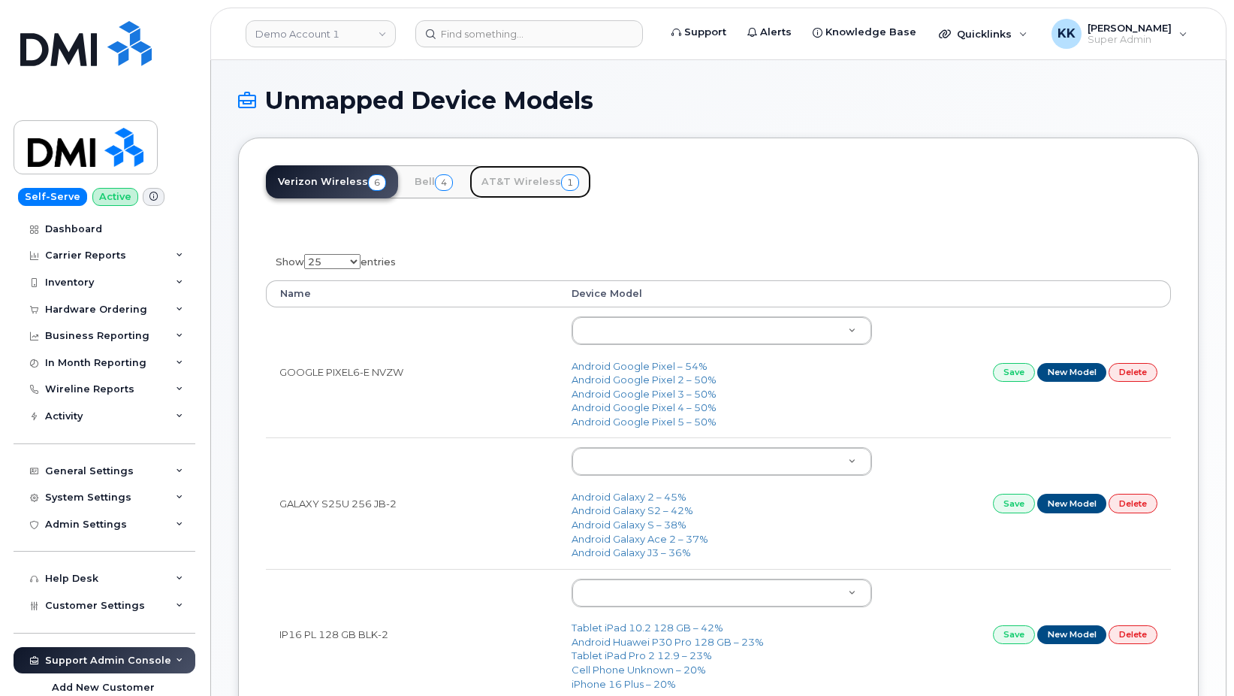
click at [537, 174] on link "AT&T Wireless 1" at bounding box center [531, 181] width 122 height 33
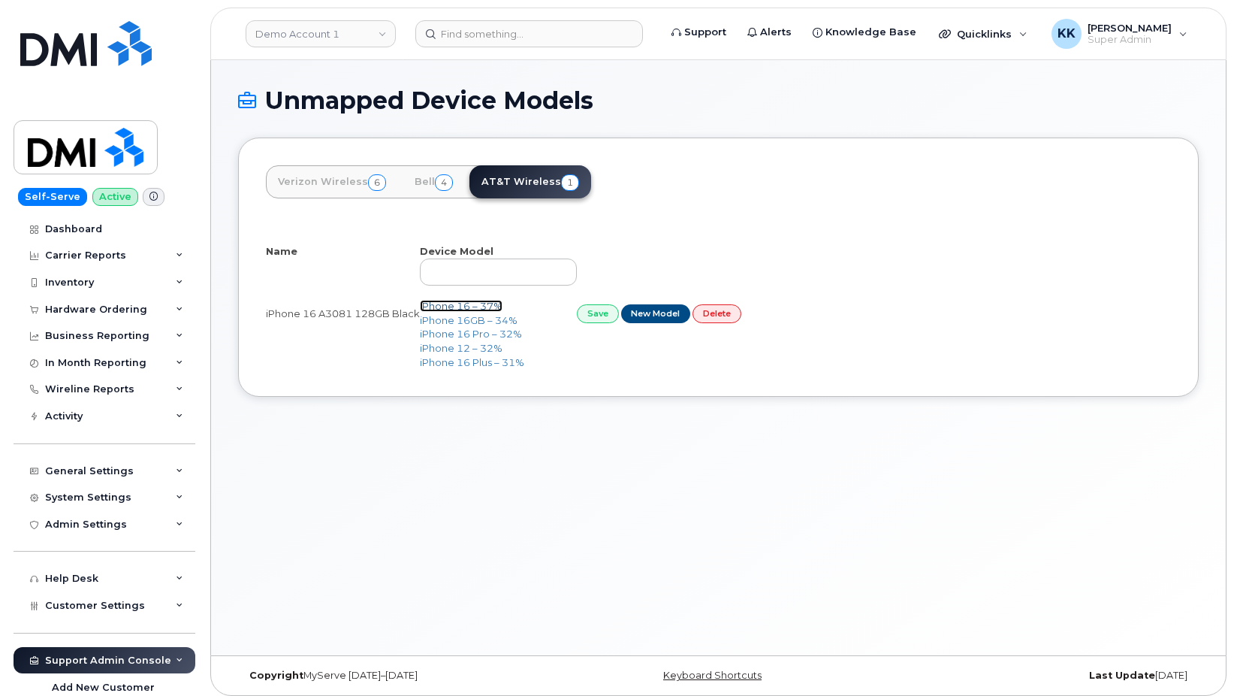
click at [454, 304] on link "iPhone 16 – 37%" at bounding box center [461, 306] width 83 height 12
select select "25"
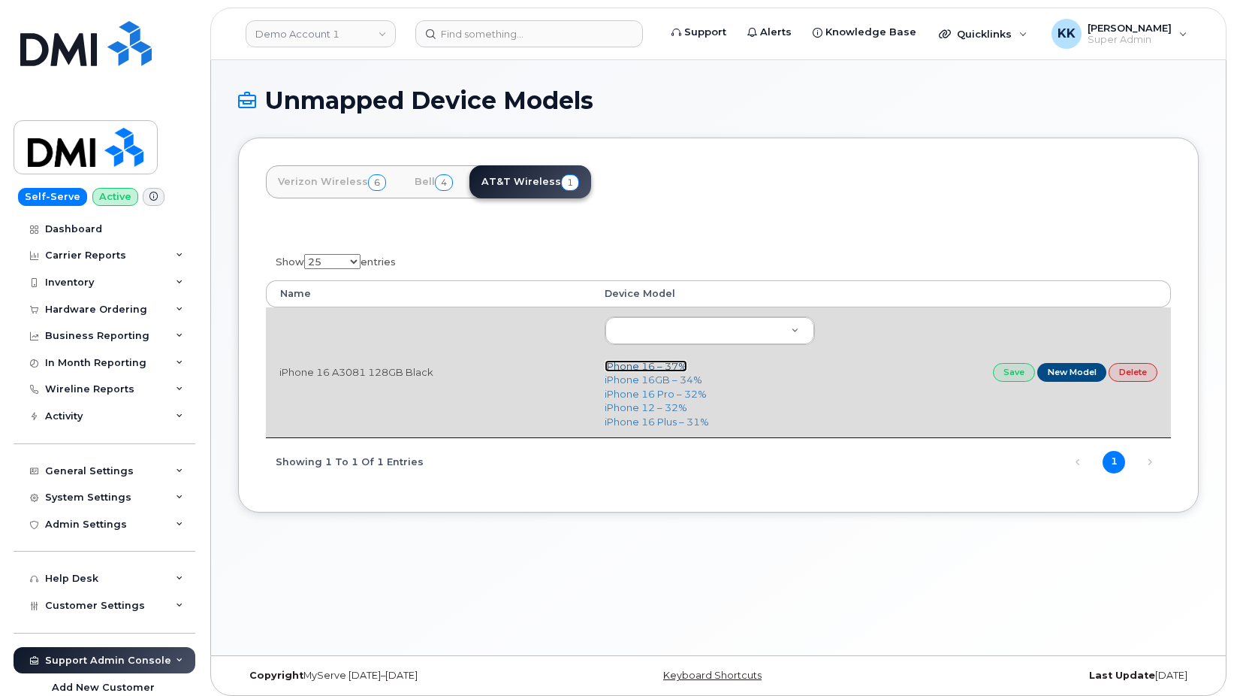
click at [647, 367] on link "iPhone 16 – 37%" at bounding box center [646, 366] width 83 height 12
type input "3224"
click at [1011, 376] on link "Save" at bounding box center [1014, 372] width 42 height 19
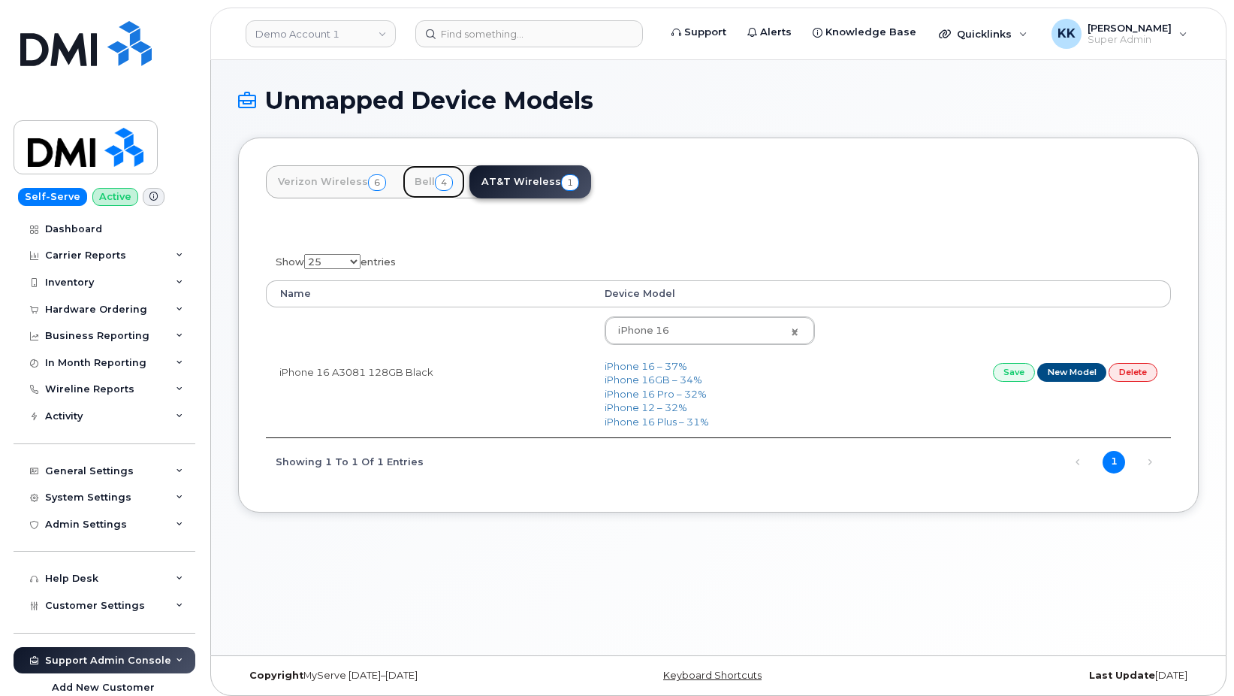
click at [422, 183] on link "Bell 4" at bounding box center [434, 181] width 62 height 33
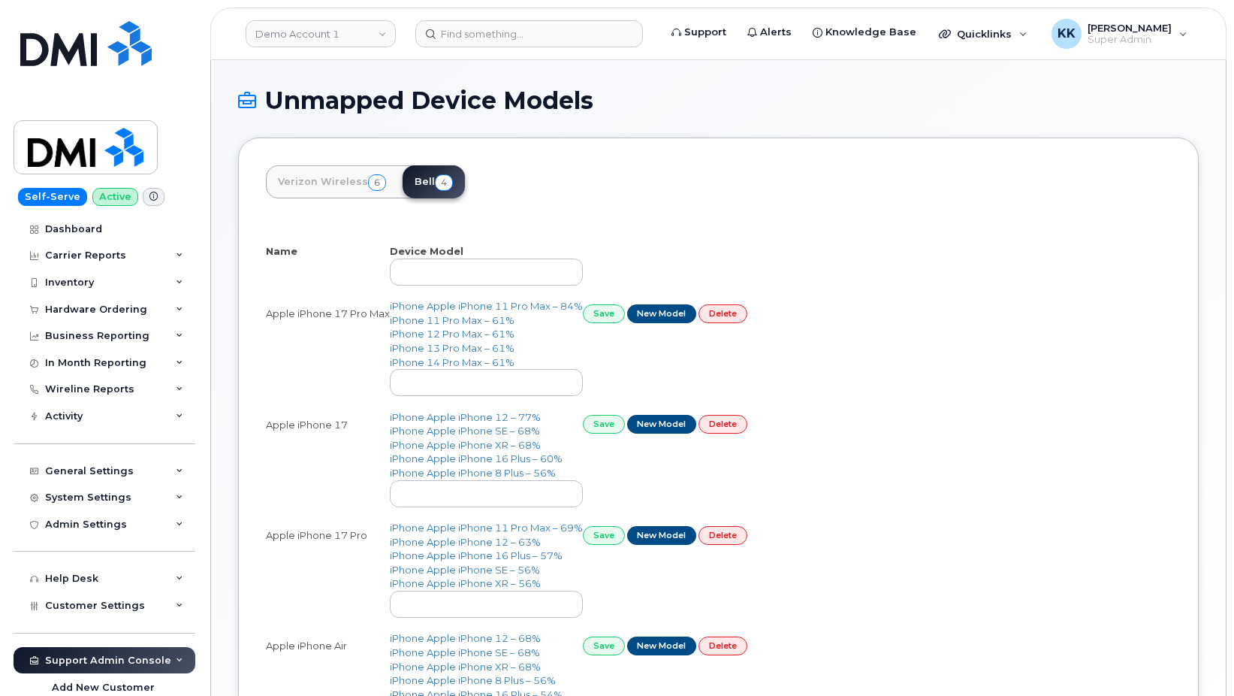
select select "25"
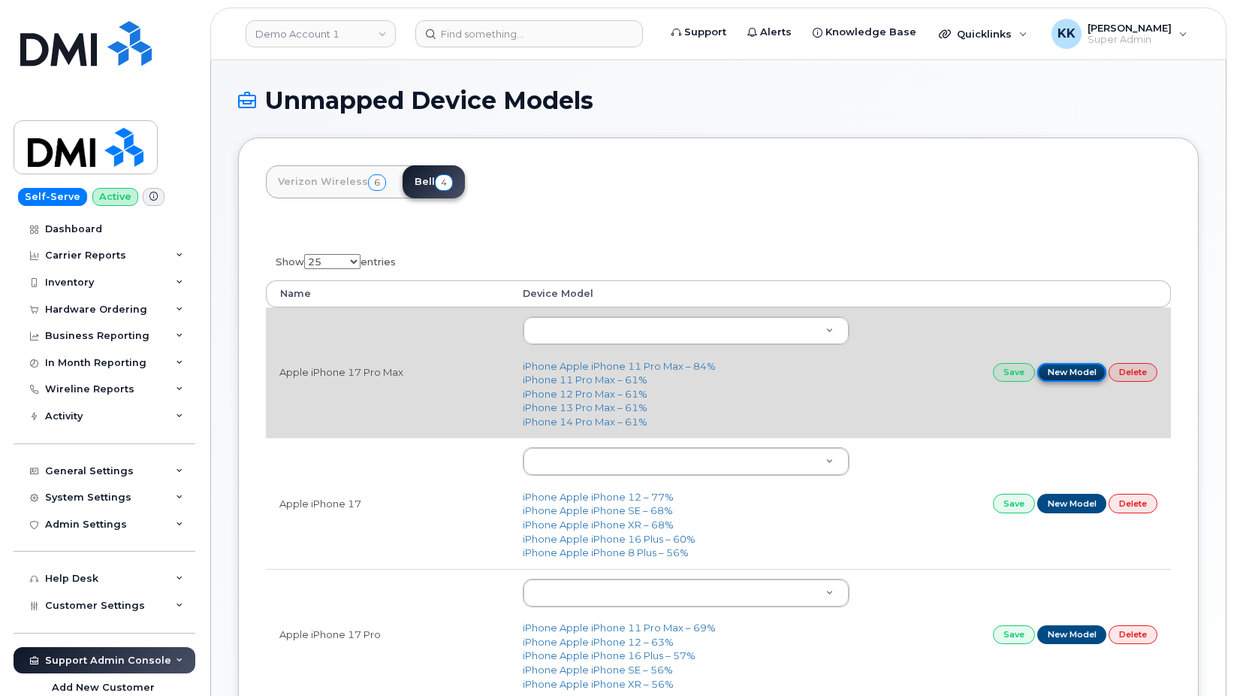
click at [1064, 374] on link "New Model" at bounding box center [1073, 372] width 70 height 19
type input "Apple iPhone 17 Pro Max"
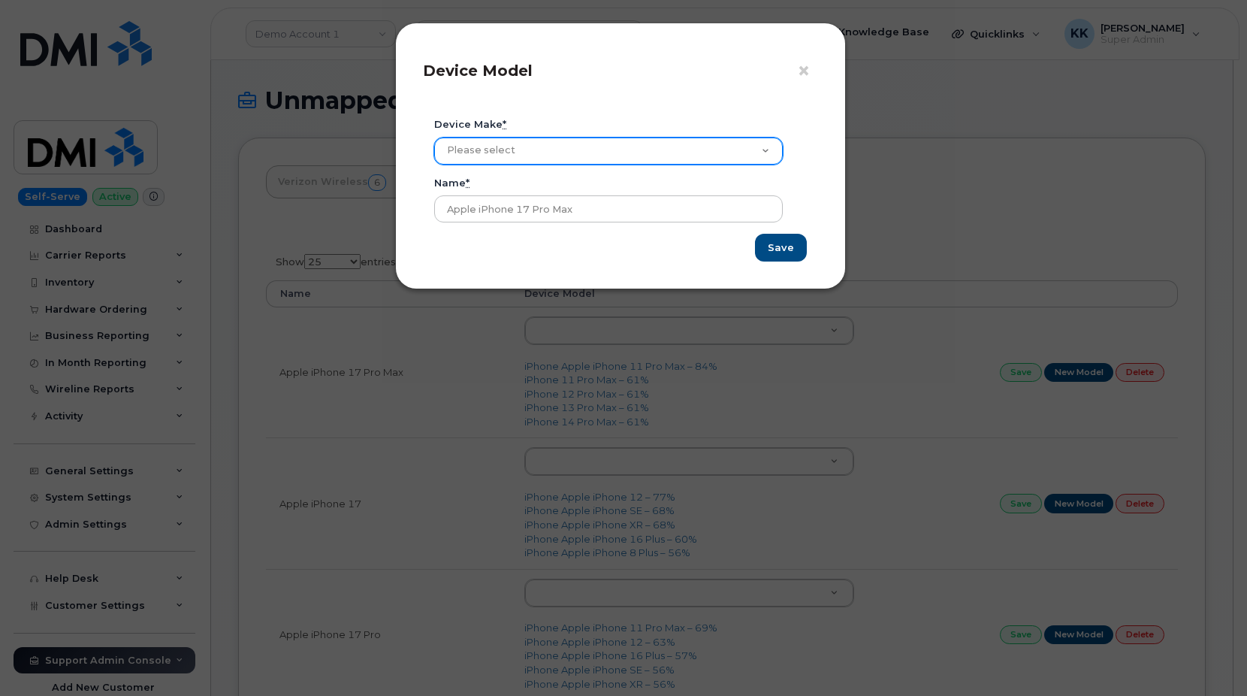
select select "2"
click option "iPhone" at bounding box center [0, 0] width 0 height 0
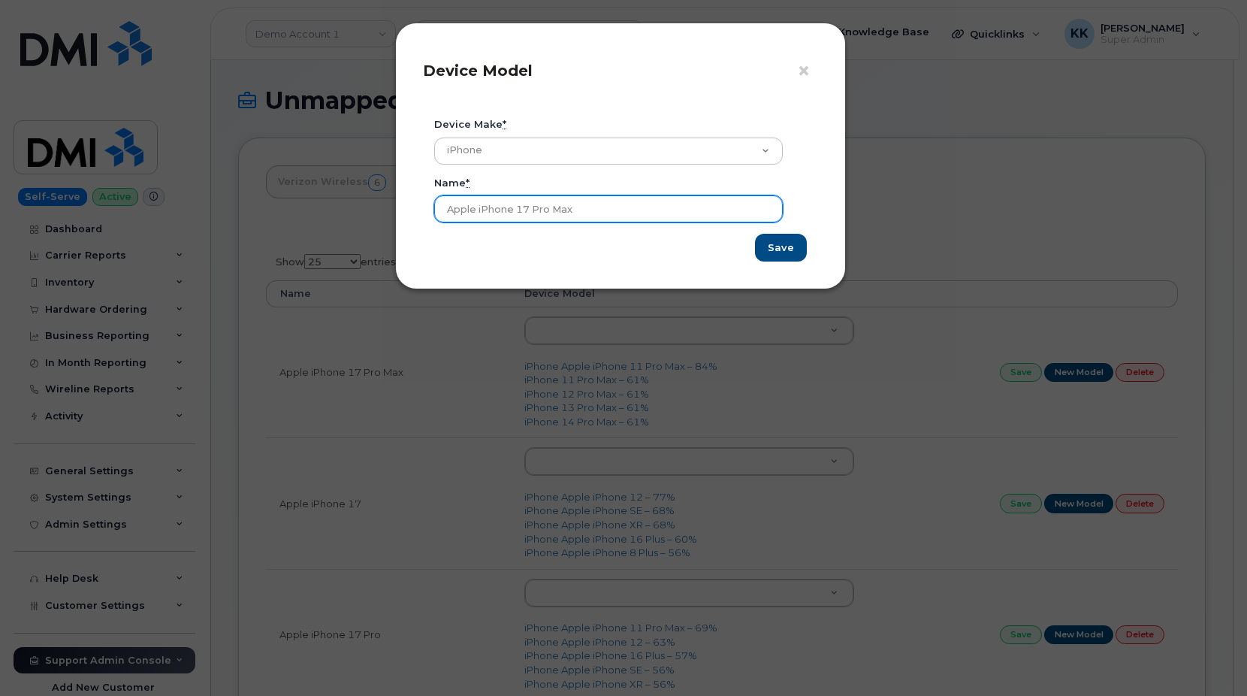
click at [461, 209] on input "Apple iPhone 17 Pro Max" at bounding box center [608, 208] width 349 height 27
type input "iPhone 17 Pro Max"
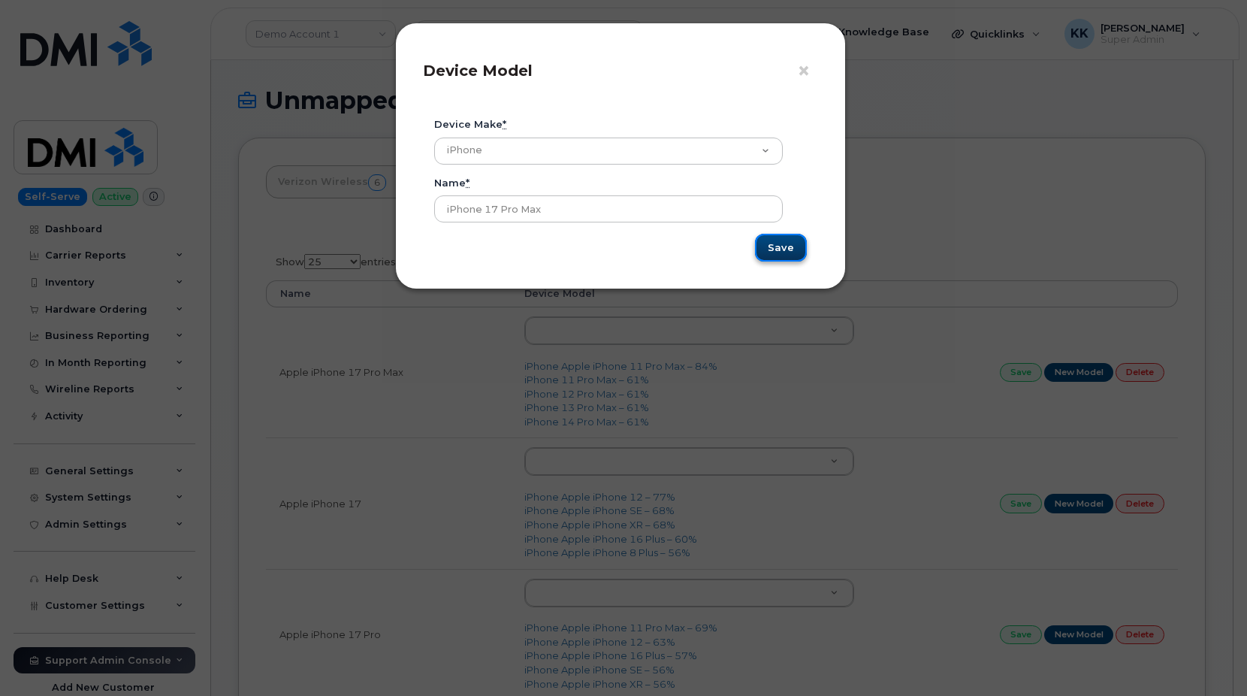
click at [786, 254] on input "Save" at bounding box center [781, 248] width 52 height 28
click at [807, 75] on span "×" at bounding box center [804, 71] width 14 height 28
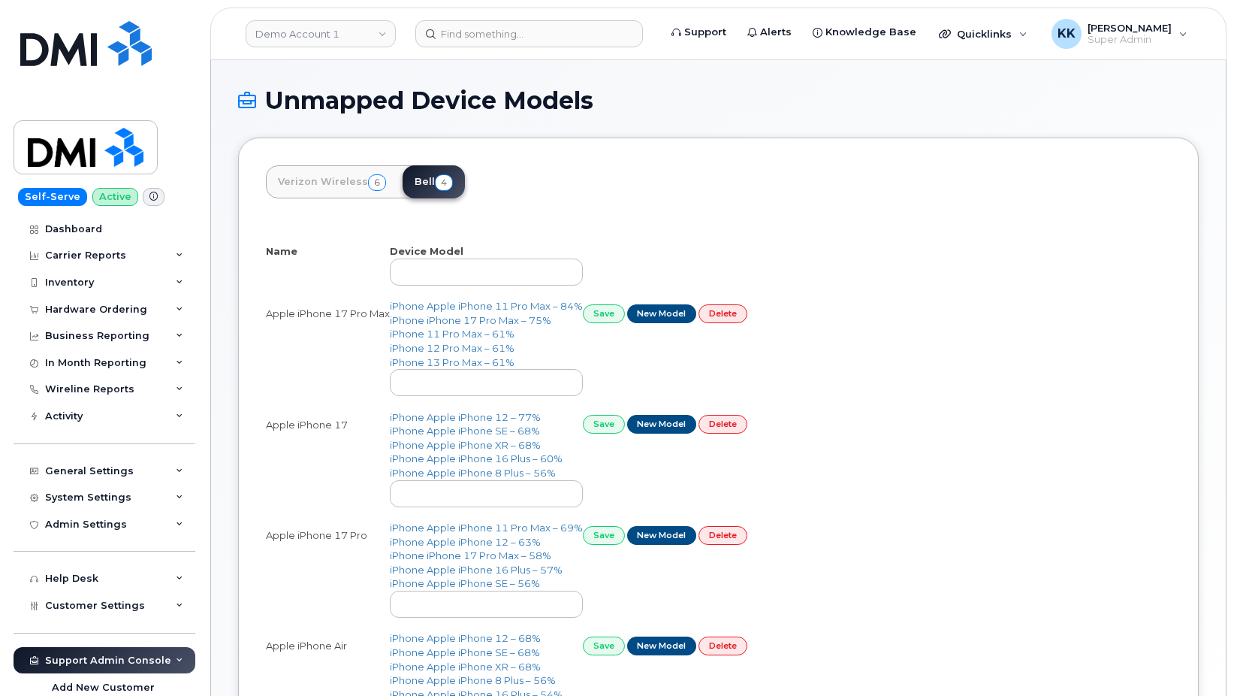
select select "25"
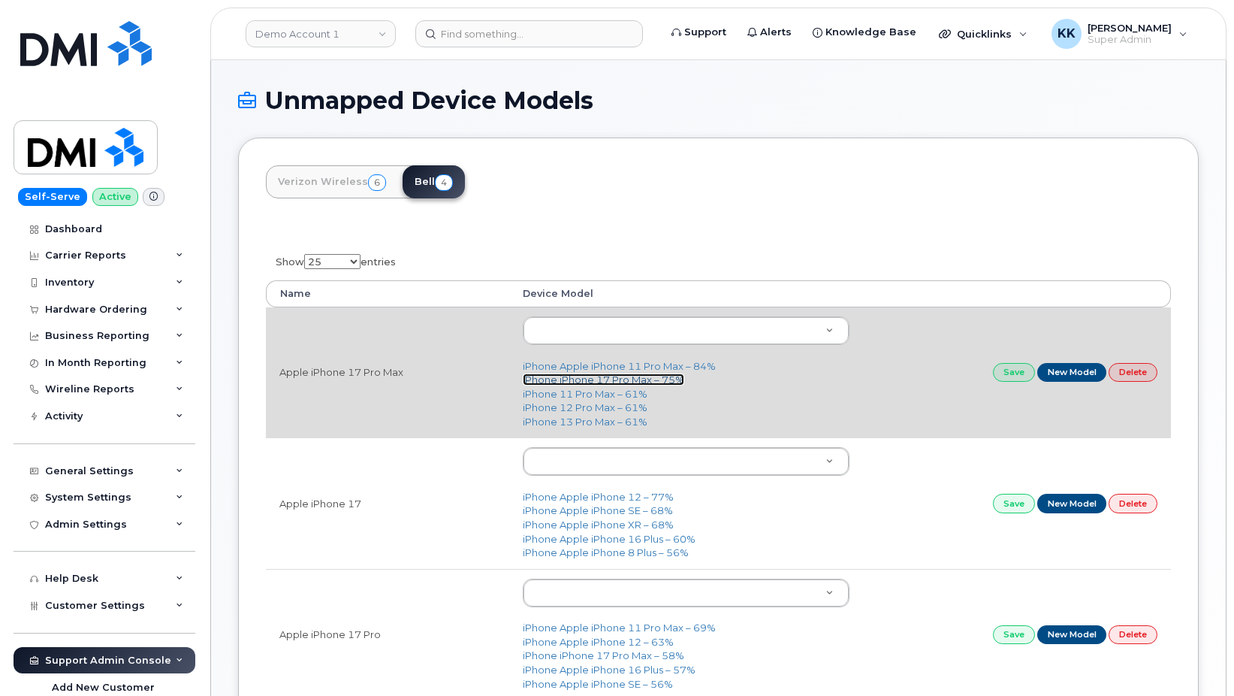
click at [624, 383] on link "iPhone iPhone 17 Pro Max – 75%" at bounding box center [604, 379] width 162 height 12
type input "3440"
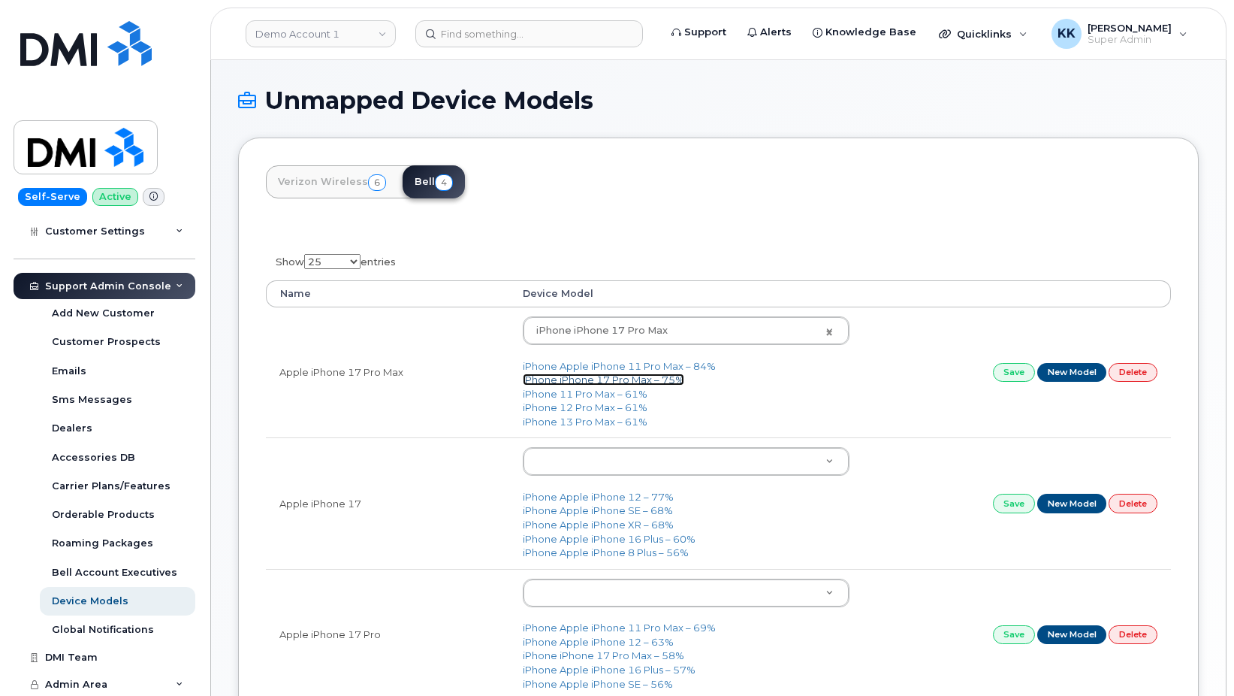
scroll to position [376, 0]
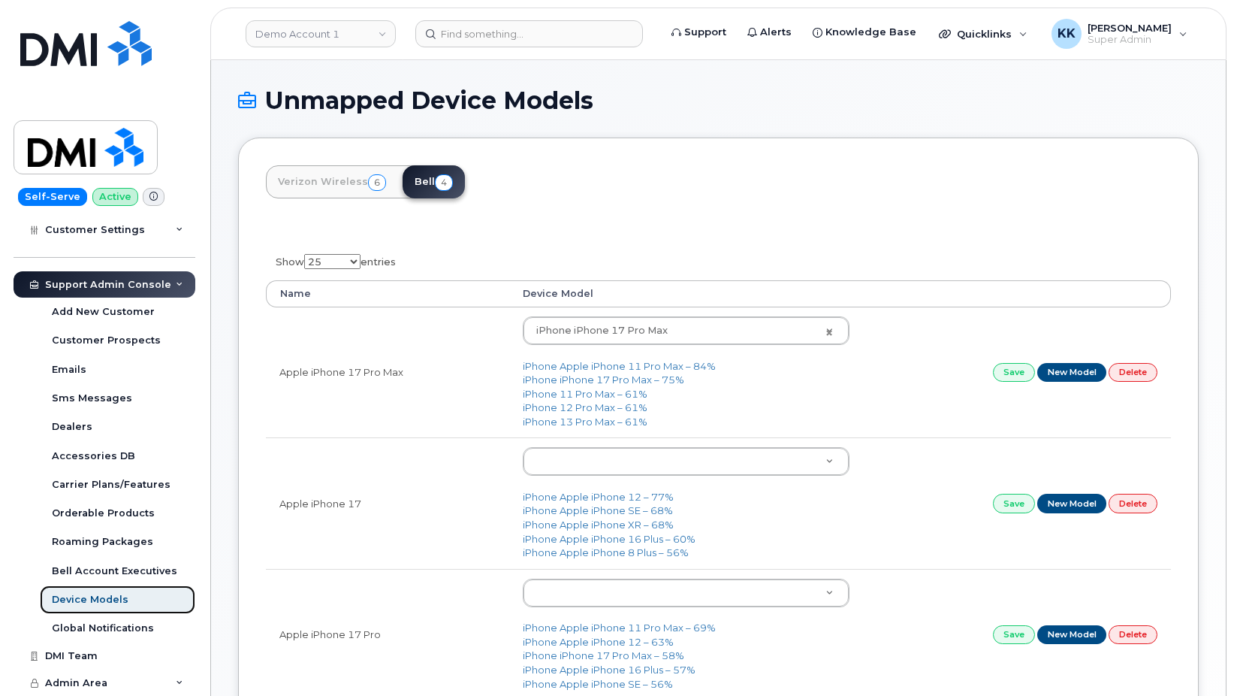
click at [111, 591] on link "Device Models" at bounding box center [118, 599] width 156 height 29
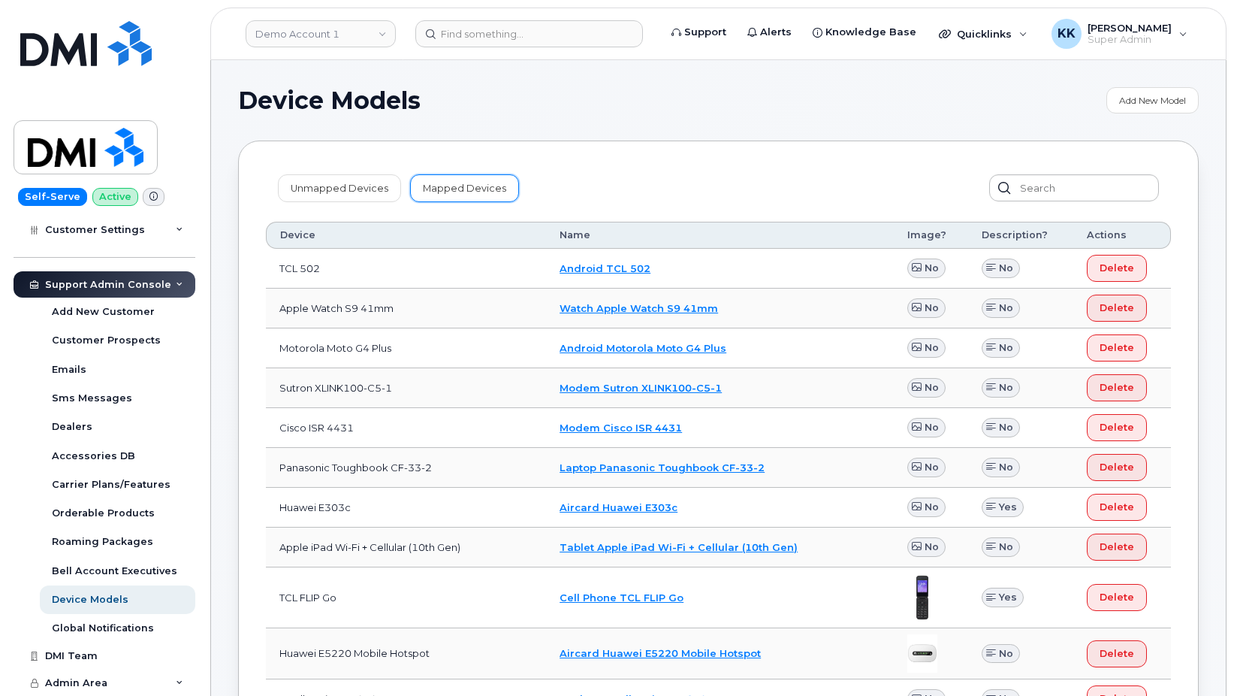
click at [467, 191] on link "Mapped Devices" at bounding box center [464, 187] width 109 height 27
click at [1031, 186] on input "text" at bounding box center [1073, 187] width 171 height 27
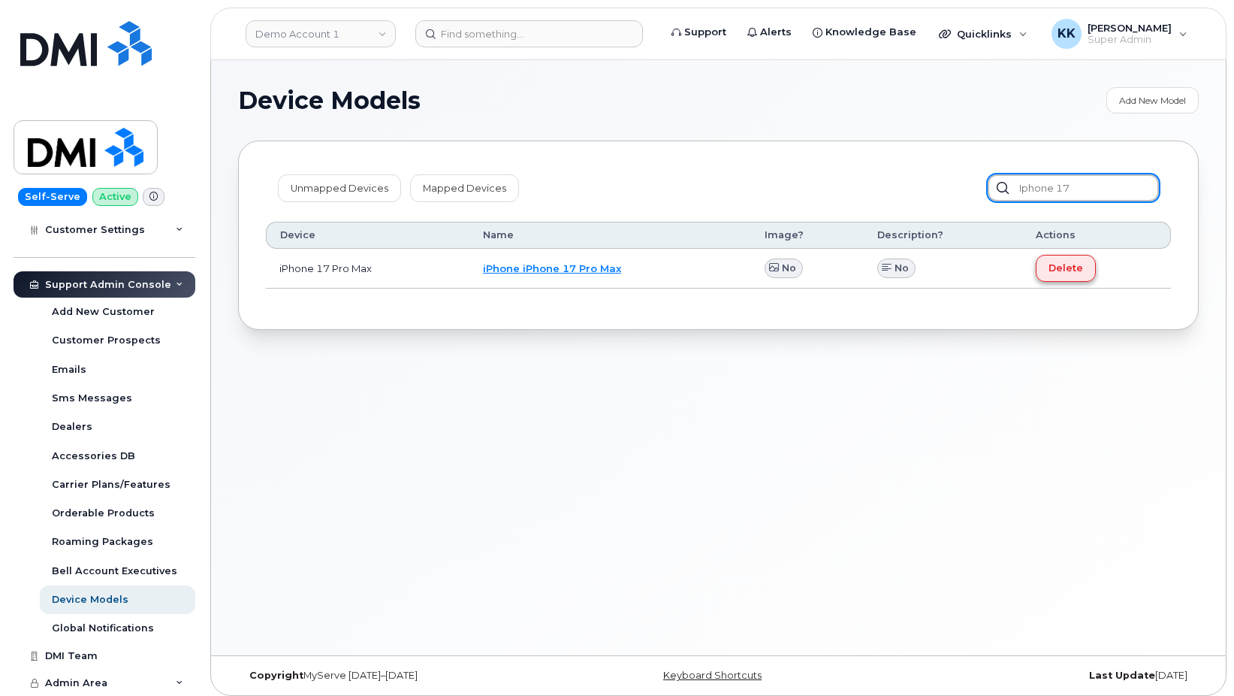
type input "iphone 17"
click at [1080, 268] on span "Delete" at bounding box center [1066, 268] width 35 height 14
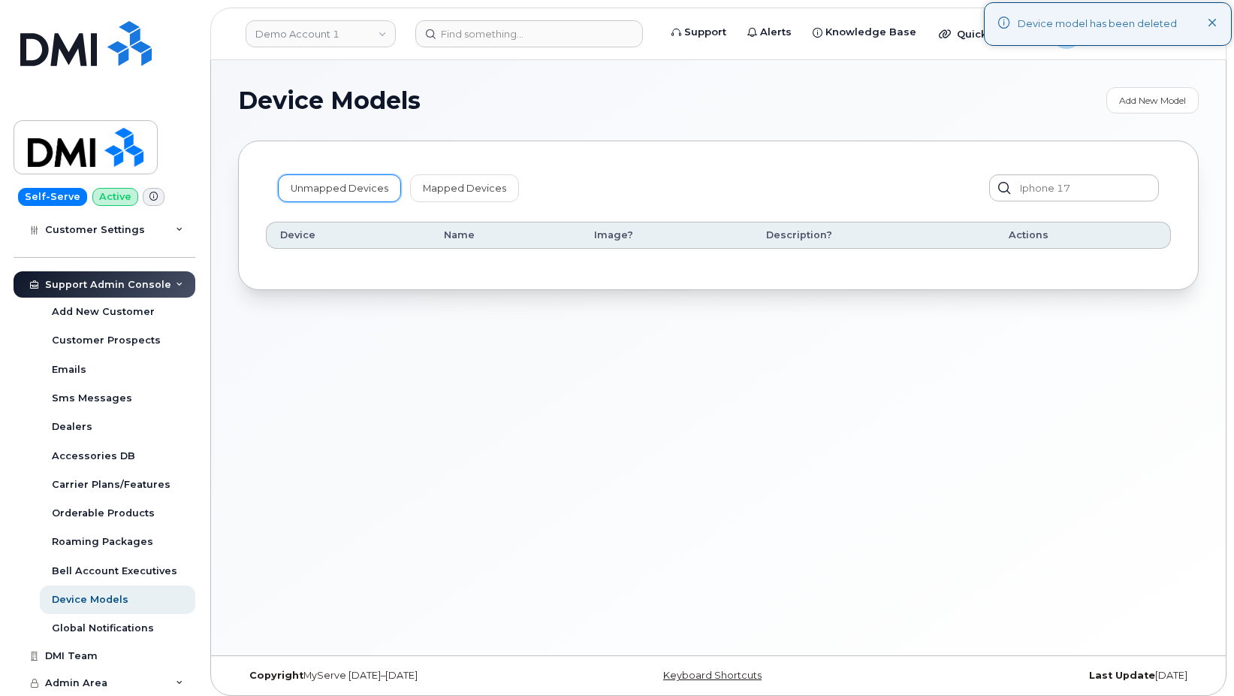
click at [334, 184] on link "Unmapped Devices" at bounding box center [339, 187] width 123 height 27
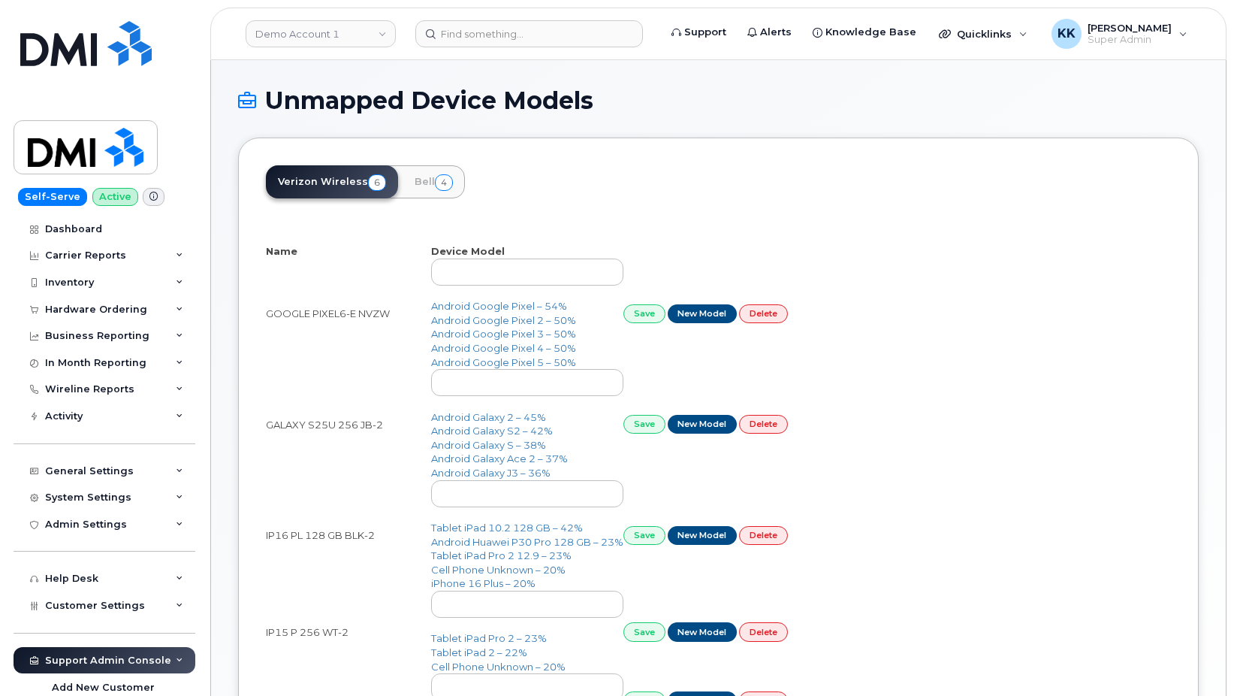
select select "25"
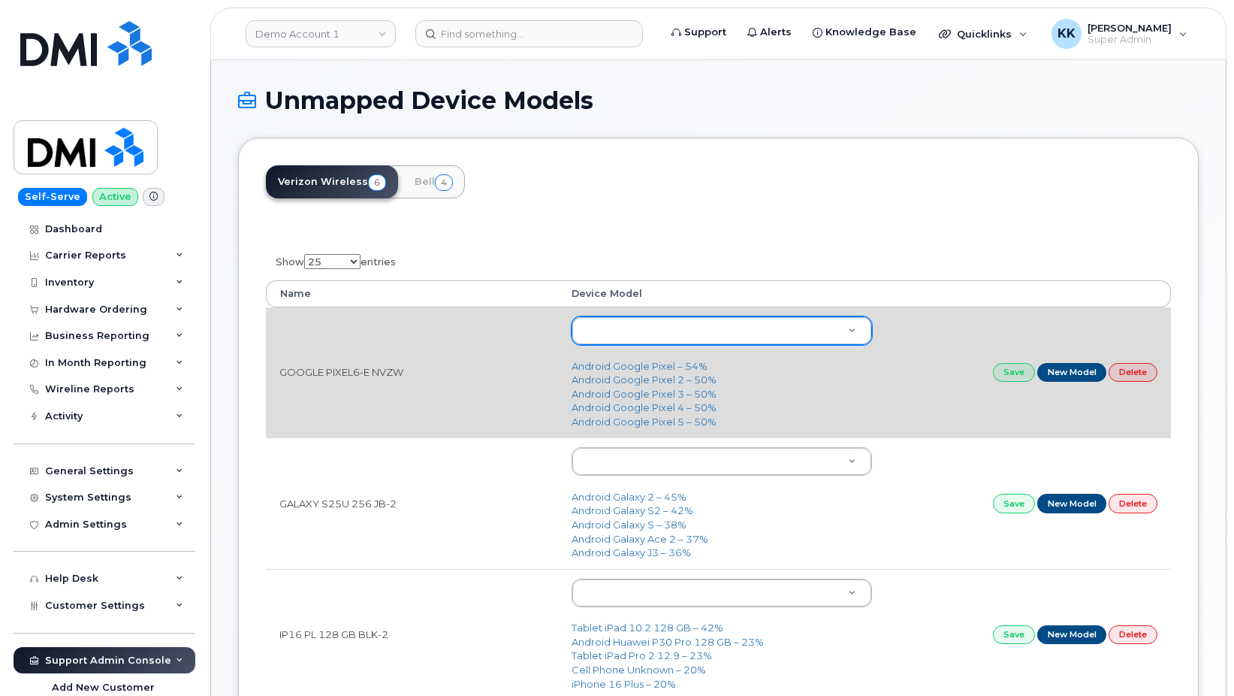
click at [642, 341] on body "Demo Account 1 Support Alerts Knowledge Base Quicklinks Suspend / Cancel Device…" at bounding box center [617, 563] width 1234 height 1126
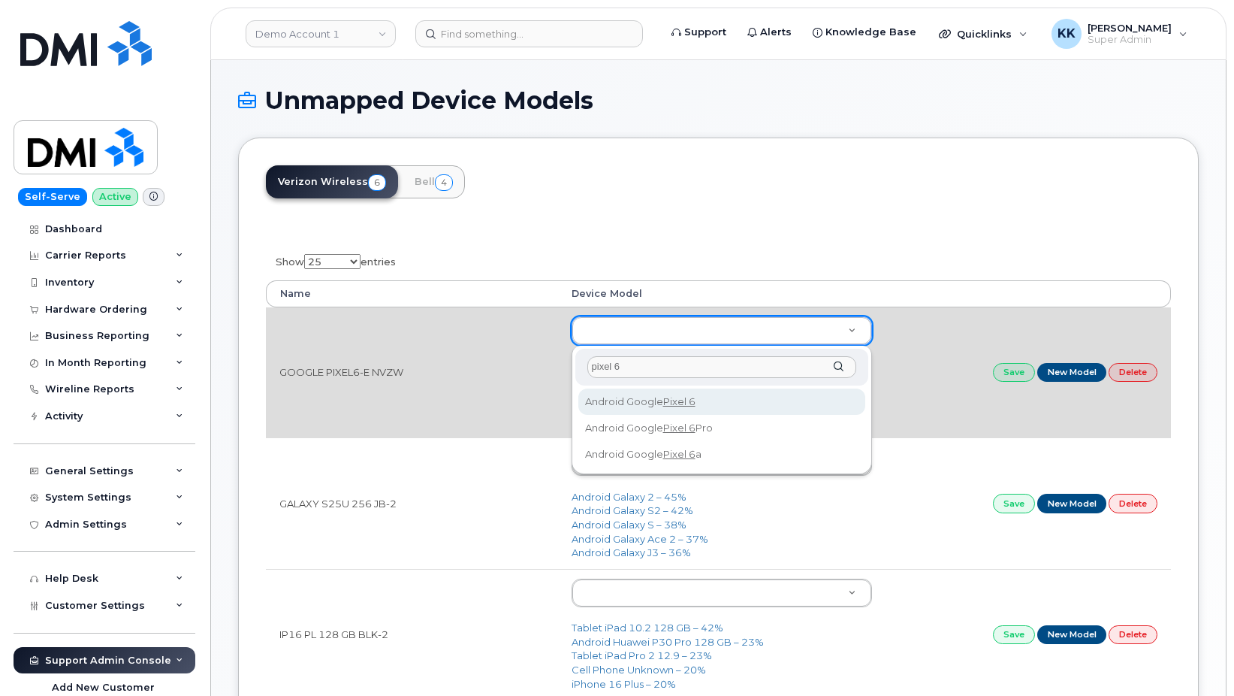
type input "pixel 6"
type input "2649"
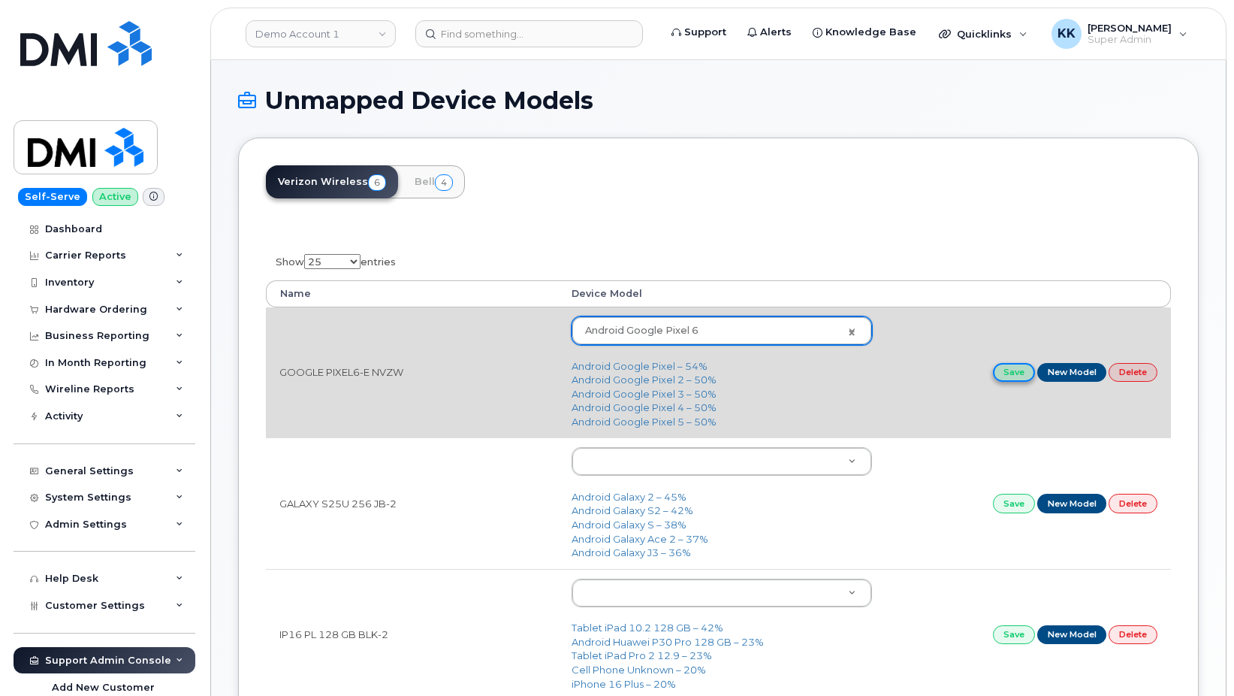
click at [1002, 373] on link "Save" at bounding box center [1014, 372] width 42 height 19
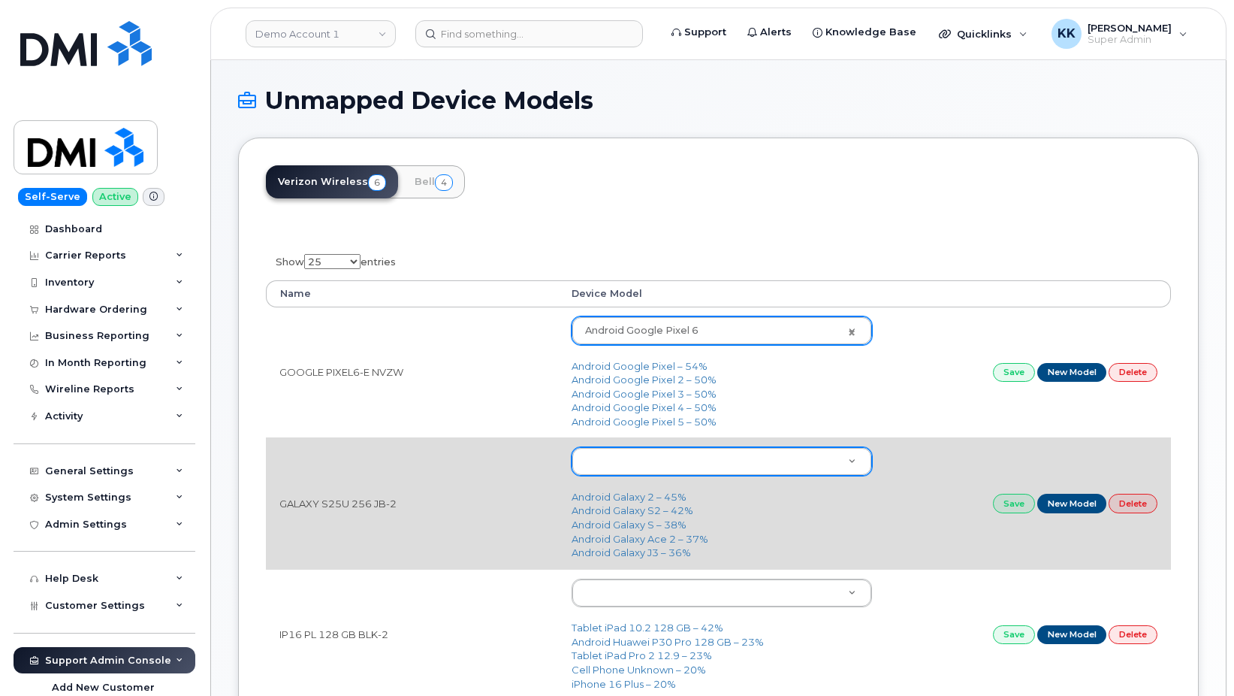
click at [627, 465] on body "Demo Account 1 Support Alerts Knowledge Base Quicklinks Suspend / Cancel Device…" at bounding box center [617, 563] width 1234 height 1126
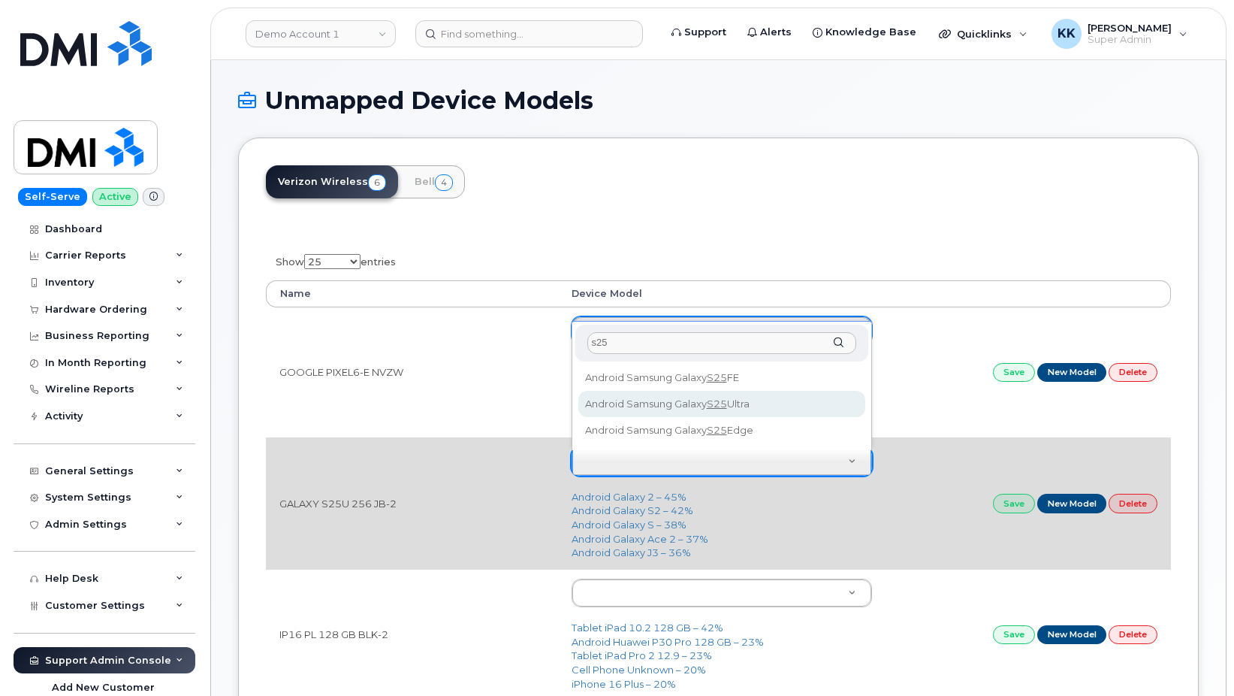
type input "s25"
type input "3289"
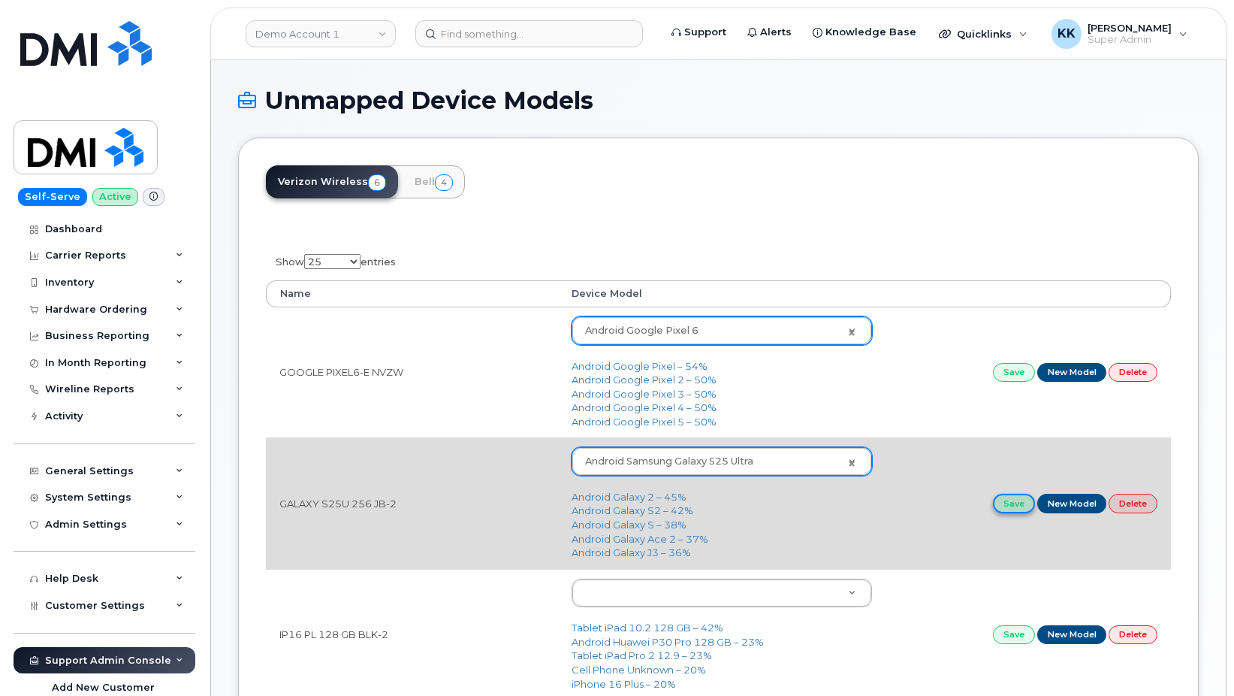
click at [1004, 506] on link "Save" at bounding box center [1014, 503] width 42 height 19
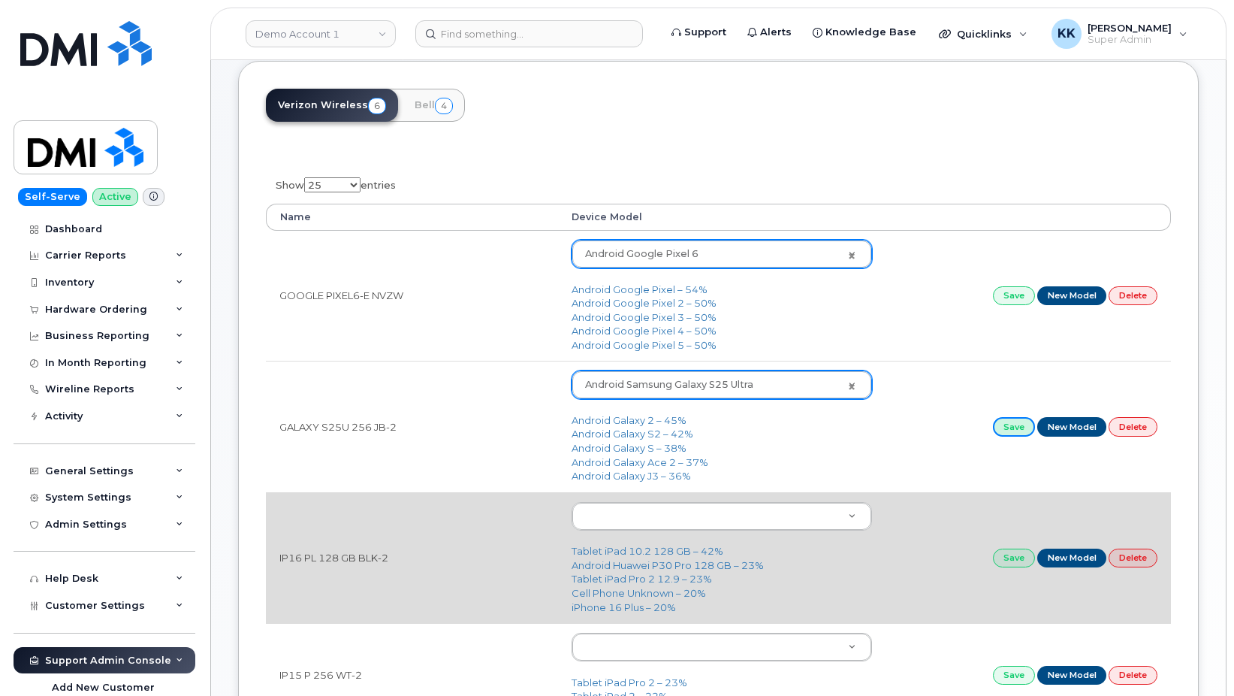
scroll to position [153, 0]
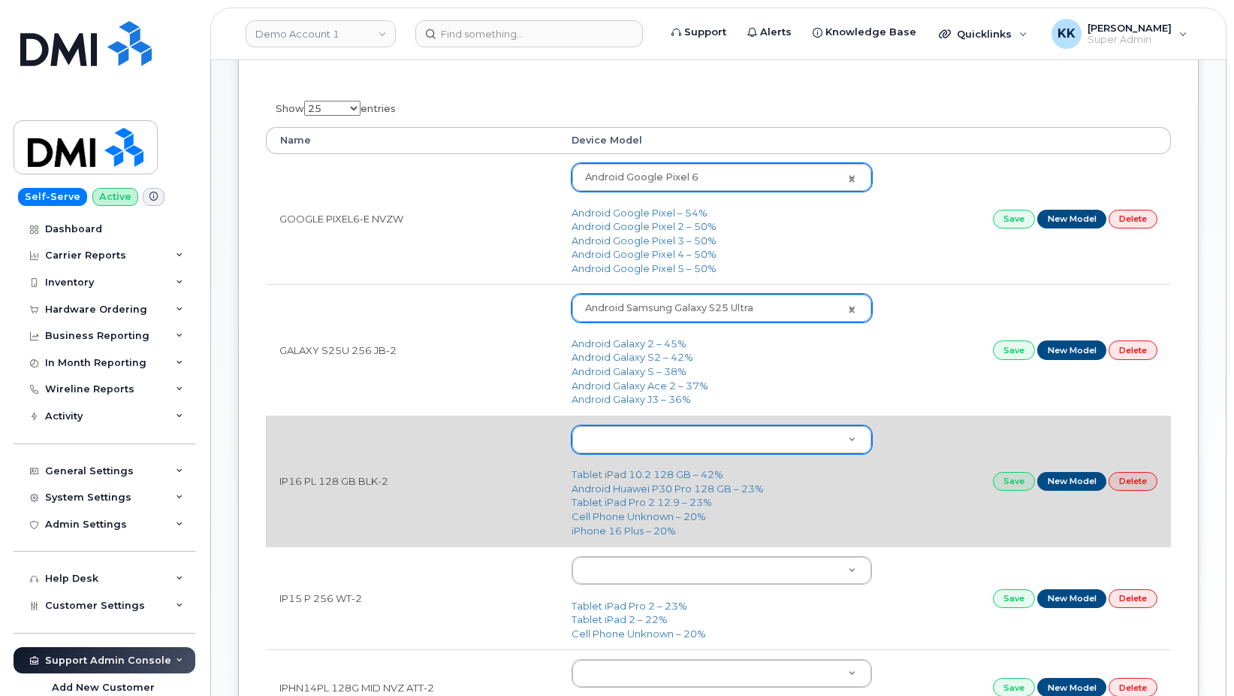
click at [619, 447] on body "Demo Account 1 Support Alerts Knowledge Base Quicklinks Suspend / Cancel Device…" at bounding box center [617, 410] width 1234 height 1126
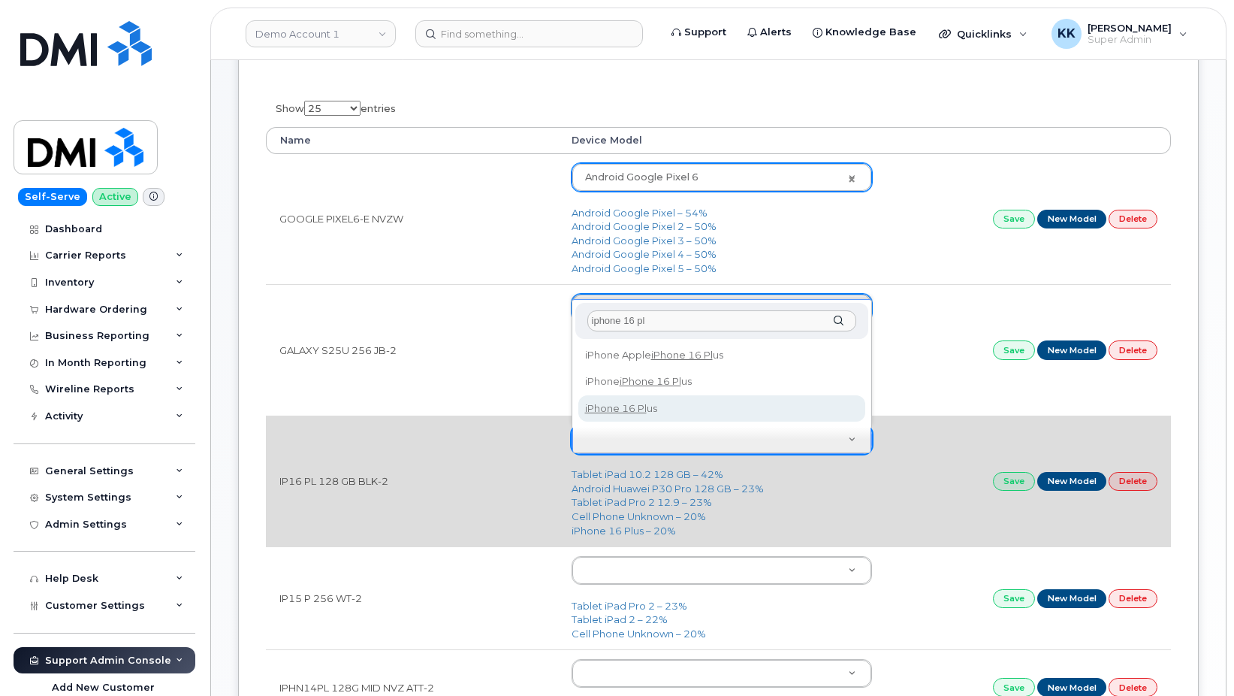
type input "iphone 16 pl"
type input "3231"
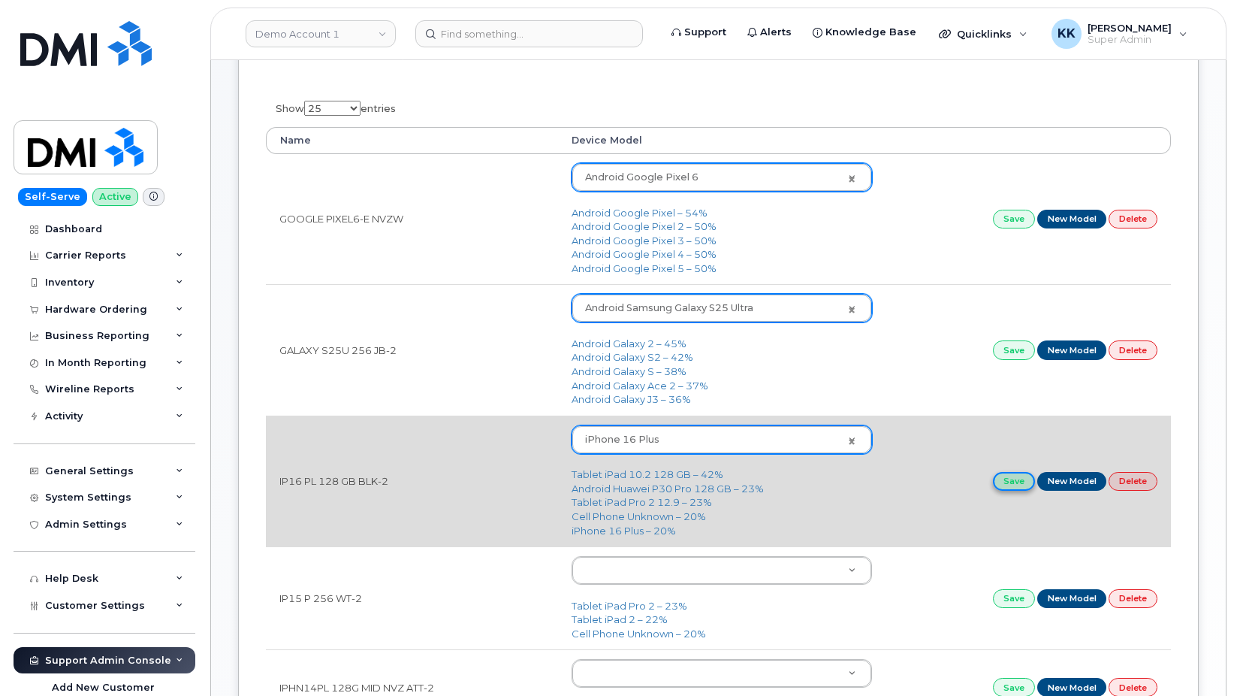
click at [1020, 488] on link "Save" at bounding box center [1014, 481] width 42 height 19
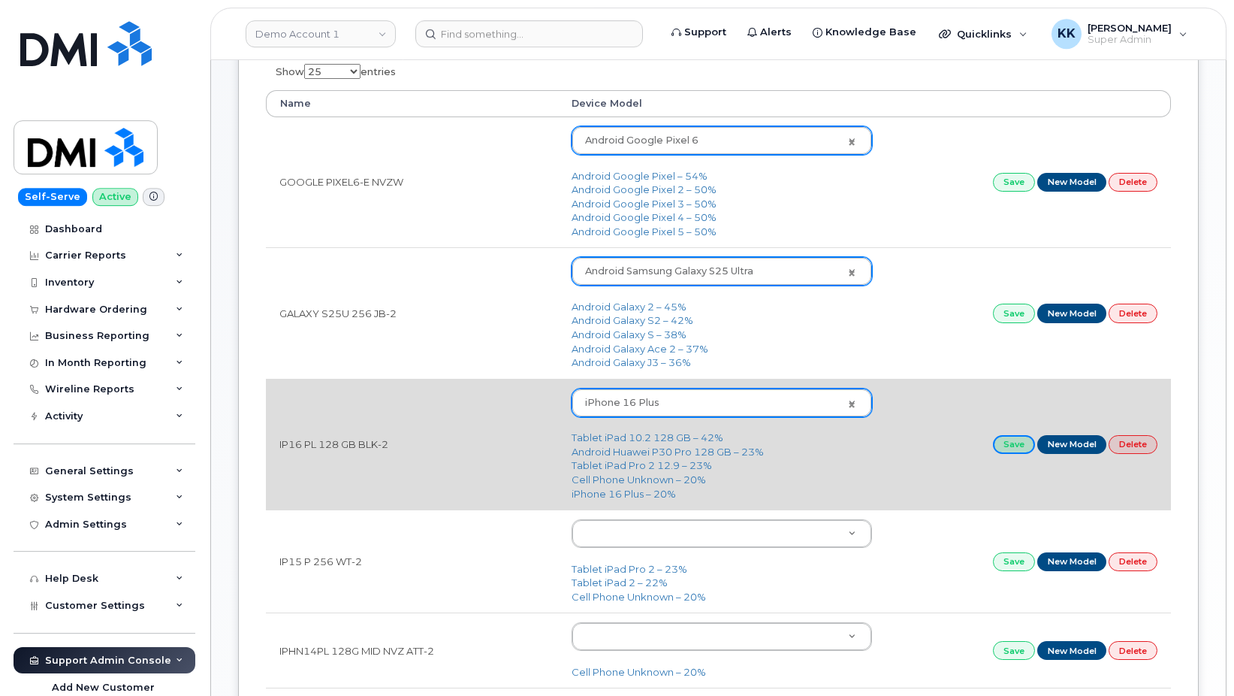
scroll to position [230, 0]
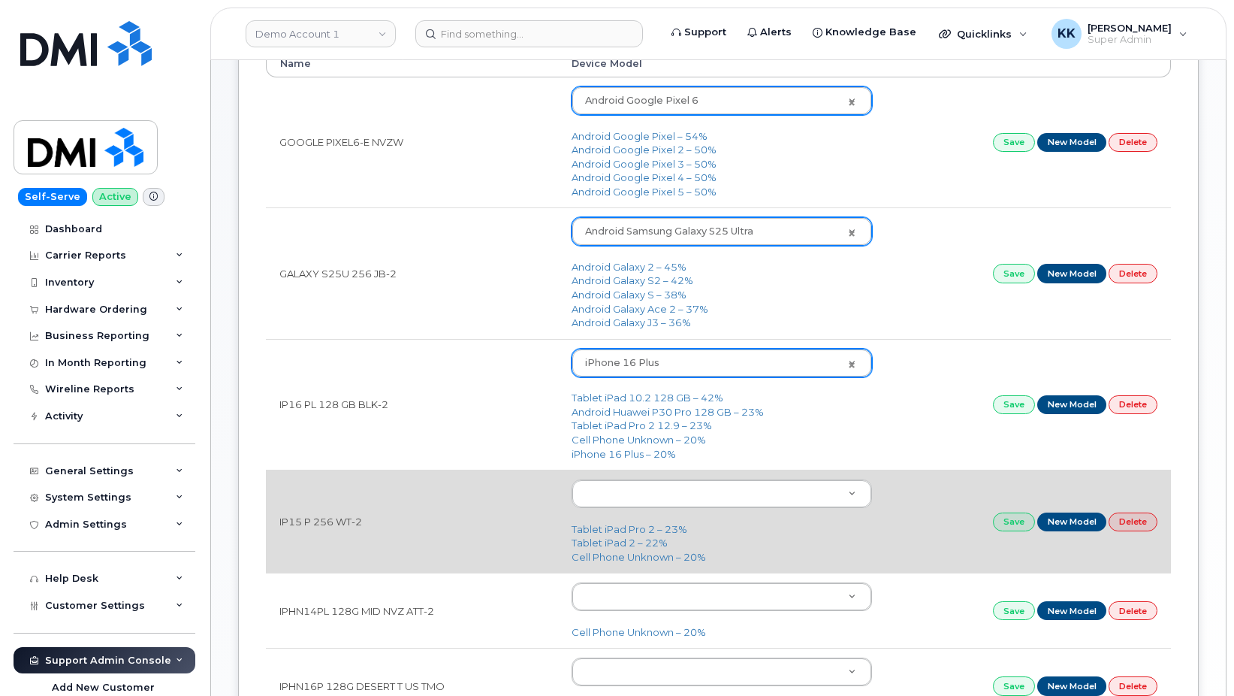
click at [648, 512] on td "Tablet iPad Pro 2 – 23% Tablet iPad 2 – 22% Cell Phone Unknown – 20%" at bounding box center [722, 521] width 328 height 103
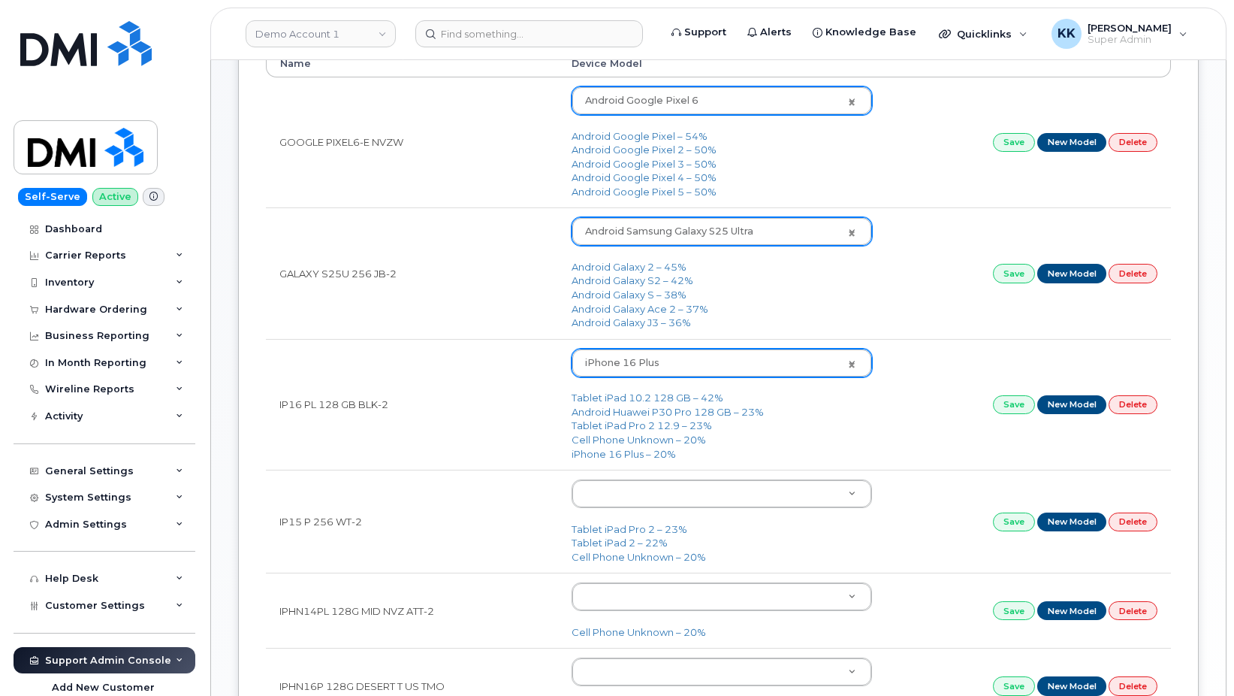
click at [646, 509] on body "Demo Account 1 Support Alerts Knowledge Base Quicklinks Suspend / Cancel Device…" at bounding box center [617, 333] width 1234 height 1126
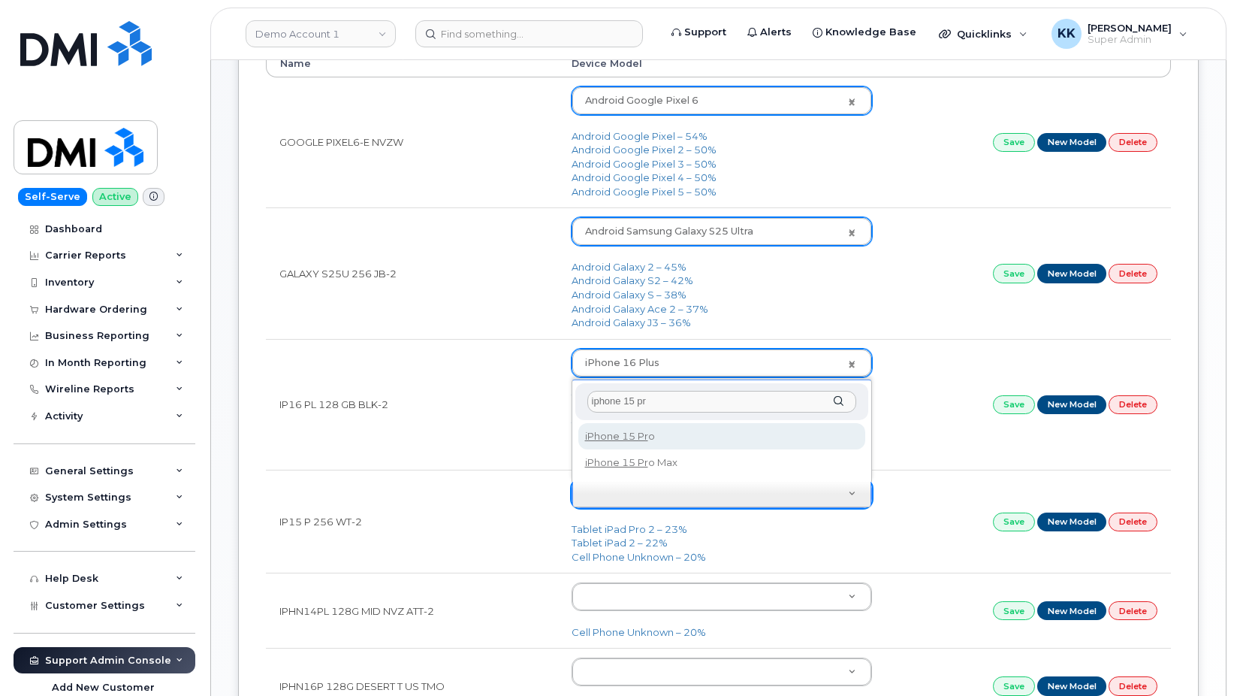
type input "iphone 15 pr"
type input "3020"
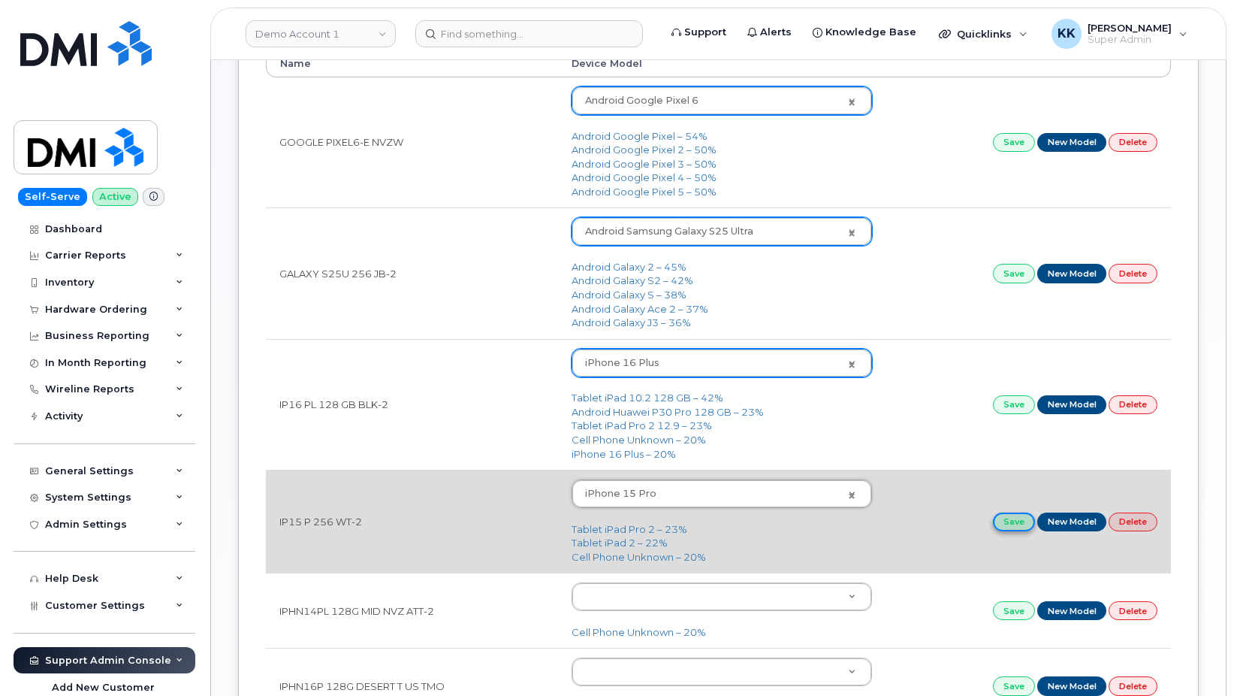
click at [1005, 526] on link "Save" at bounding box center [1014, 521] width 42 height 19
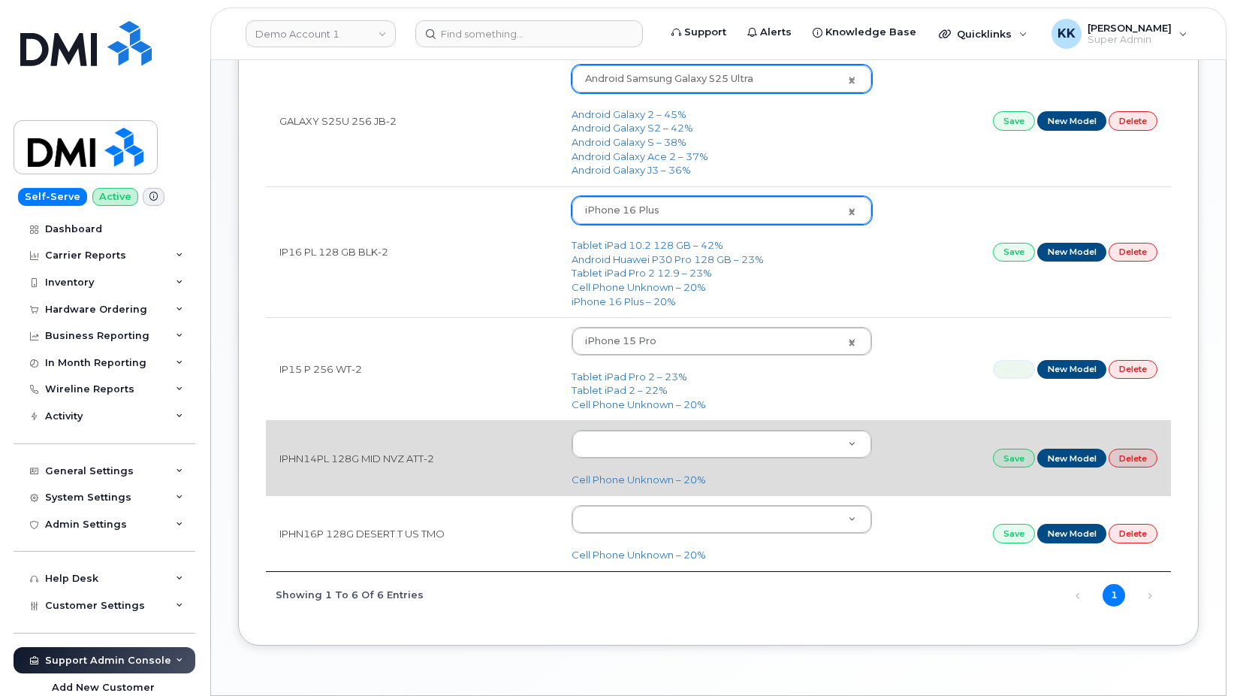
scroll to position [383, 0]
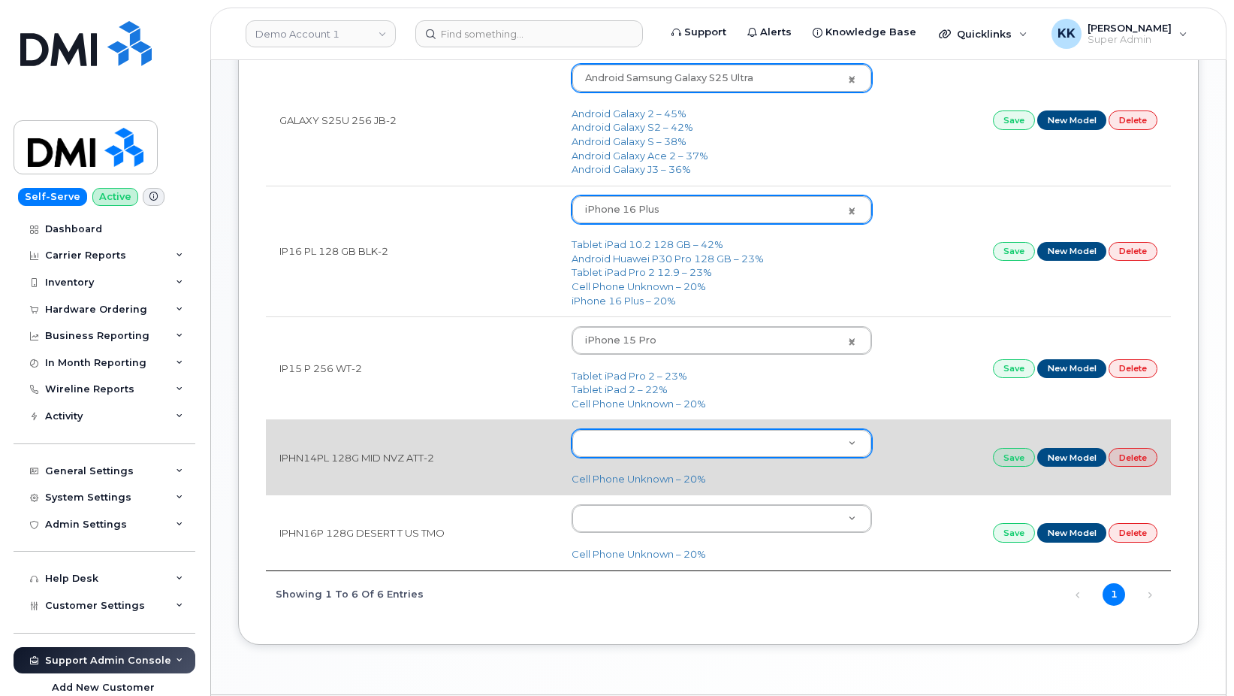
click at [624, 455] on body "Demo Account 1 Support Alerts Knowledge Base Quicklinks Suspend / Cancel Device…" at bounding box center [617, 180] width 1234 height 1126
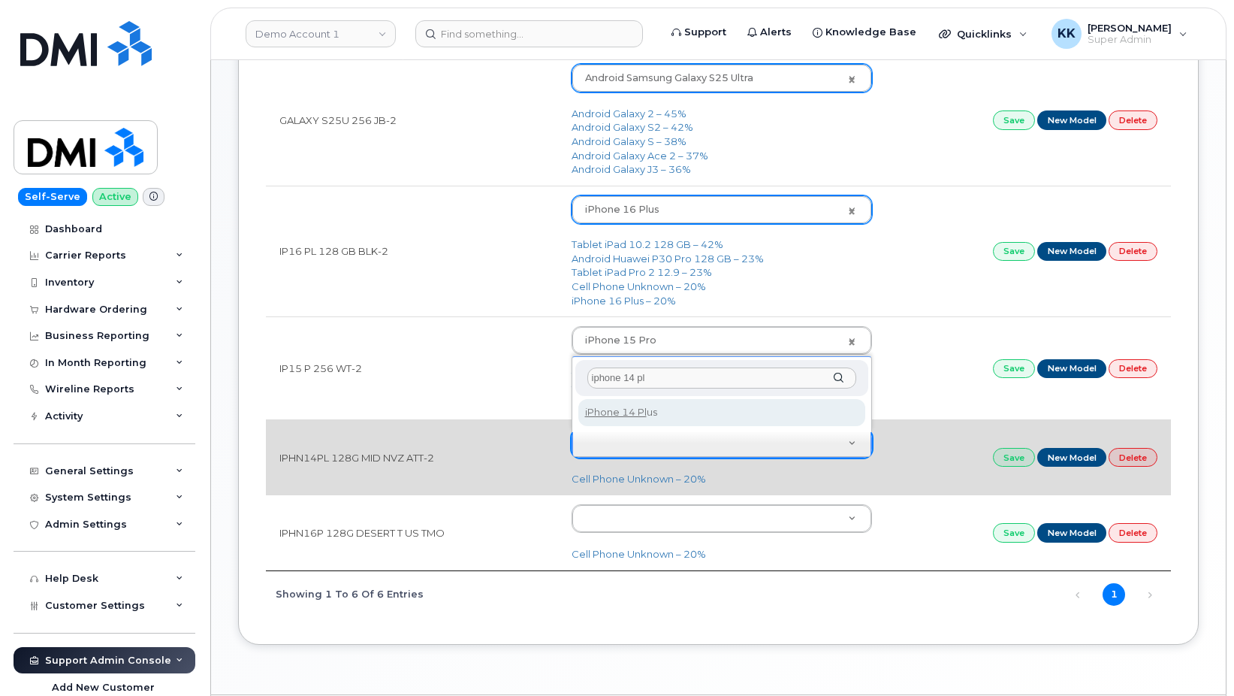
type input "iphone 14 pl"
type input "2776"
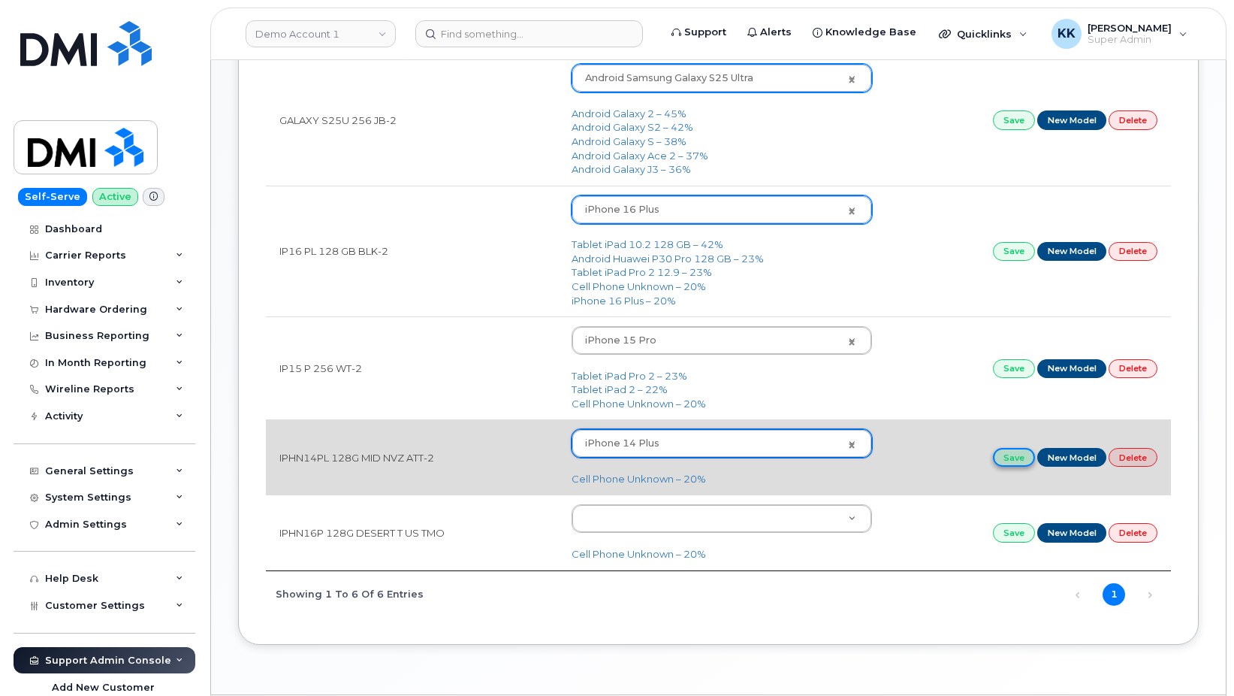
click at [1000, 458] on link "Save" at bounding box center [1014, 457] width 42 height 19
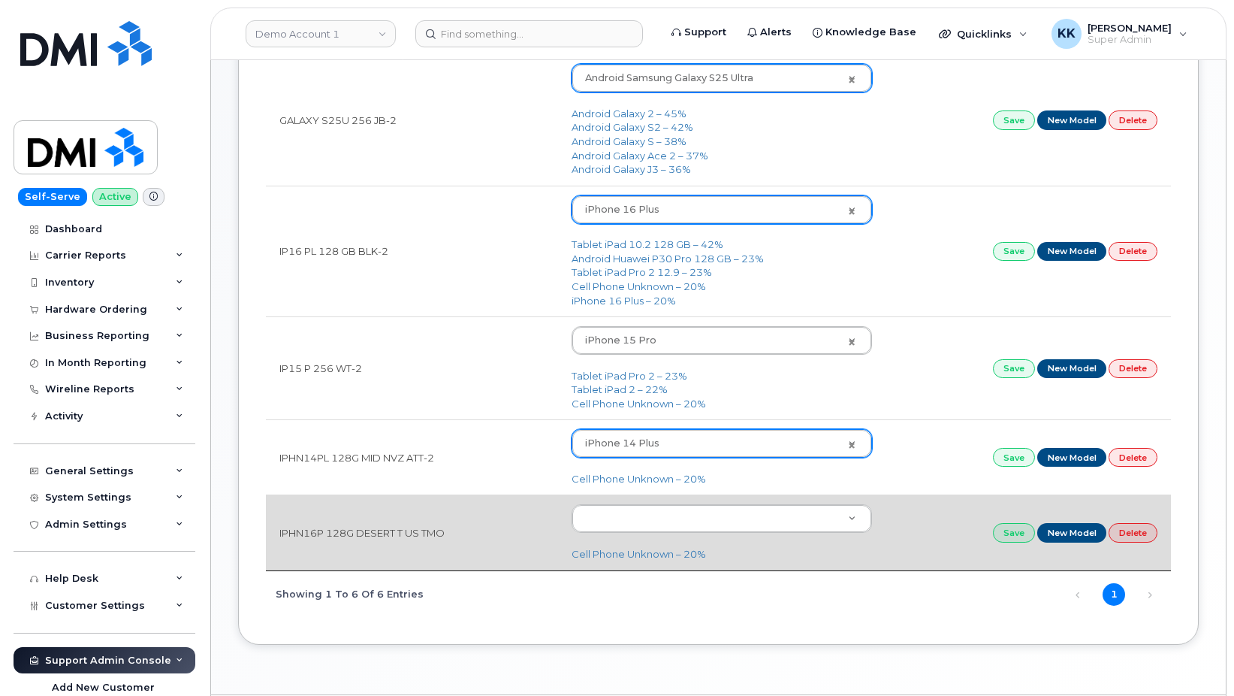
click at [599, 538] on td "Cell Phone Unknown – 20%" at bounding box center [722, 531] width 328 height 75
click at [599, 533] on div at bounding box center [722, 518] width 301 height 29
click at [599, 524] on body "Demo Account 1 Support Alerts Knowledge Base Quicklinks Suspend / Cancel Device…" at bounding box center [617, 180] width 1234 height 1126
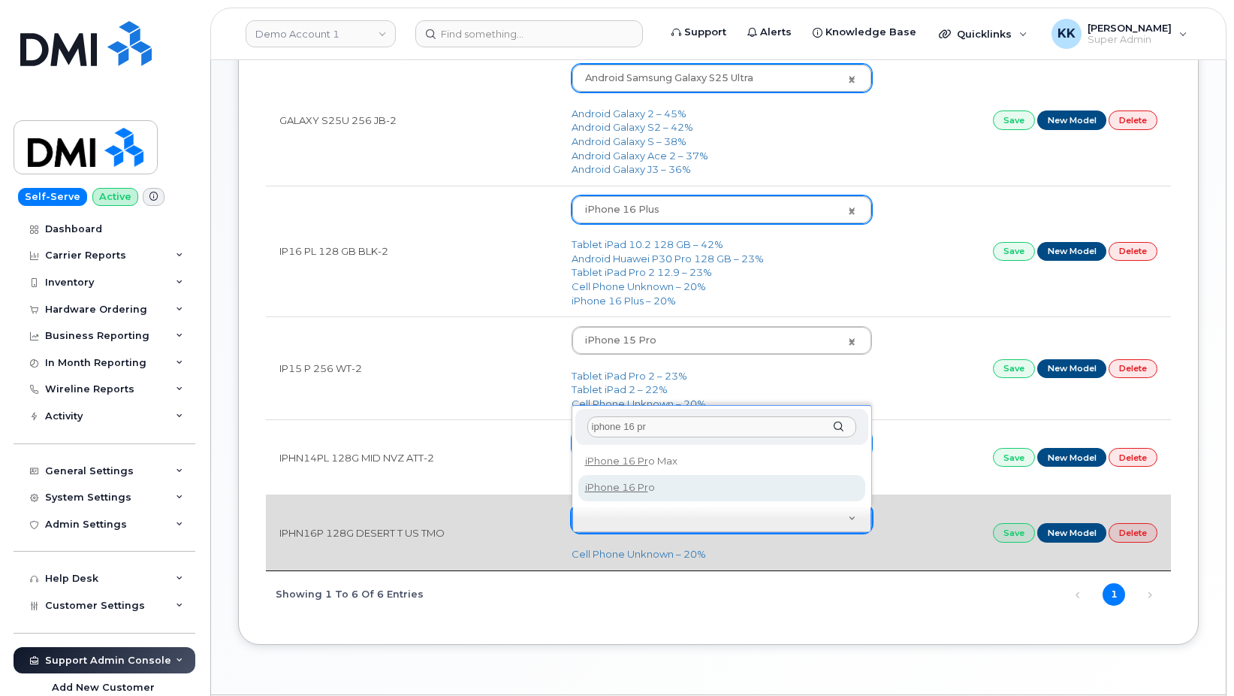
type input "iphone 16 pr"
type input "3226"
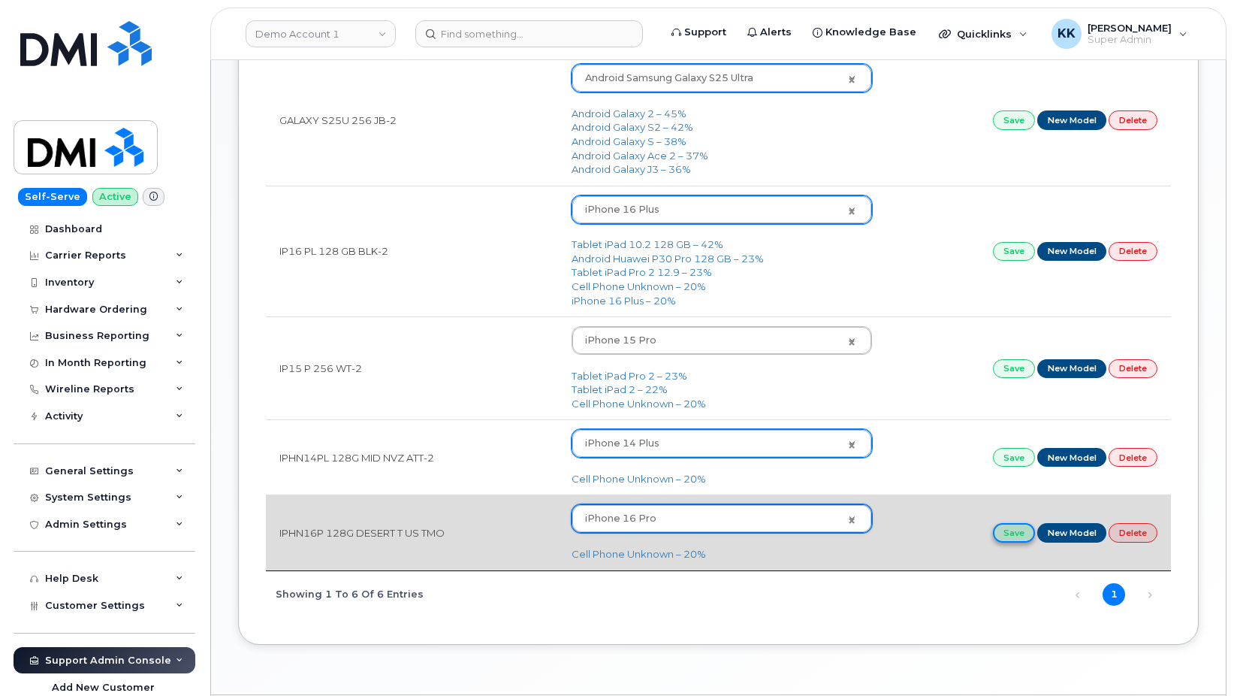
click at [1002, 540] on link "Save" at bounding box center [1014, 532] width 42 height 19
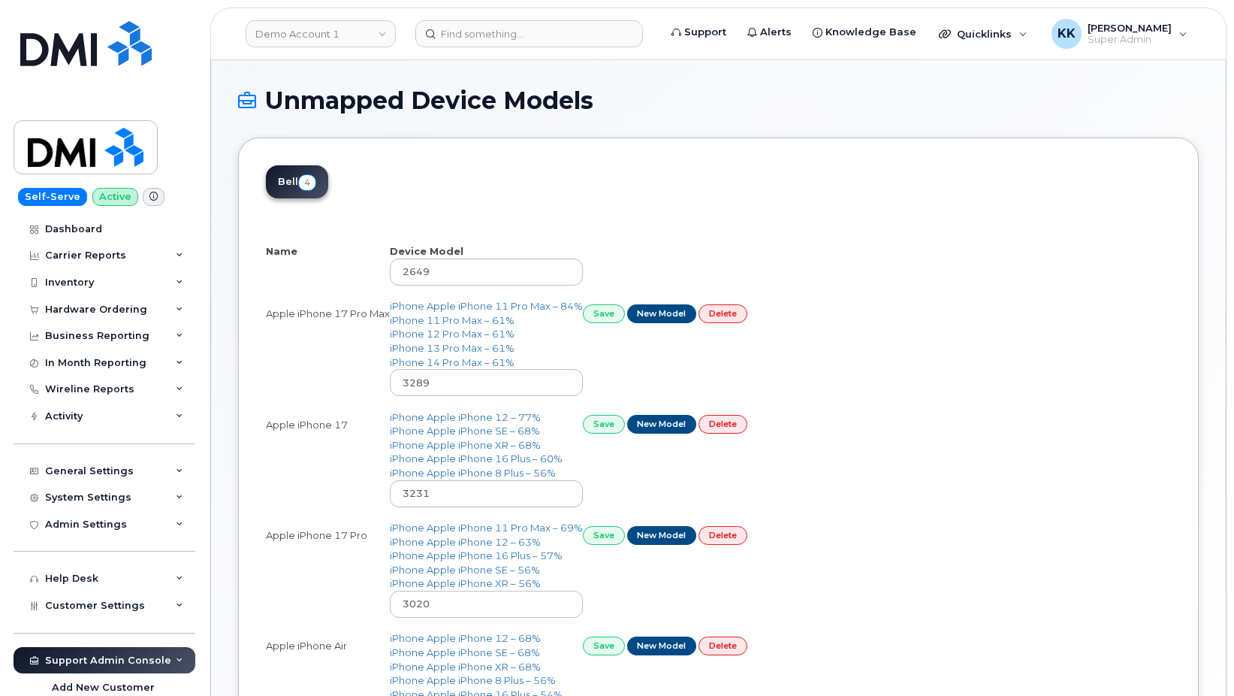
select select "25"
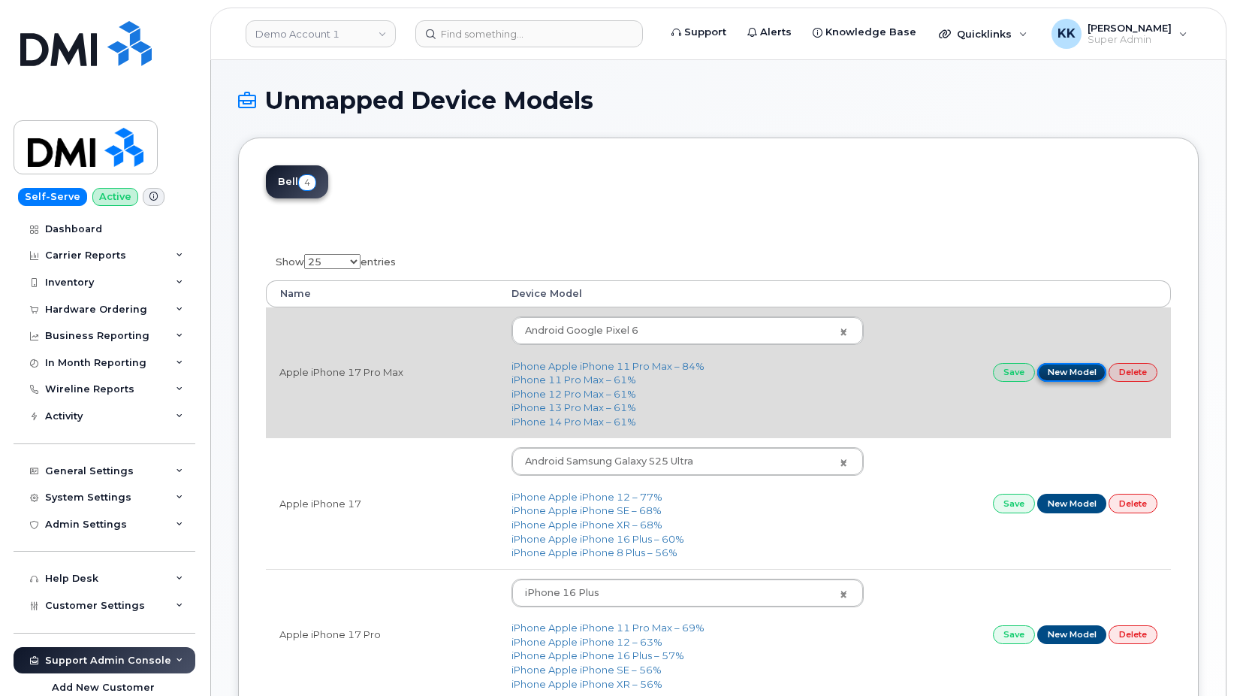
click at [1067, 376] on link "New Model" at bounding box center [1073, 372] width 70 height 19
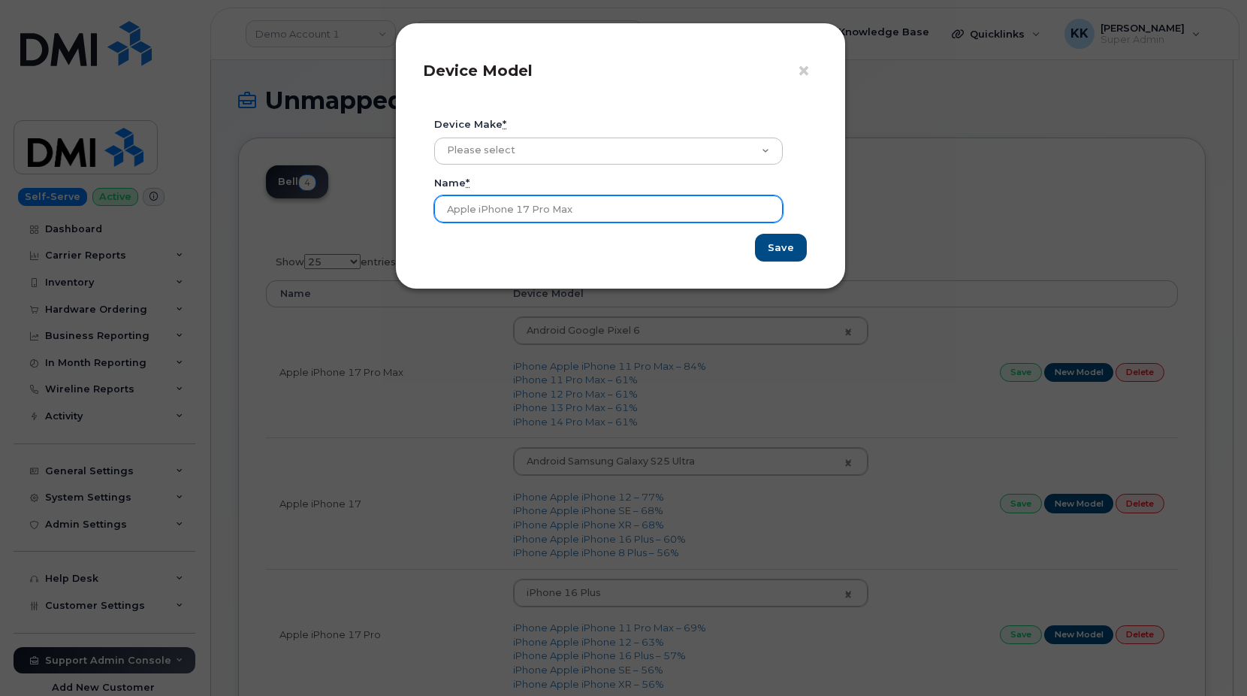
drag, startPoint x: 509, startPoint y: 208, endPoint x: 325, endPoint y: 163, distance: 189.5
click at [434, 195] on input "Apple iPhone 17 Pro Max" at bounding box center [608, 208] width 349 height 27
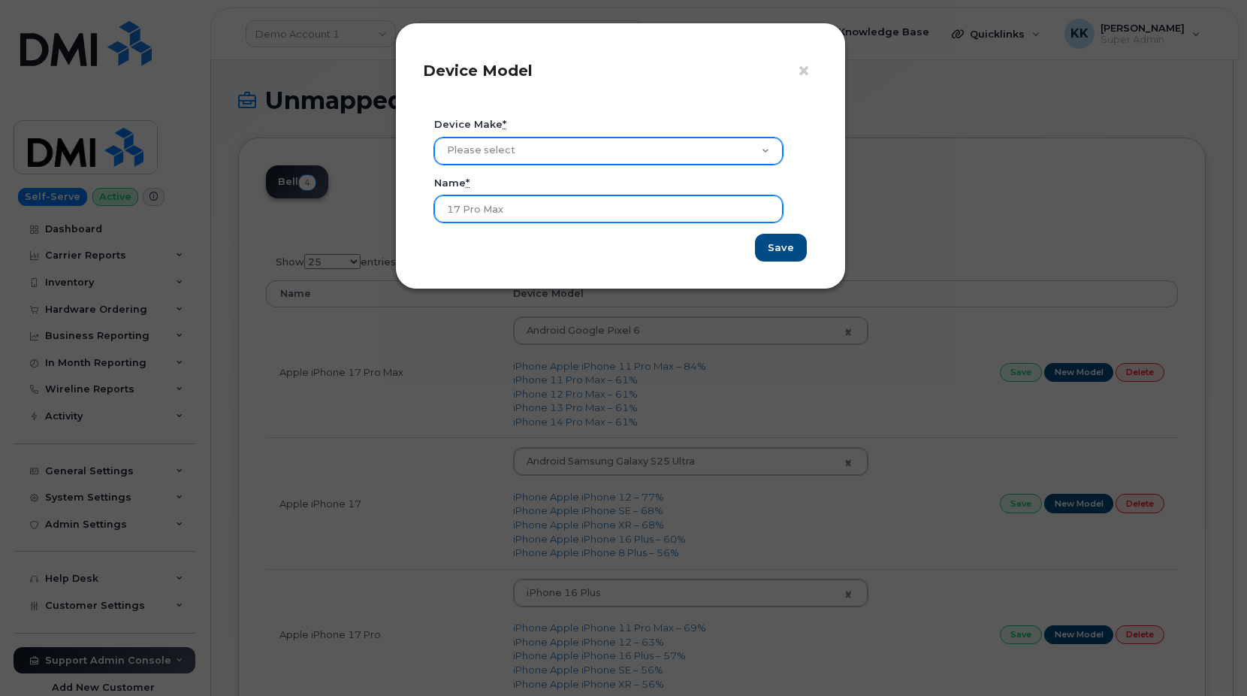
type input "17 Pro Max"
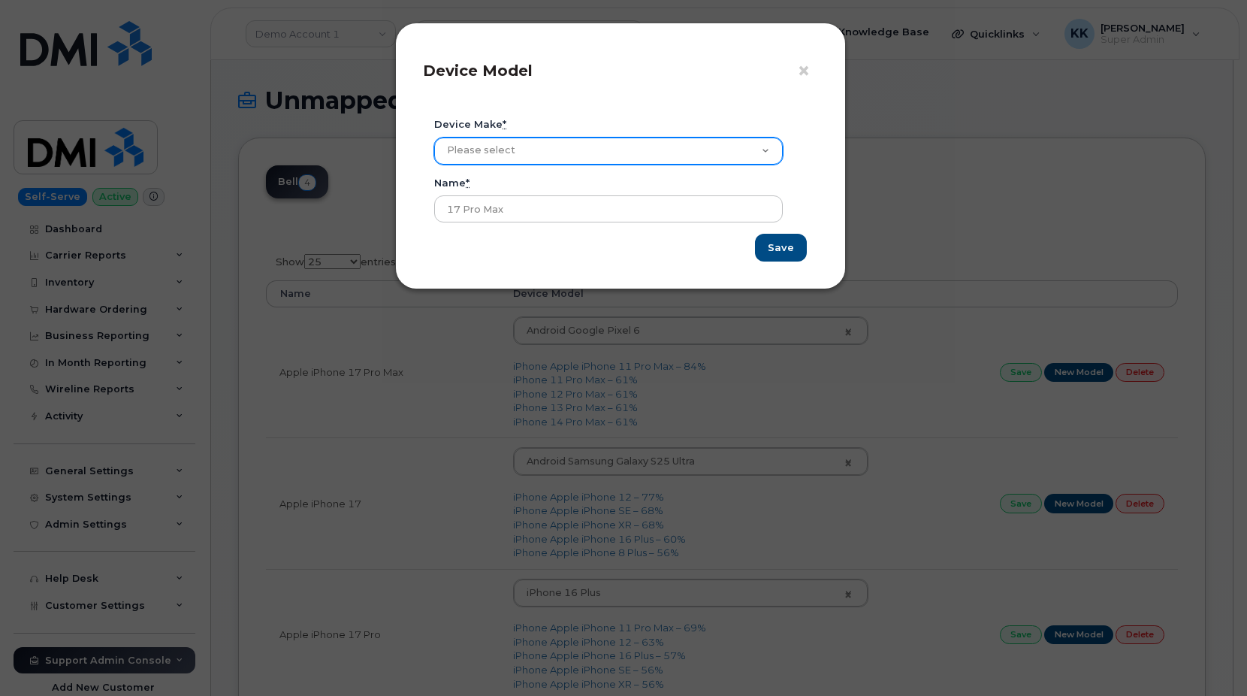
click at [434, 137] on select "Please select Aircard Android Blackberry Cell Phone GPS HUB iPhone Laptop [PERS…" at bounding box center [608, 150] width 349 height 27
select select "2"
click option "iPhone" at bounding box center [0, 0] width 0 height 0
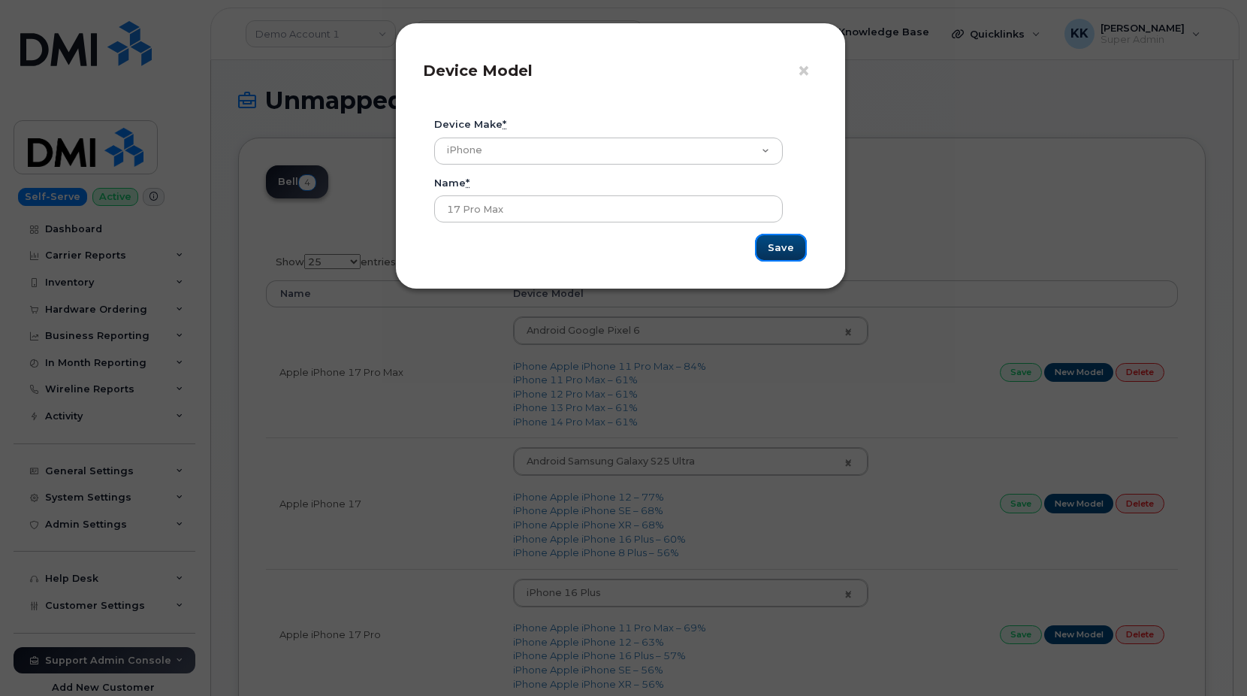
click at [781, 252] on input "Save" at bounding box center [781, 248] width 52 height 28
click at [806, 77] on span "×" at bounding box center [804, 71] width 14 height 28
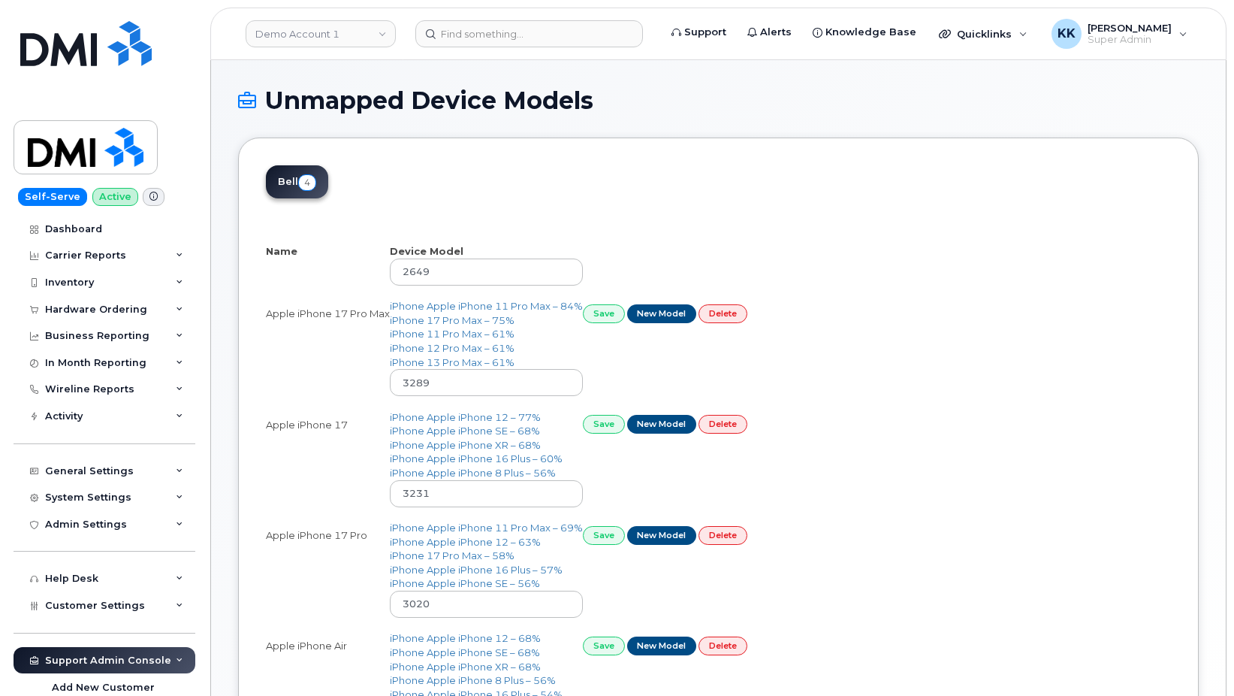
select select "25"
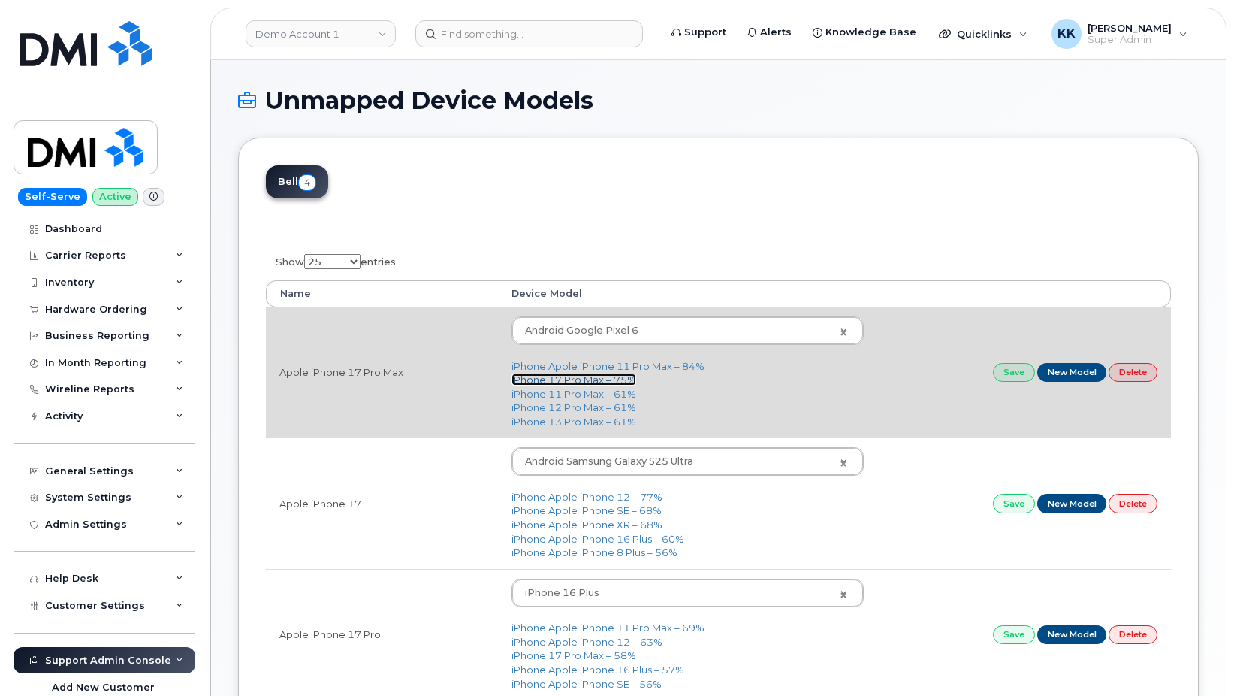
click at [584, 382] on link "iPhone 17 Pro Max – 75%" at bounding box center [574, 379] width 125 height 12
type input "3441"
click at [997, 375] on link "Save" at bounding box center [1014, 372] width 42 height 19
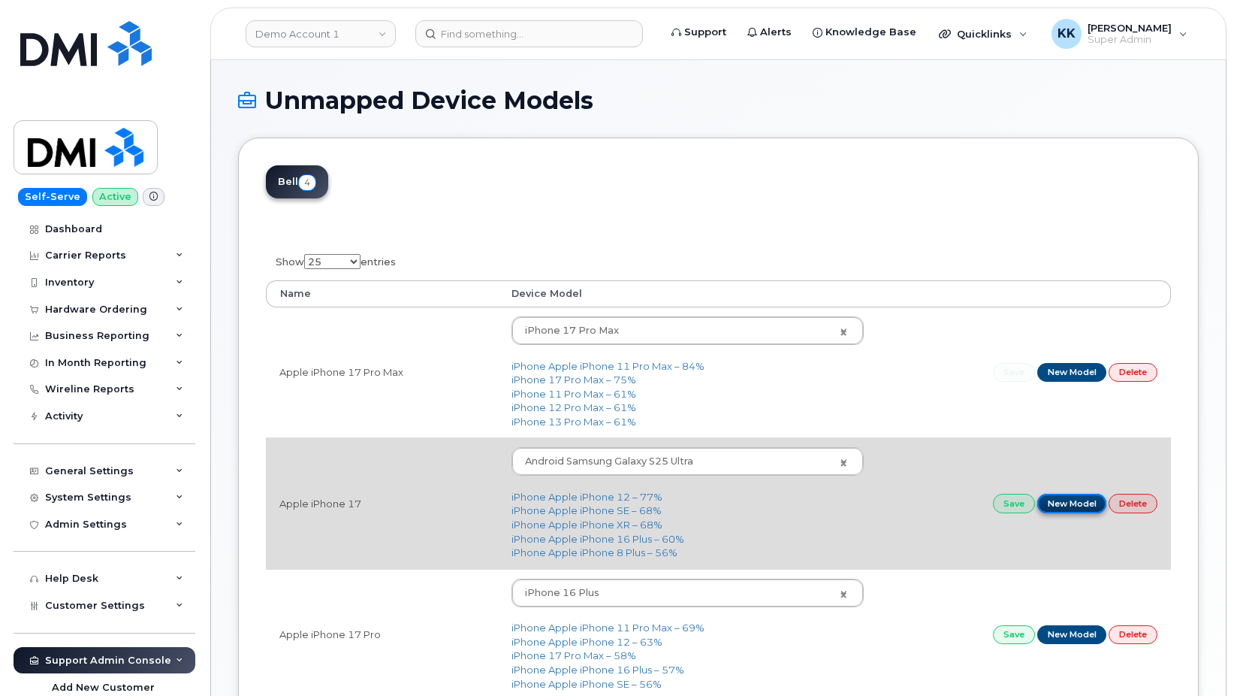
click at [1055, 500] on link "New Model" at bounding box center [1073, 503] width 70 height 19
select select
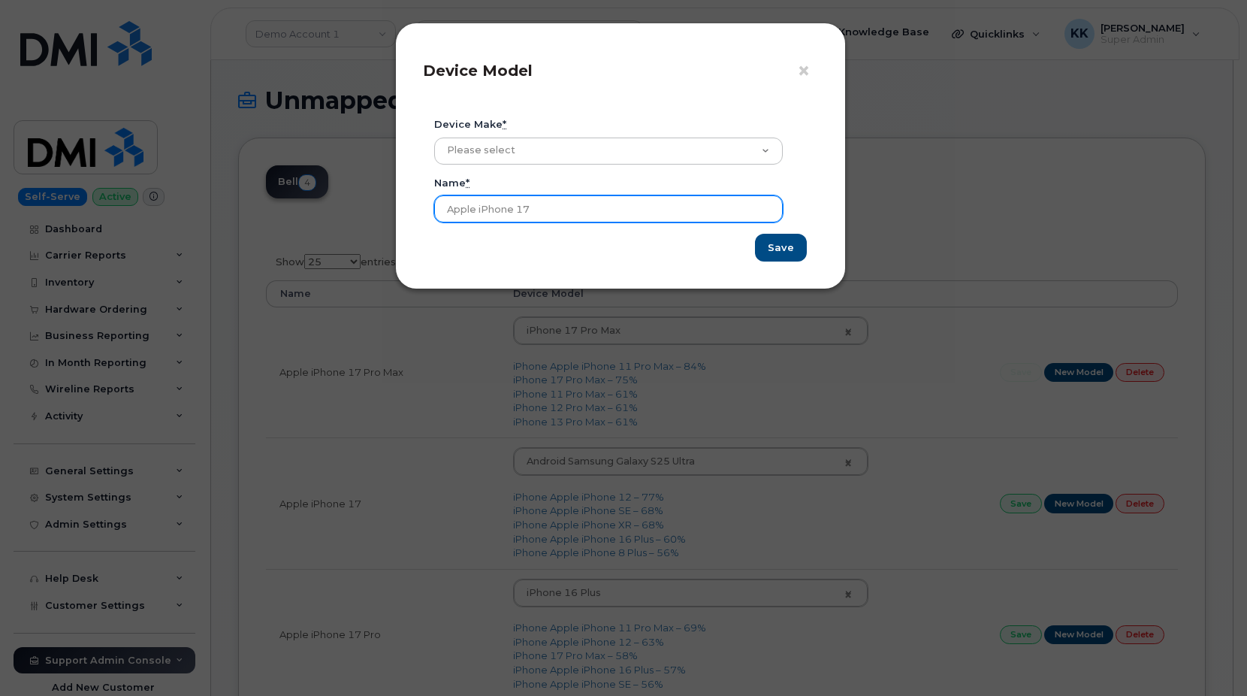
drag, startPoint x: 476, startPoint y: 205, endPoint x: 394, endPoint y: 206, distance: 81.9
click at [434, 206] on input "Apple iPhone 17" at bounding box center [608, 208] width 349 height 27
type input "17"
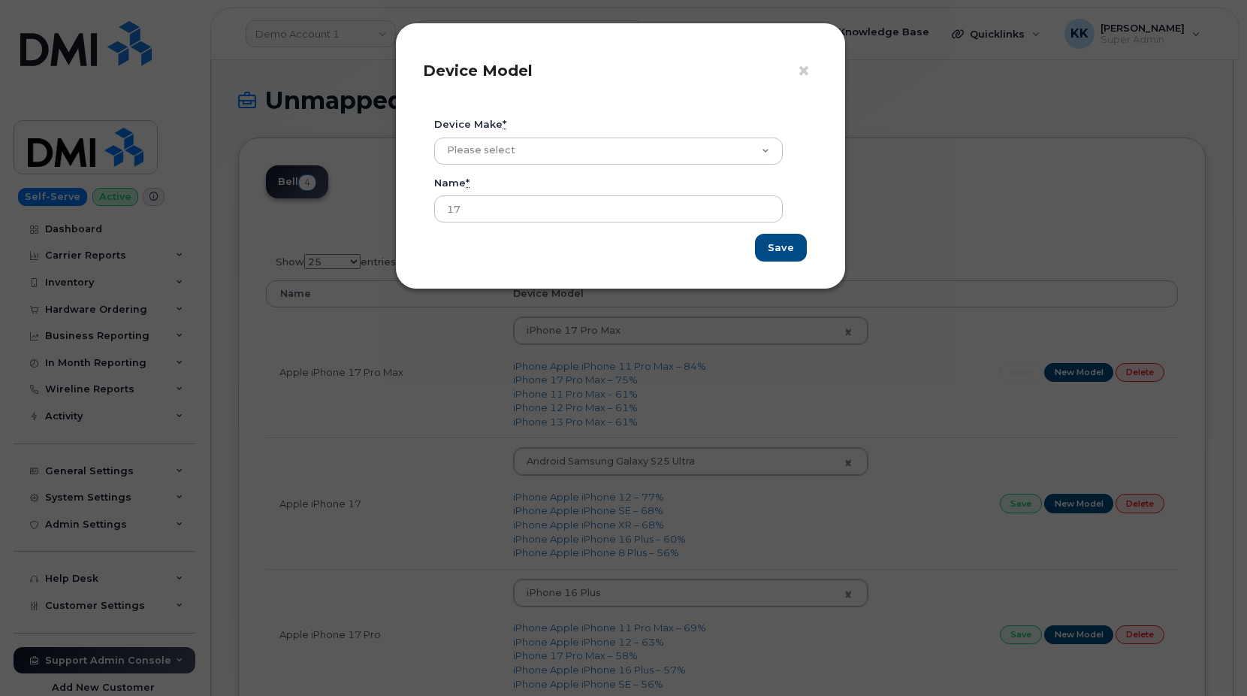
click at [492, 165] on div "Device make * Please select Aircard Android Blackberry Cell Phone GPS HUB iPhon…" at bounding box center [620, 146] width 395 height 59
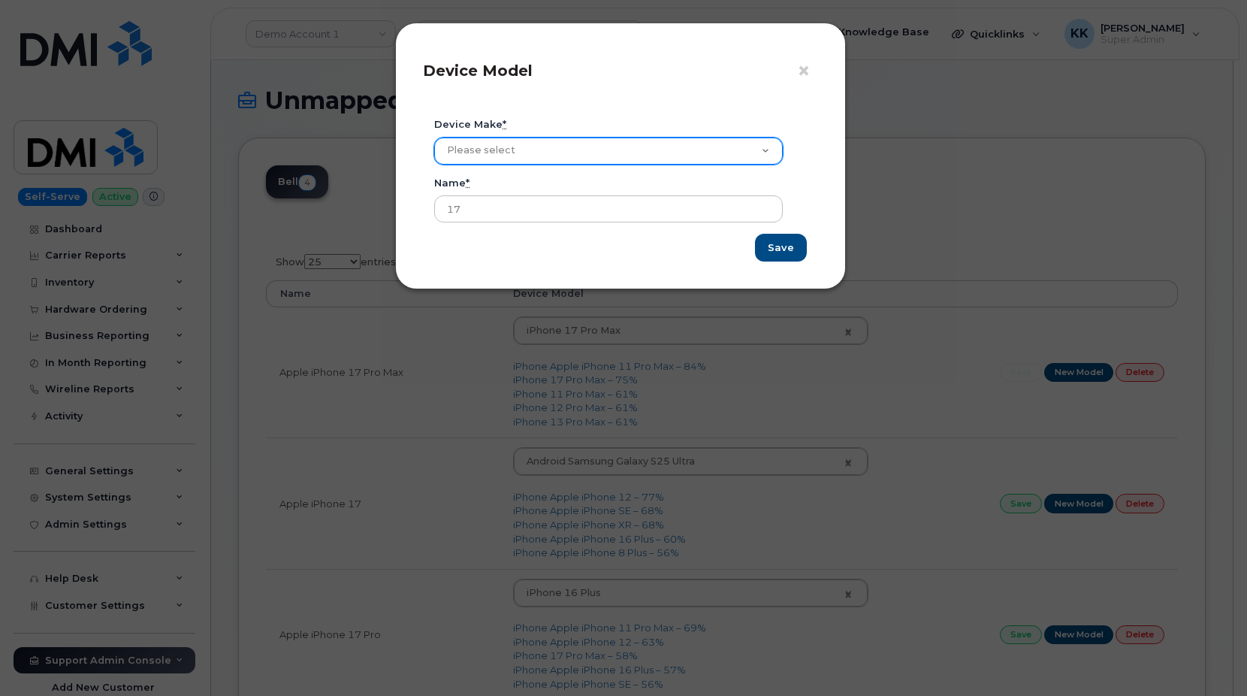
click at [434, 137] on select "Please select Aircard Android Blackberry Cell Phone GPS HUB iPhone Laptop Mike …" at bounding box center [608, 150] width 349 height 27
select select "2"
click option "iPhone" at bounding box center [0, 0] width 0 height 0
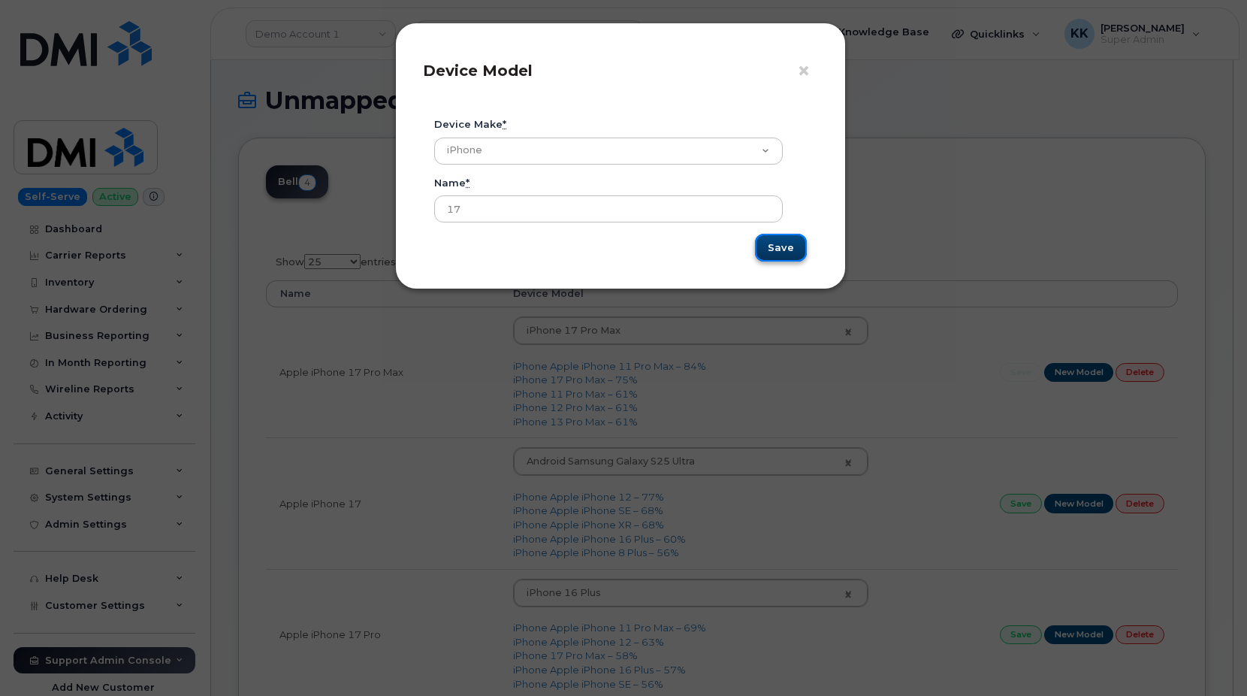
click at [780, 252] on input "Save" at bounding box center [781, 248] width 52 height 28
drag, startPoint x: 813, startPoint y: 68, endPoint x: 378, endPoint y: 80, distance: 435.2
click at [812, 69] on button "×" at bounding box center [807, 71] width 21 height 23
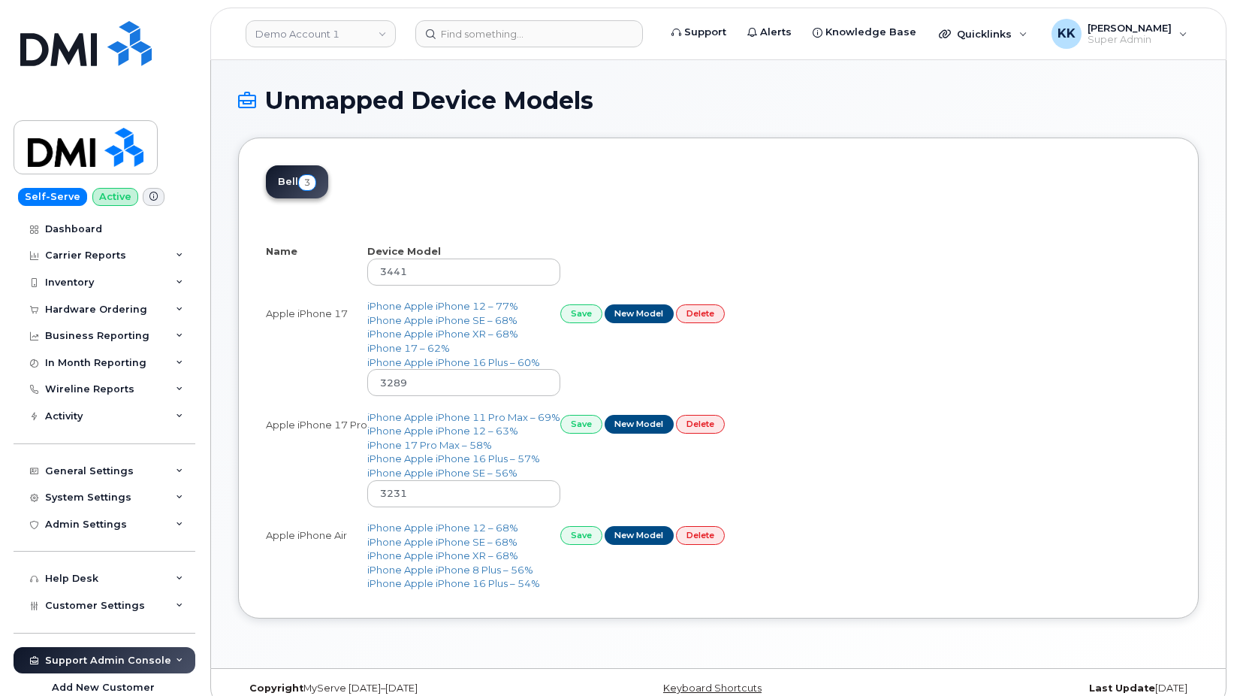
select select "25"
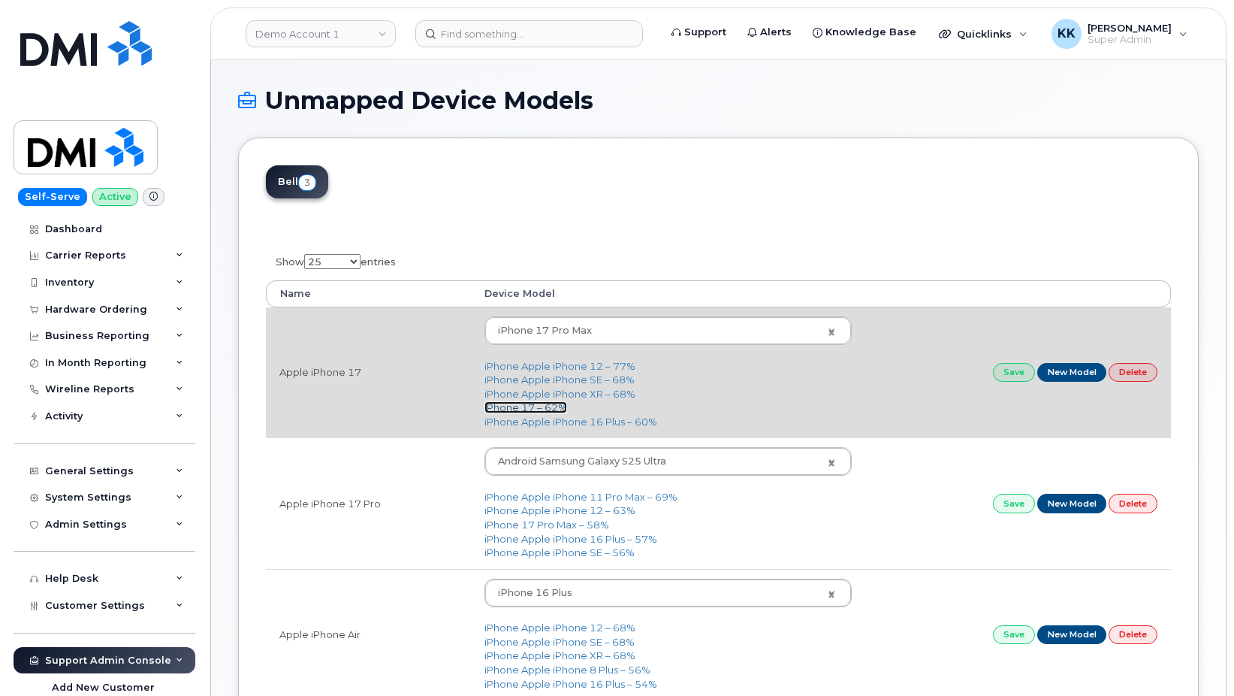
click at [533, 407] on link "iPhone 17 – 62%" at bounding box center [526, 407] width 83 height 12
type input "3442"
click at [1017, 368] on link "Save" at bounding box center [1014, 372] width 42 height 19
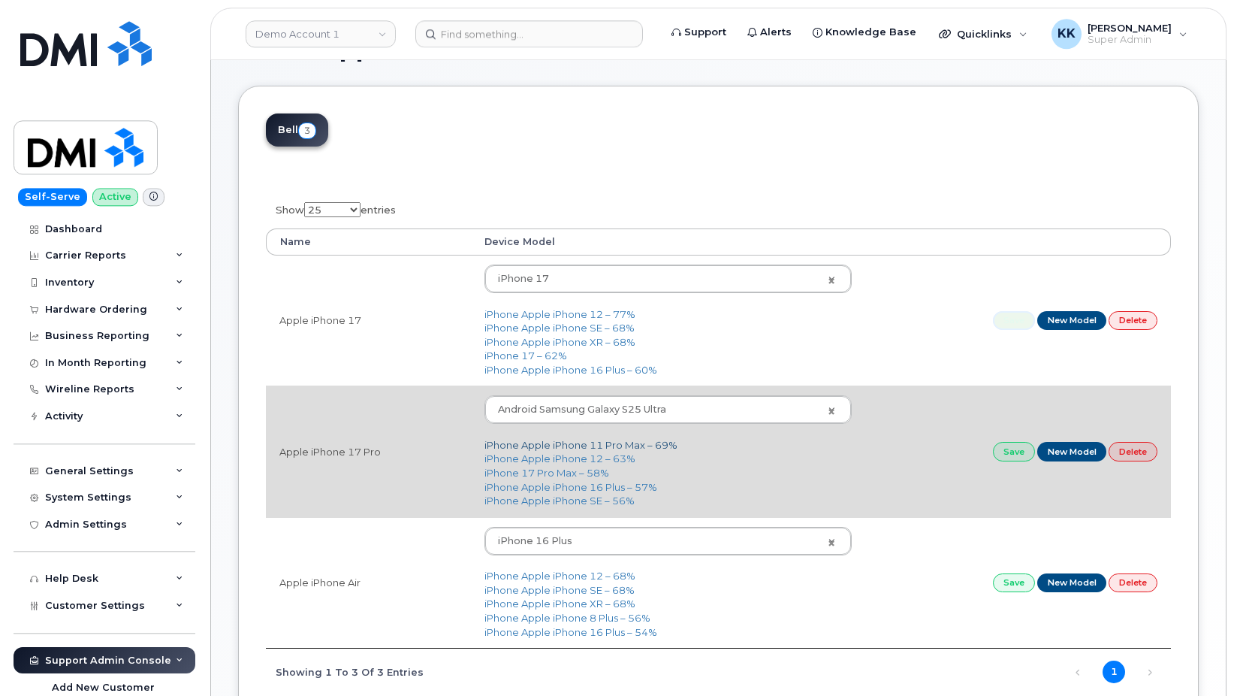
scroll to position [77, 0]
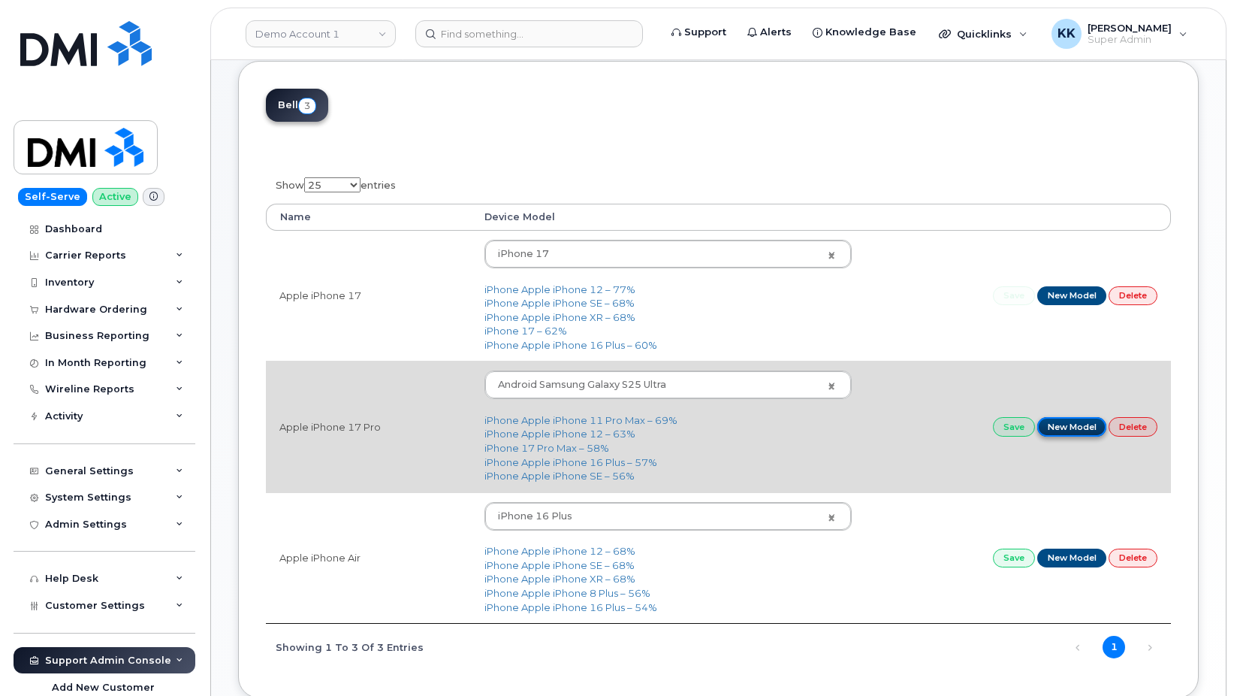
click at [1077, 427] on link "New Model" at bounding box center [1073, 426] width 70 height 19
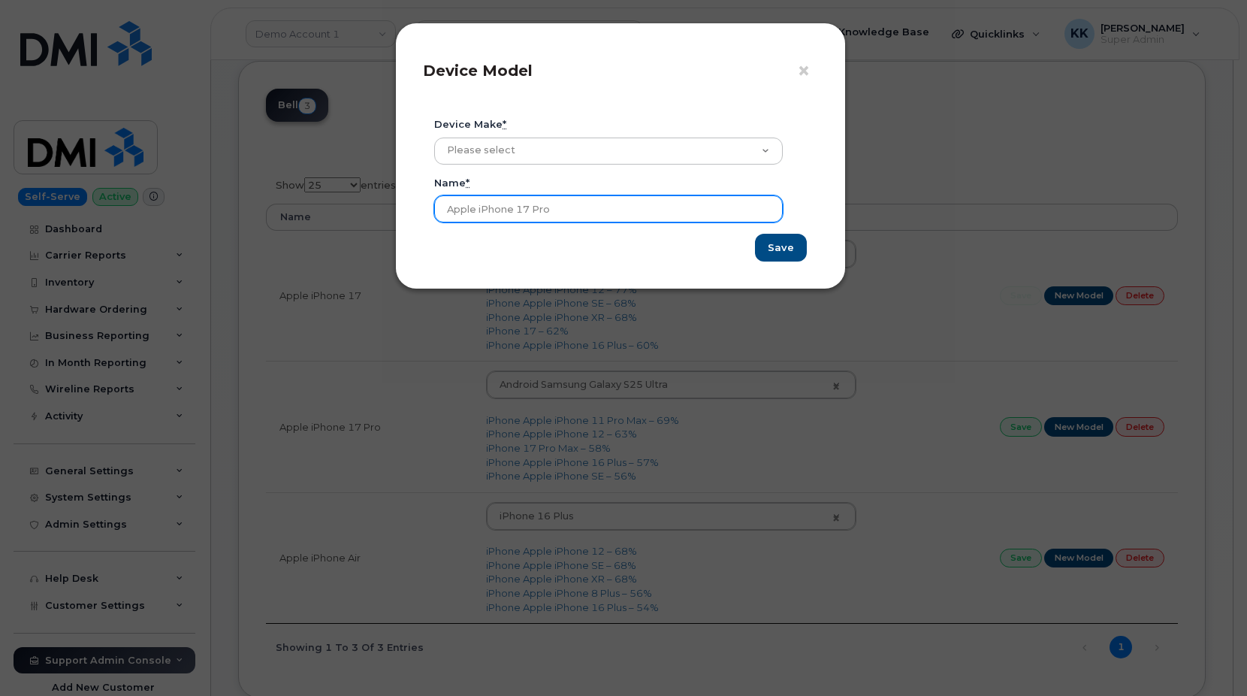
drag, startPoint x: 517, startPoint y: 210, endPoint x: 375, endPoint y: 193, distance: 143.0
click at [434, 195] on input "Apple iPhone 17 Pro" at bounding box center [608, 208] width 349 height 27
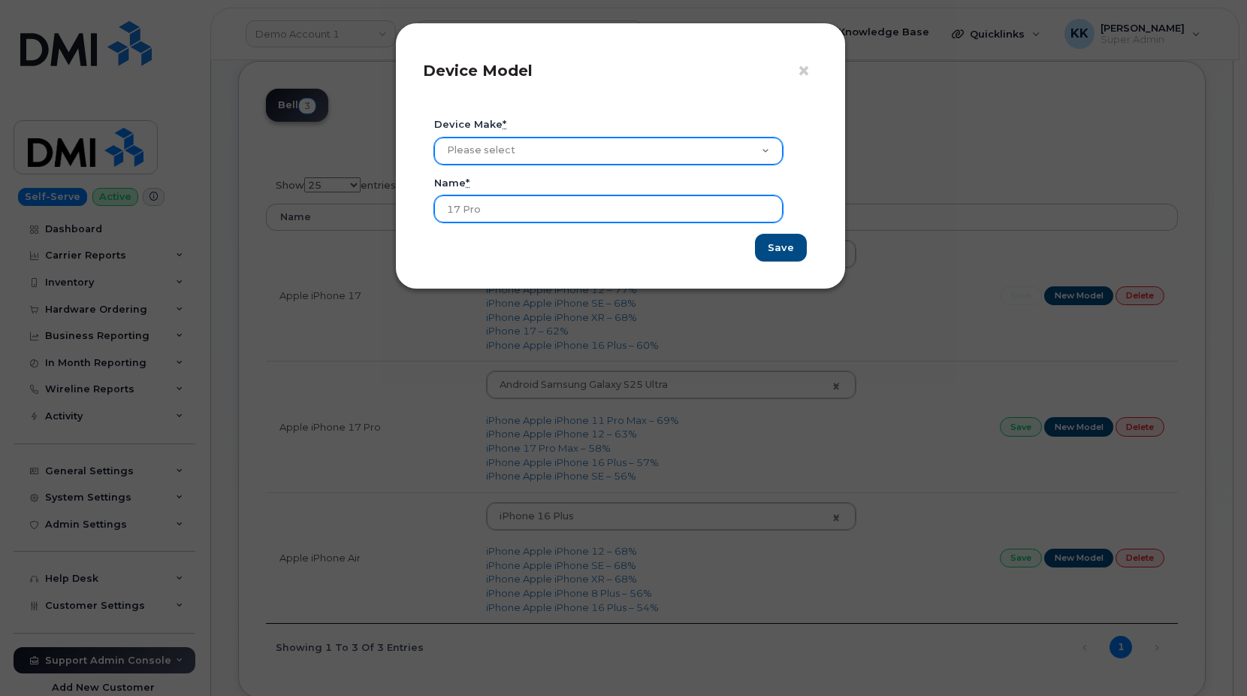
type input "17 Pro"
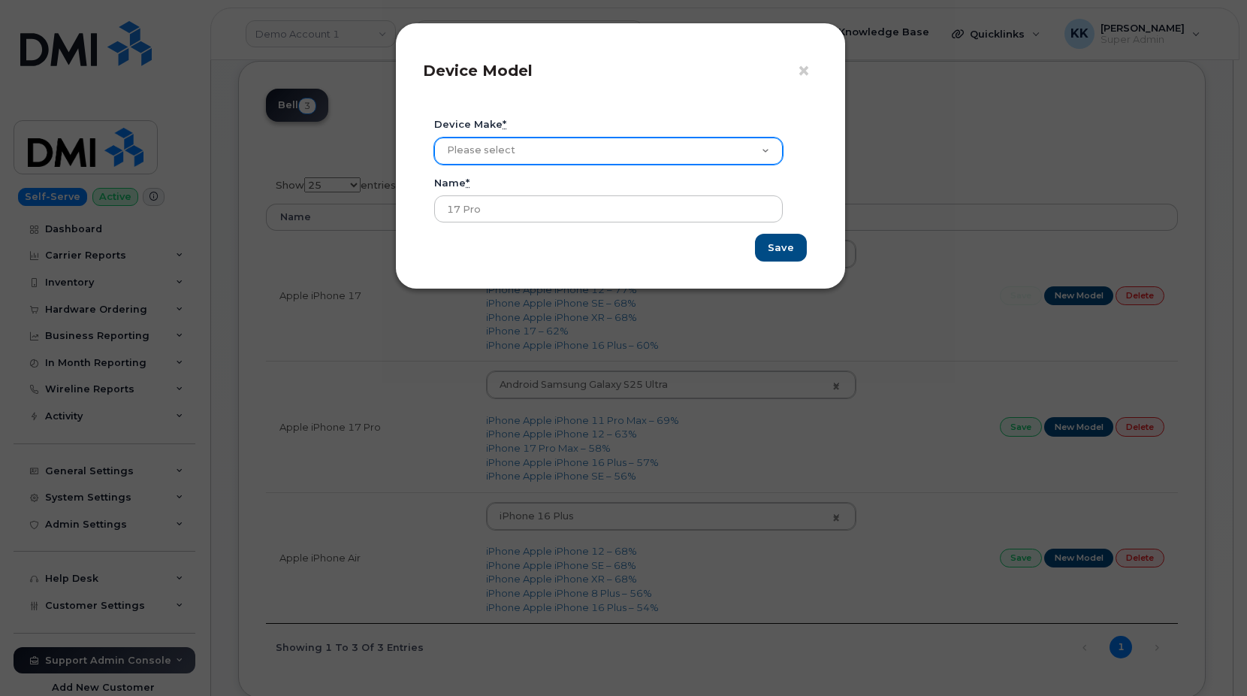
click at [434, 137] on select "Please select Aircard Android Blackberry Cell Phone GPS HUB iPhone Laptop [PERS…" at bounding box center [608, 150] width 349 height 27
select select "2"
click option "iPhone" at bounding box center [0, 0] width 0 height 0
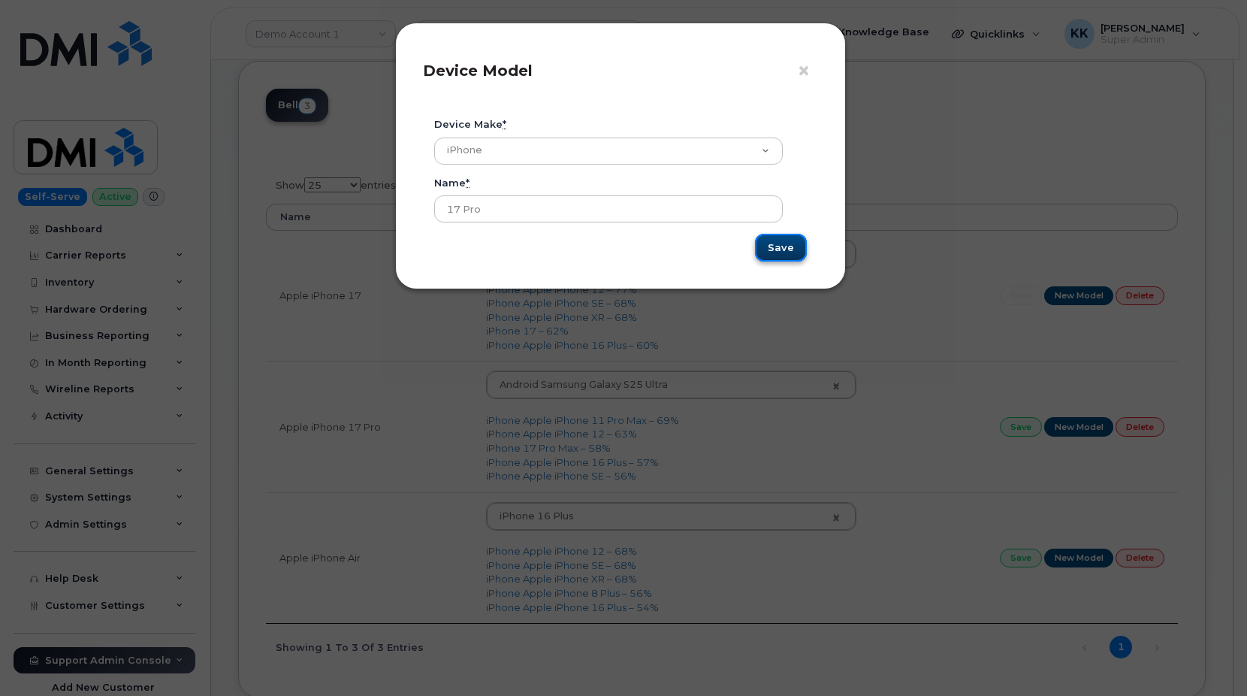
click at [775, 255] on input "Save" at bounding box center [781, 248] width 52 height 28
click at [806, 77] on span "×" at bounding box center [804, 71] width 14 height 28
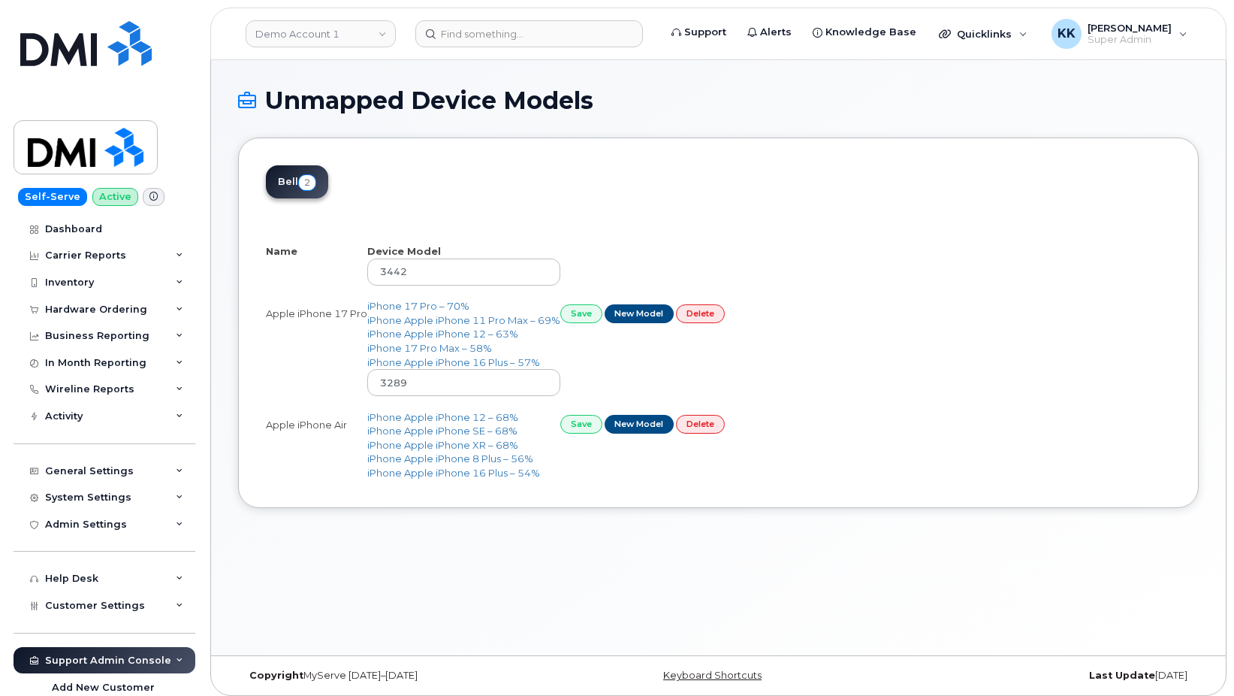
select select "25"
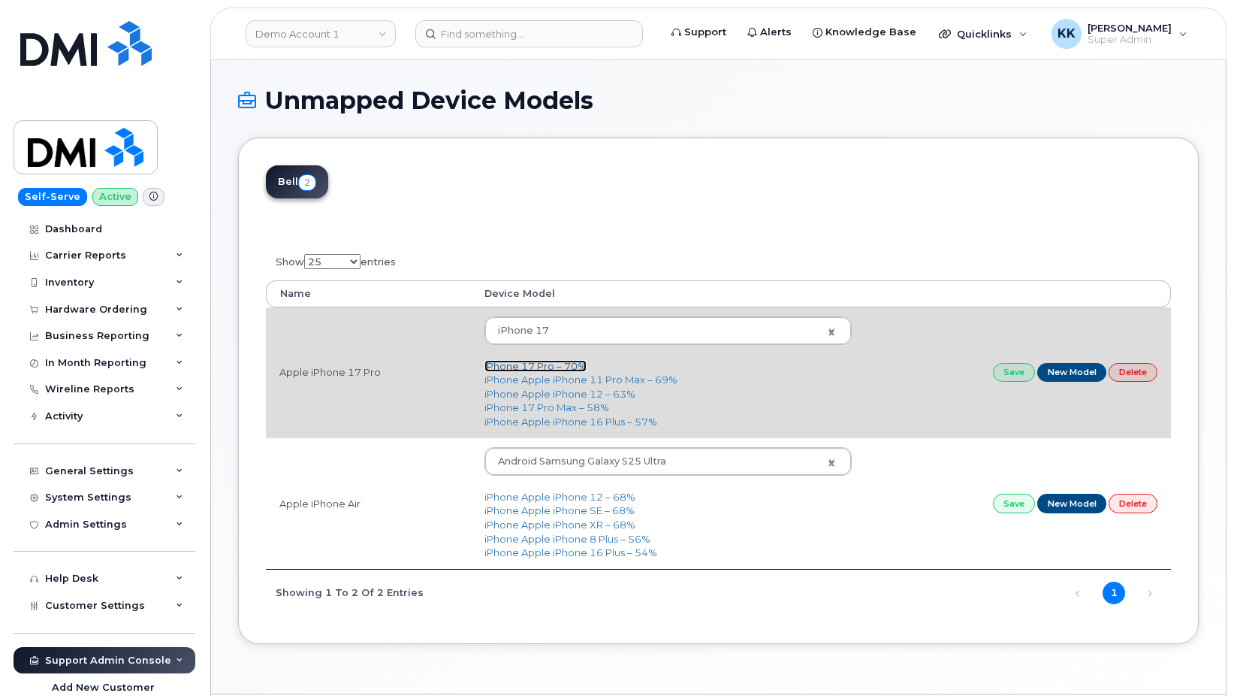
click at [544, 364] on link "iPhone 17 Pro – 70%" at bounding box center [536, 366] width 102 height 12
type input "3443"
click at [1006, 373] on link "Save" at bounding box center [1014, 372] width 42 height 19
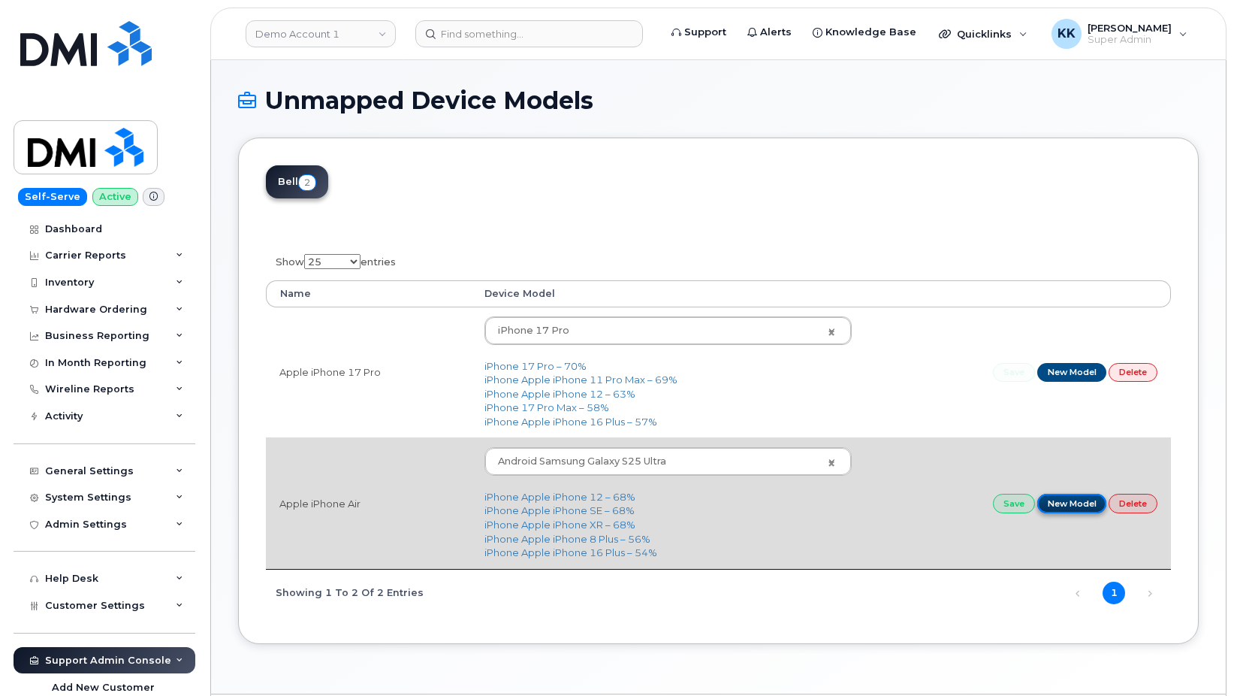
click at [1080, 511] on link "New Model" at bounding box center [1073, 503] width 70 height 19
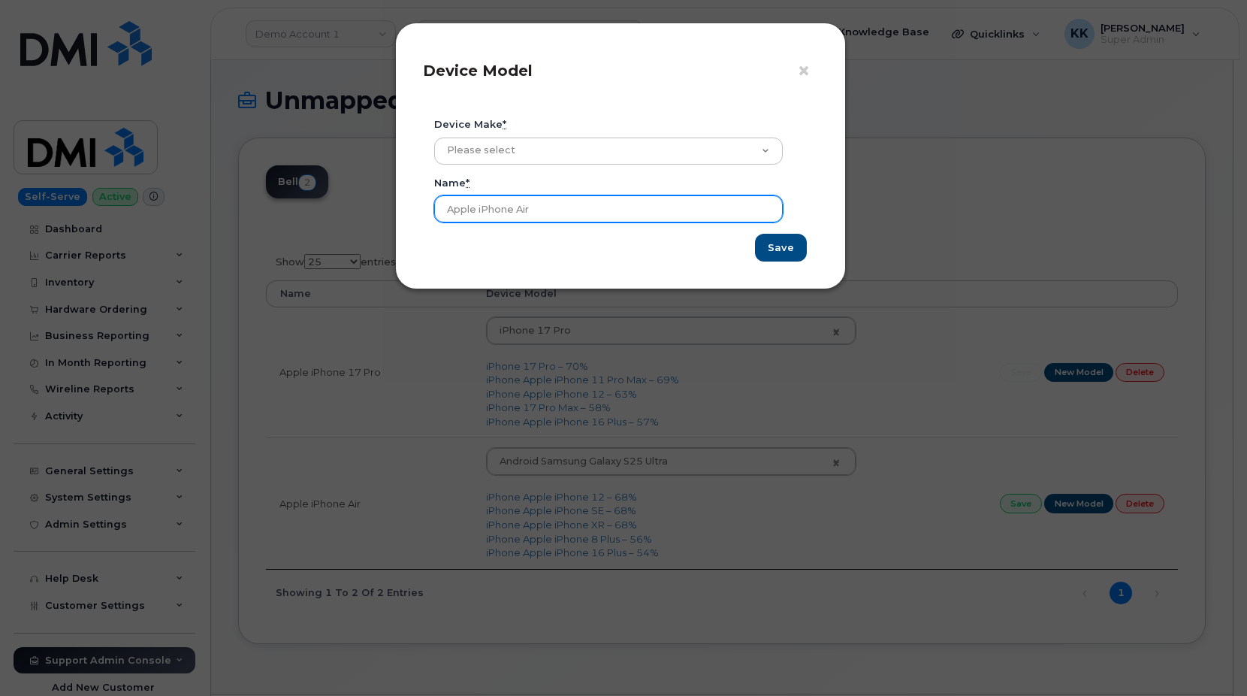
drag, startPoint x: 516, startPoint y: 209, endPoint x: 336, endPoint y: 198, distance: 180.6
click at [434, 198] on input "Apple iPhone Air" at bounding box center [608, 208] width 349 height 27
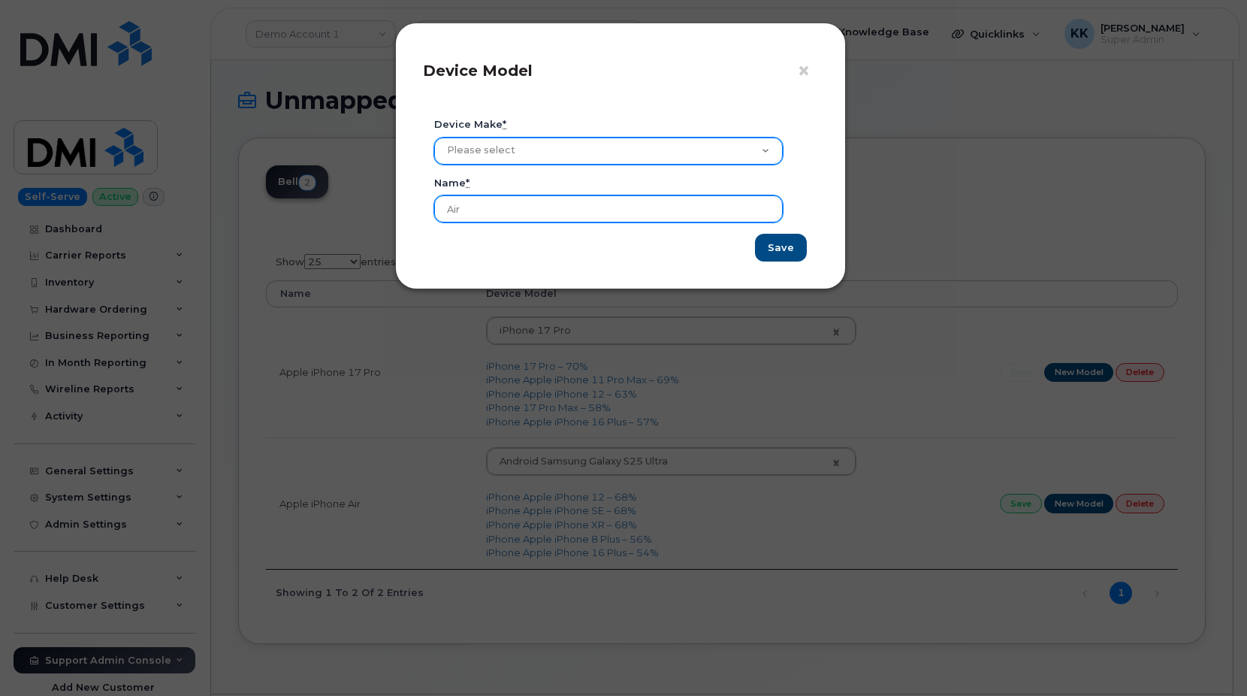
type input "Air"
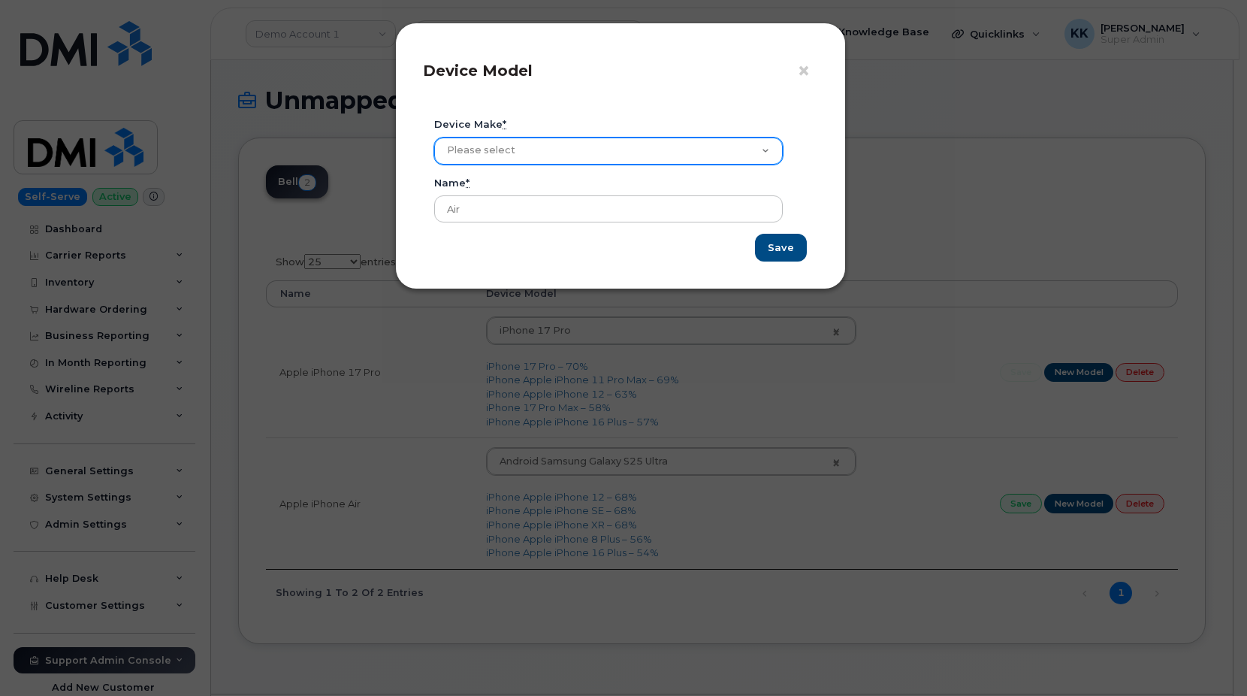
click at [434, 137] on select "Please select Aircard Android Blackberry Cell Phone GPS HUB iPhone Laptop [PERS…" at bounding box center [608, 150] width 349 height 27
select select "2"
click option "iPhone" at bounding box center [0, 0] width 0 height 0
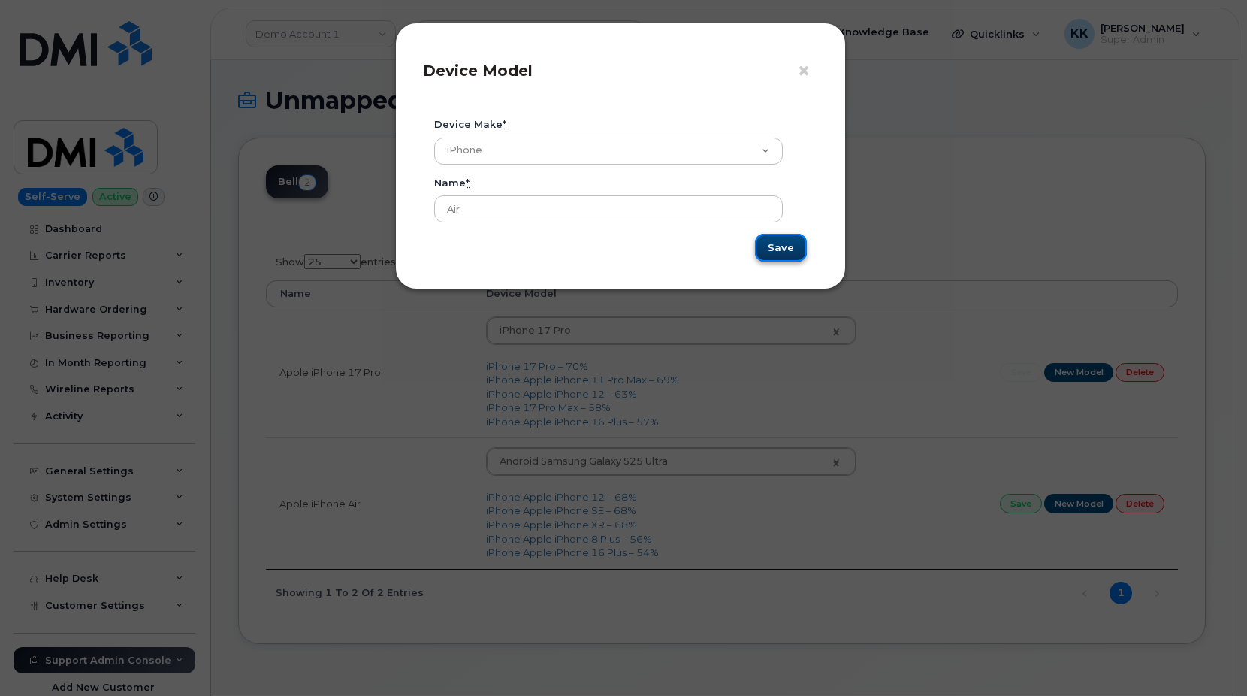
click at [787, 249] on input "Save" at bounding box center [781, 248] width 52 height 28
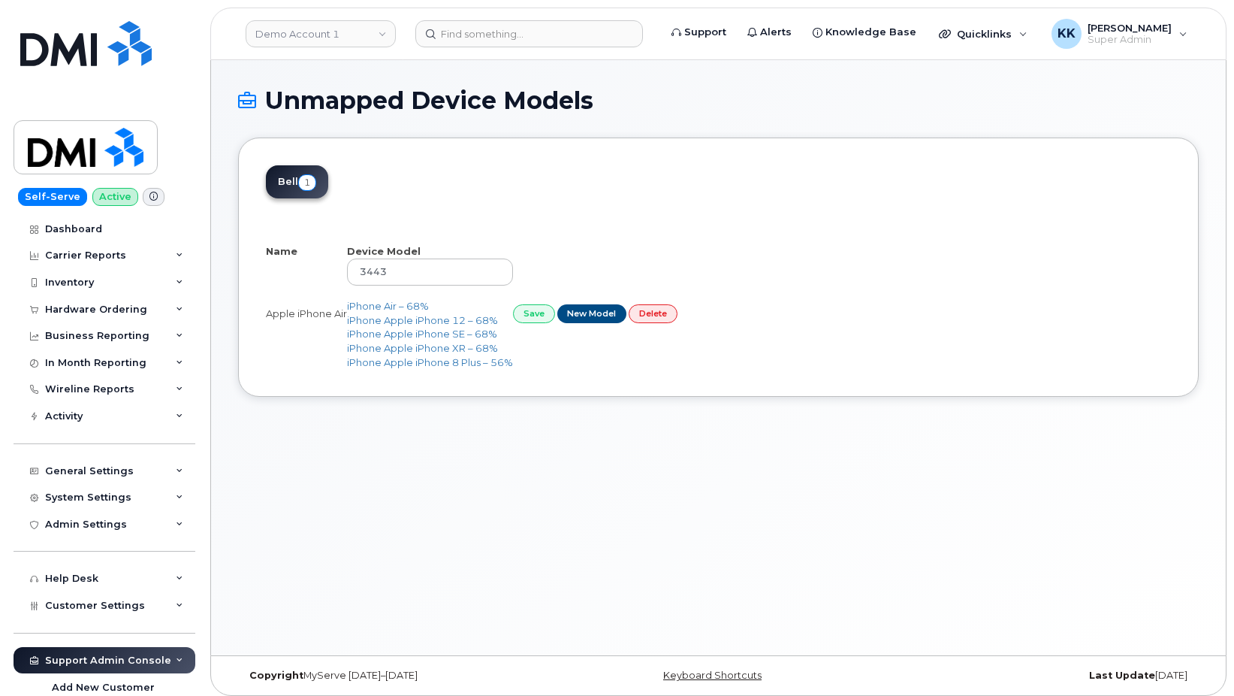
select select "25"
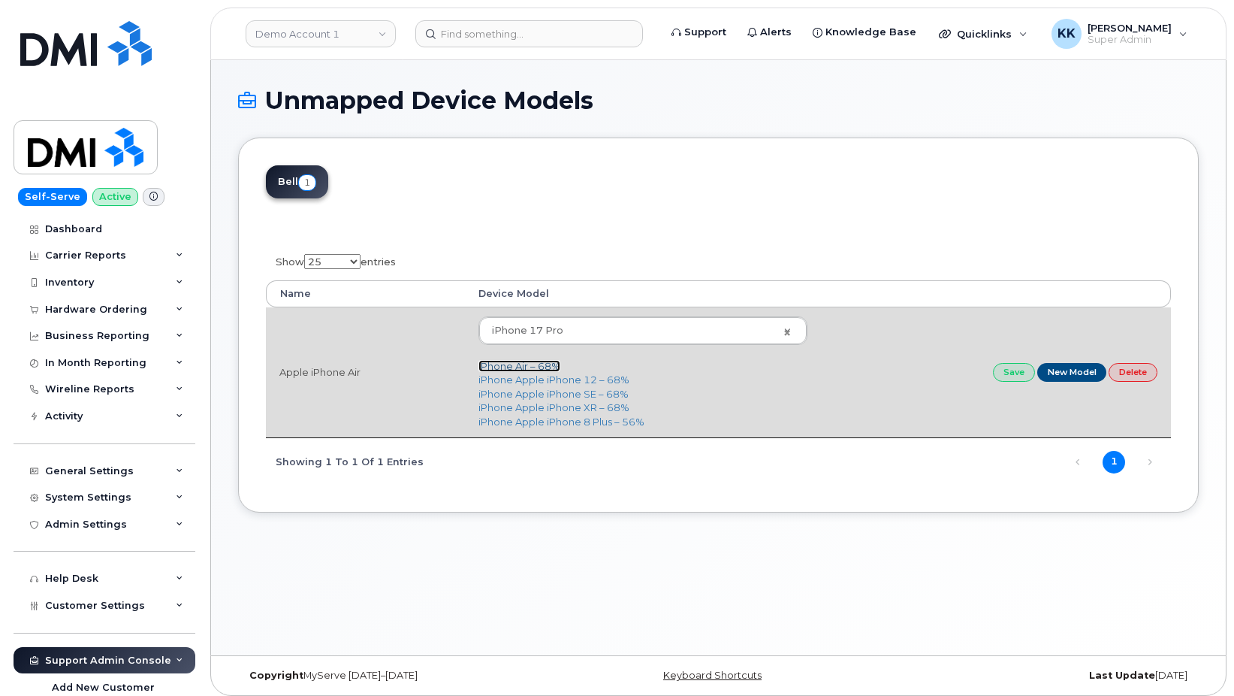
click at [507, 369] on link "iPhone Air – 68%" at bounding box center [520, 366] width 82 height 12
type input "3444"
click at [1014, 378] on link "Save" at bounding box center [1014, 372] width 42 height 19
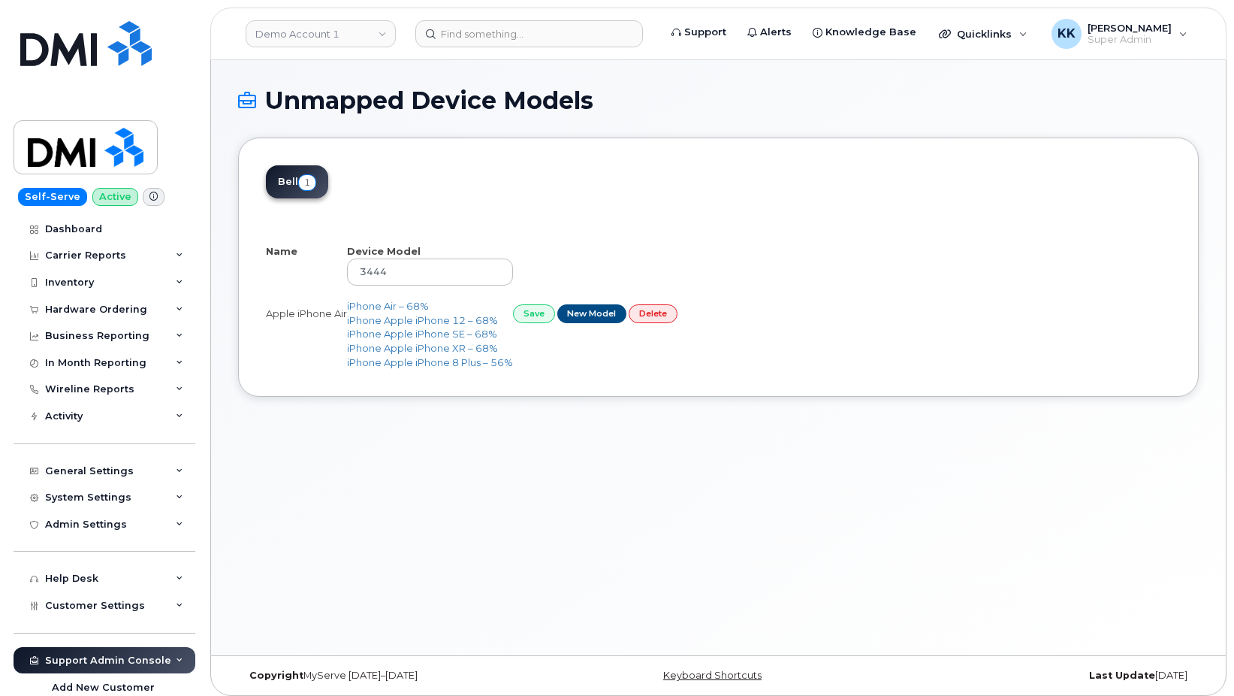
select select "25"
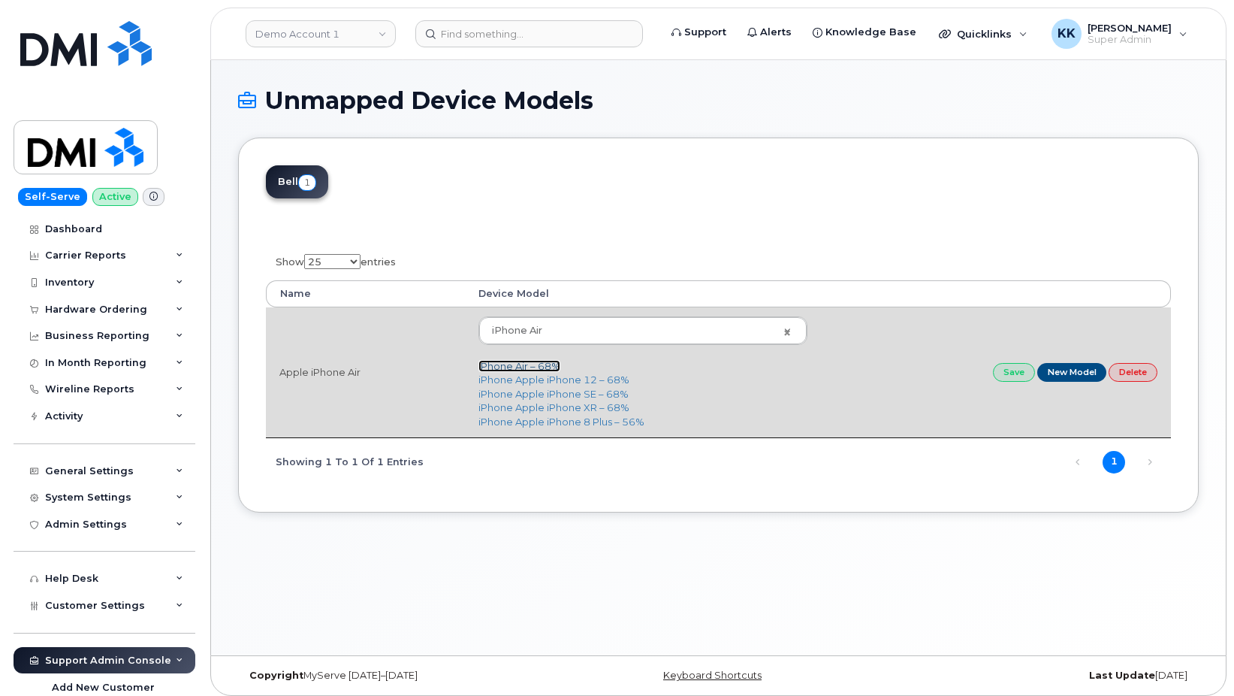
click at [521, 367] on link "iPhone Air – 68%" at bounding box center [520, 366] width 82 height 12
click at [1018, 370] on link "Save" at bounding box center [1014, 372] width 42 height 19
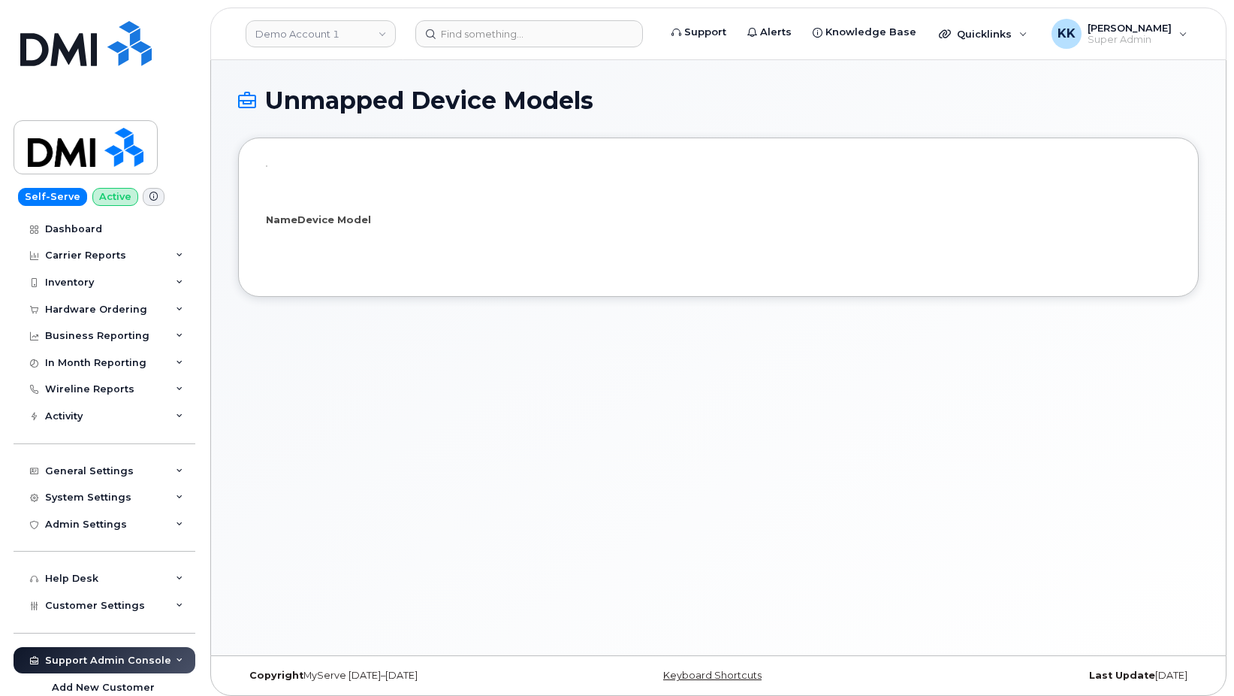
select select "25"
